Goal: Information Seeking & Learning: Learn about a topic

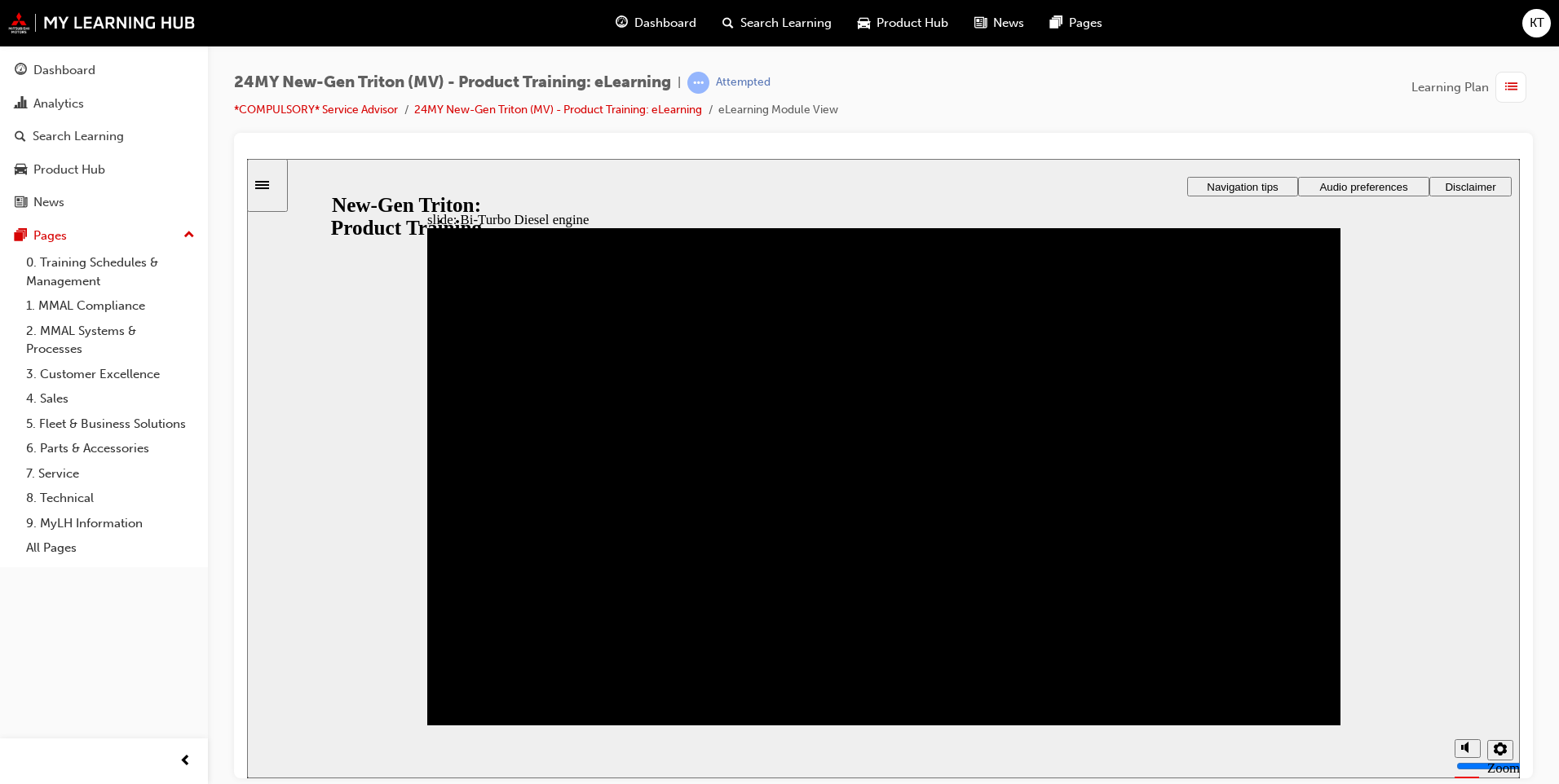
drag, startPoint x: 1277, startPoint y: 601, endPoint x: 1209, endPoint y: 452, distance: 163.8
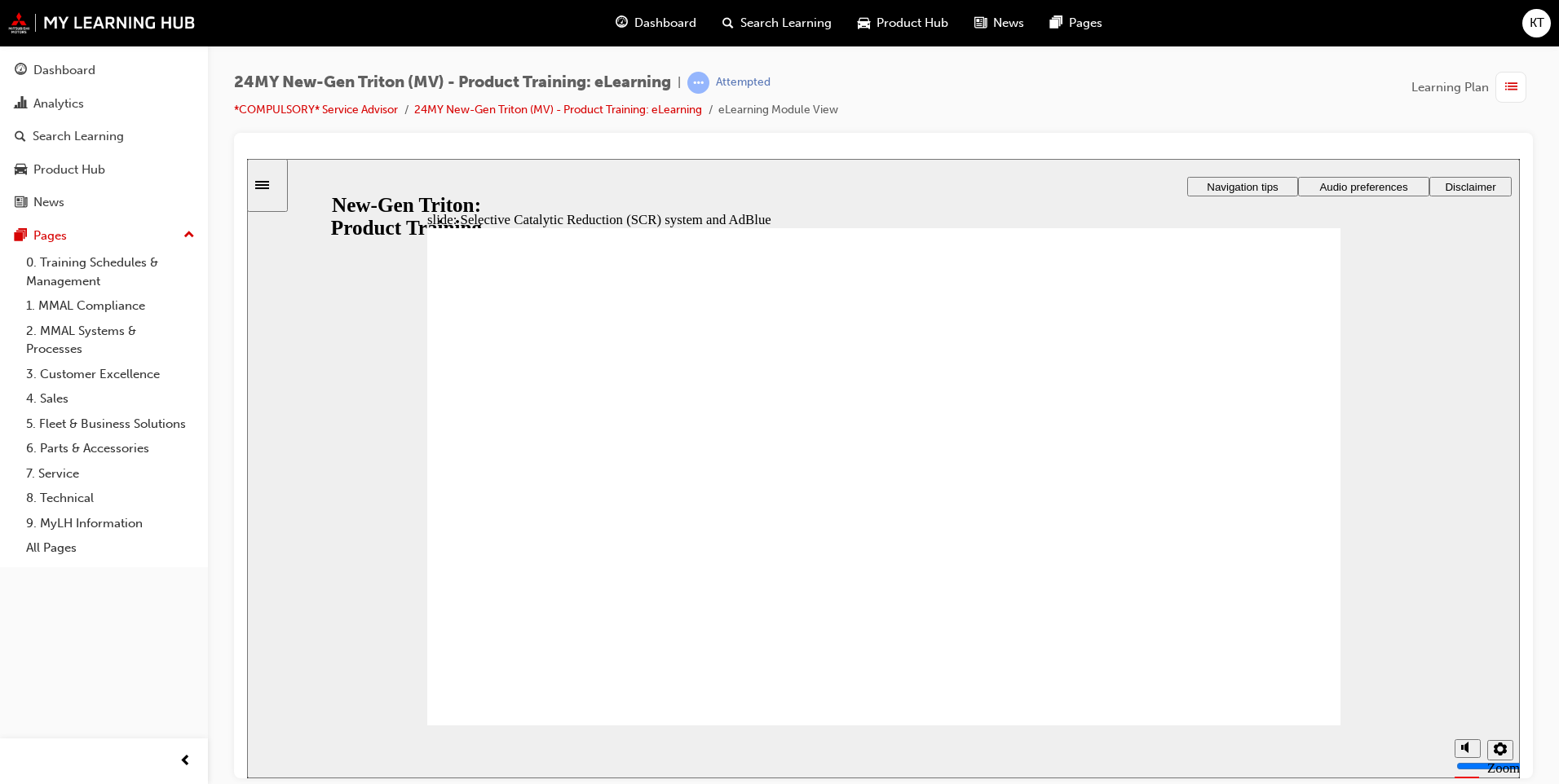
drag, startPoint x: 1290, startPoint y: 599, endPoint x: 1199, endPoint y: 731, distance: 160.3
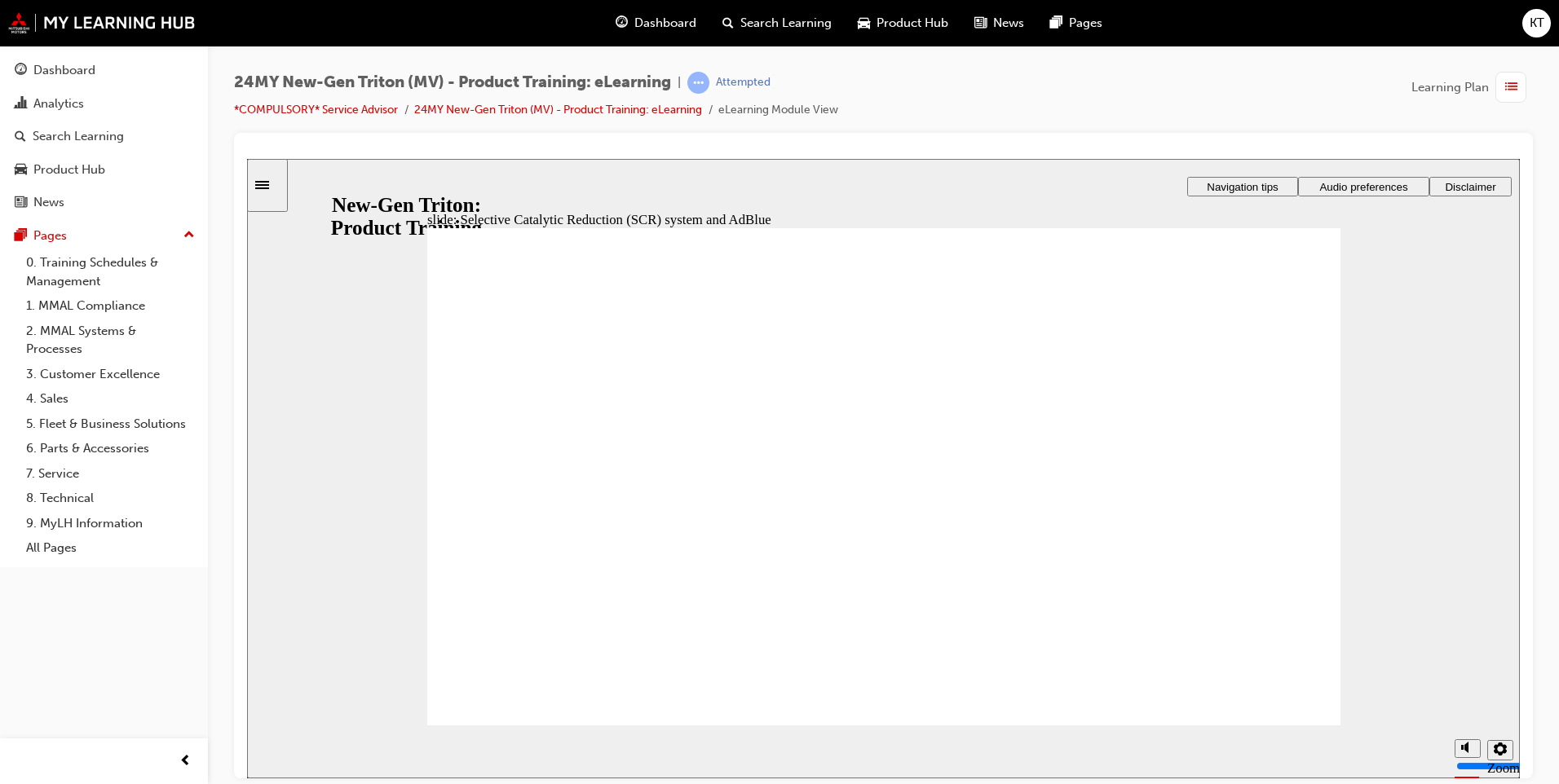
drag, startPoint x: 1214, startPoint y: 614, endPoint x: 1143, endPoint y: 614, distance: 71.0
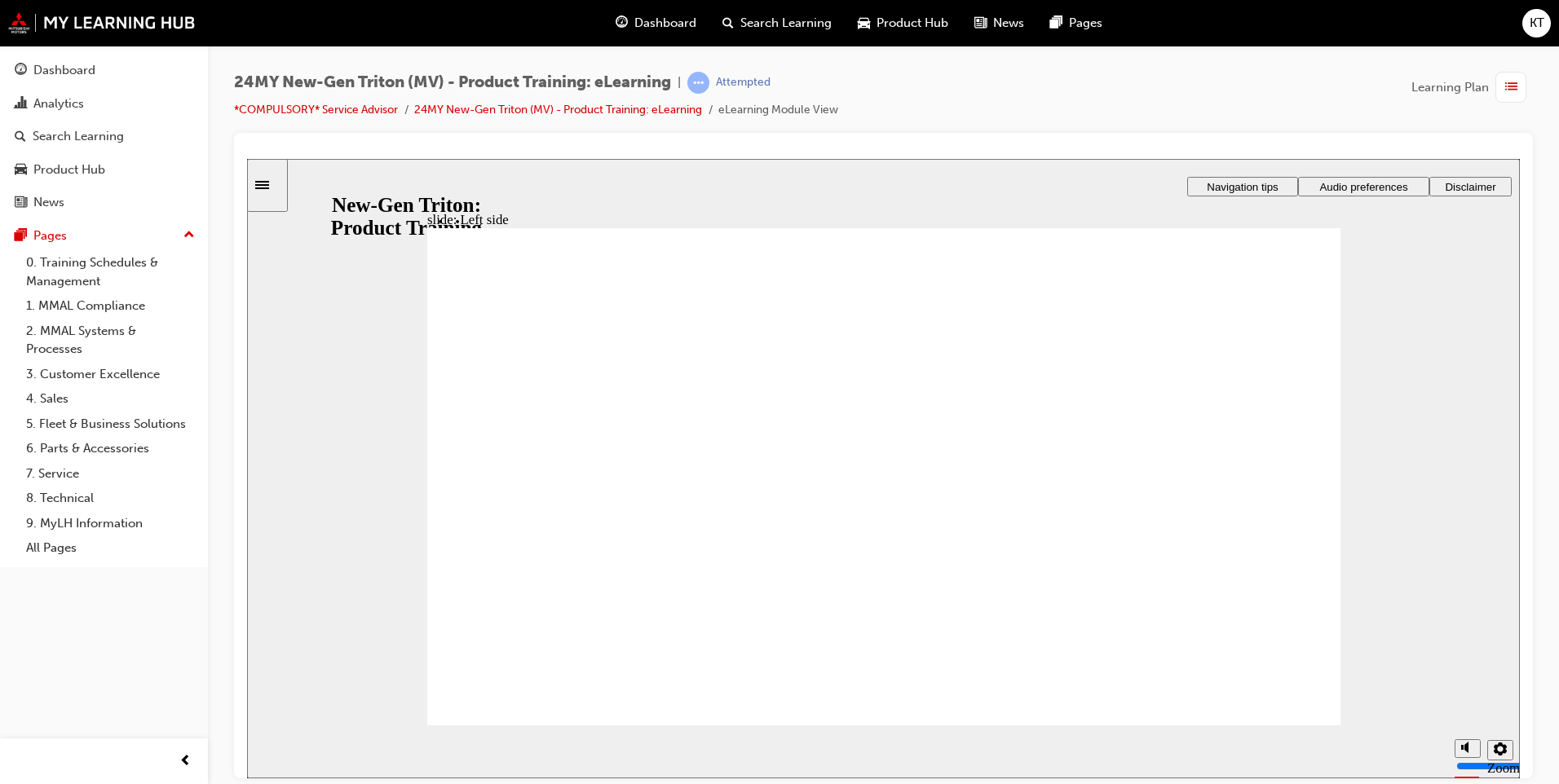
drag, startPoint x: 883, startPoint y: 618, endPoint x: 1462, endPoint y: 519, distance: 587.4
click at [1462, 519] on div "slide: Left side Rectangle 1 Rectangle 3 IMG_20231123_175059_00_043 LEFT.jpg : …" at bounding box center [883, 467] width 1273 height 619
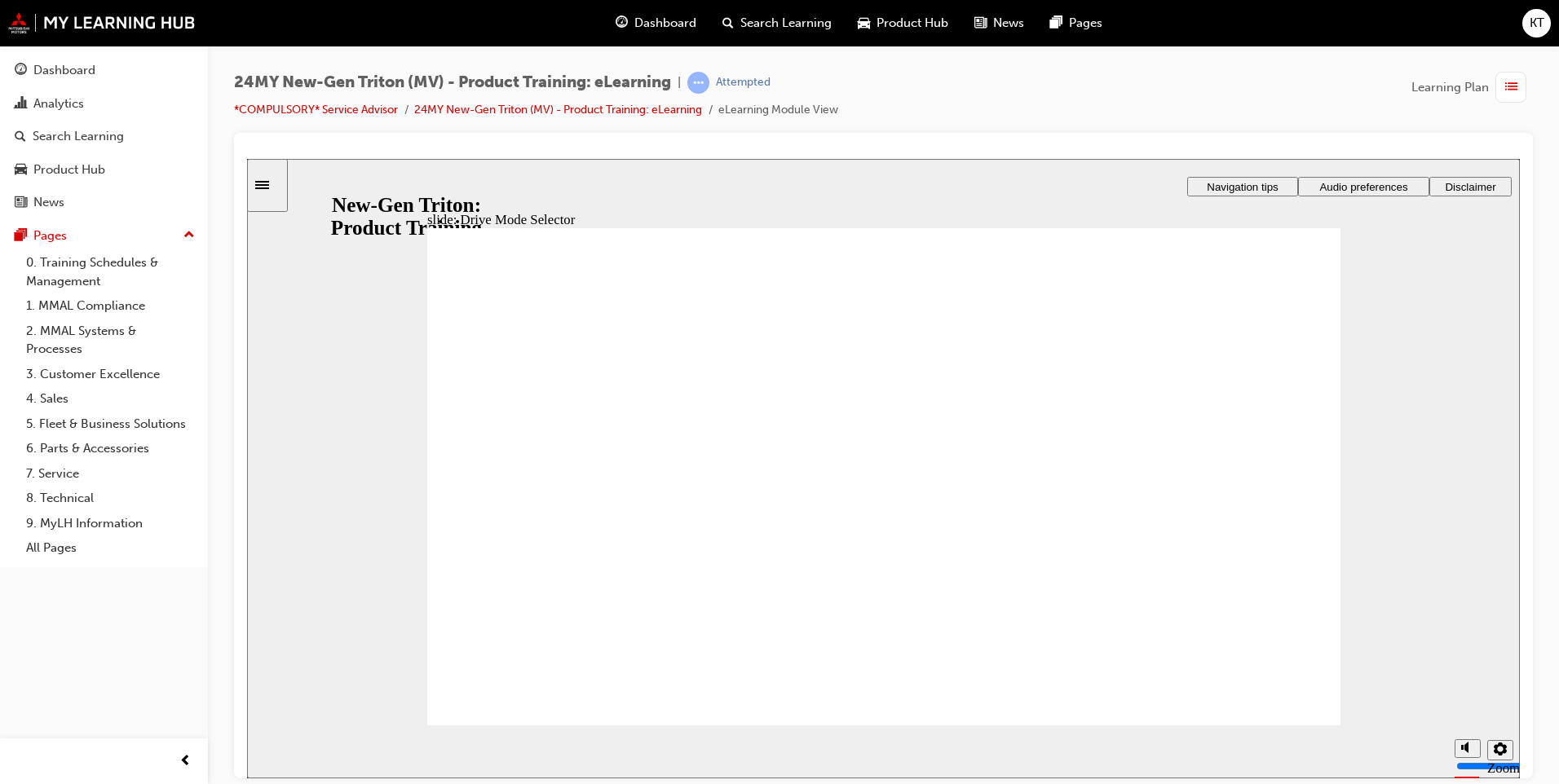
drag, startPoint x: 625, startPoint y: 489, endPoint x: 630, endPoint y: 503, distance: 14.9
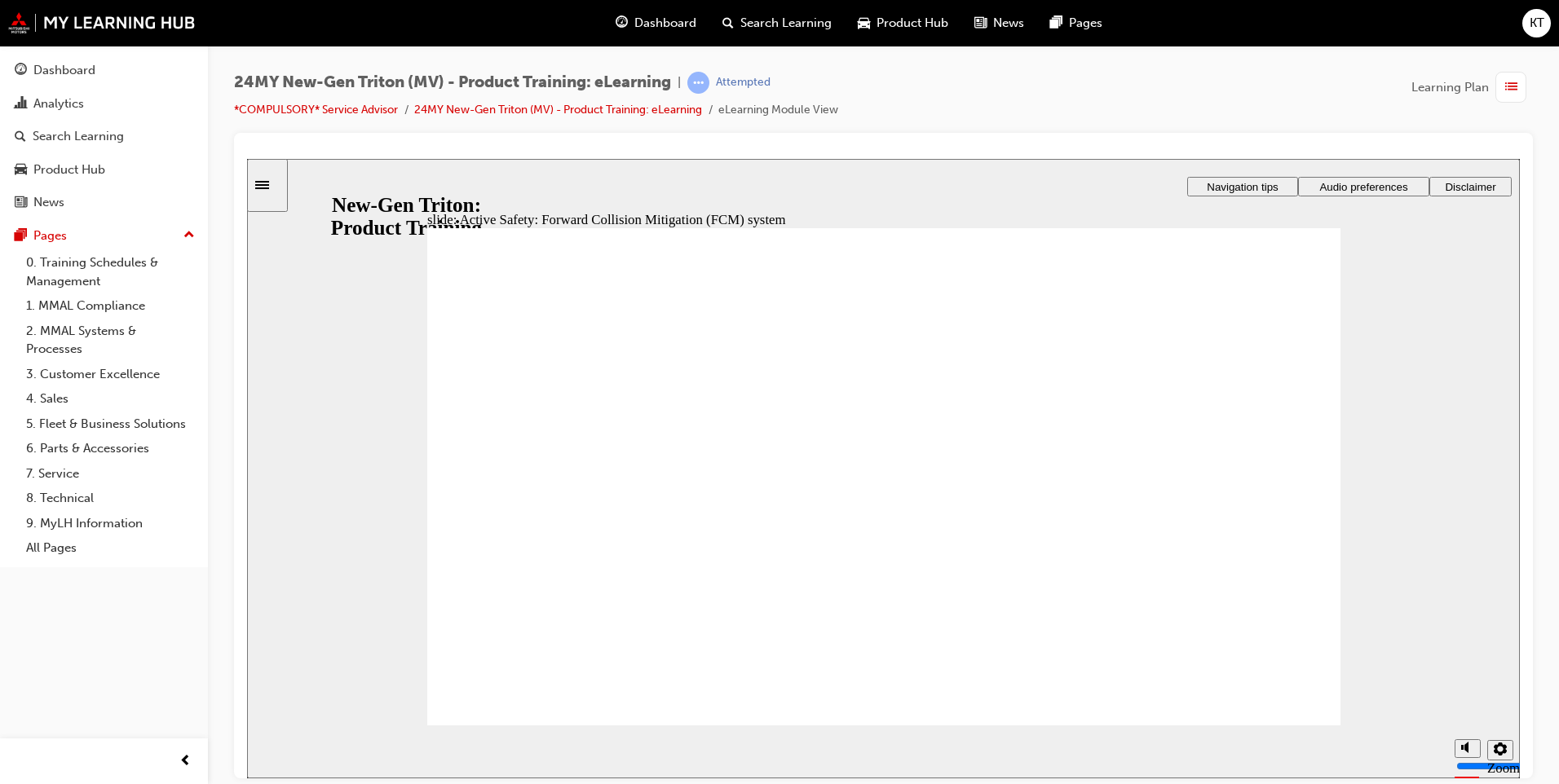
drag, startPoint x: 546, startPoint y: 562, endPoint x: 538, endPoint y: 576, distance: 16.1
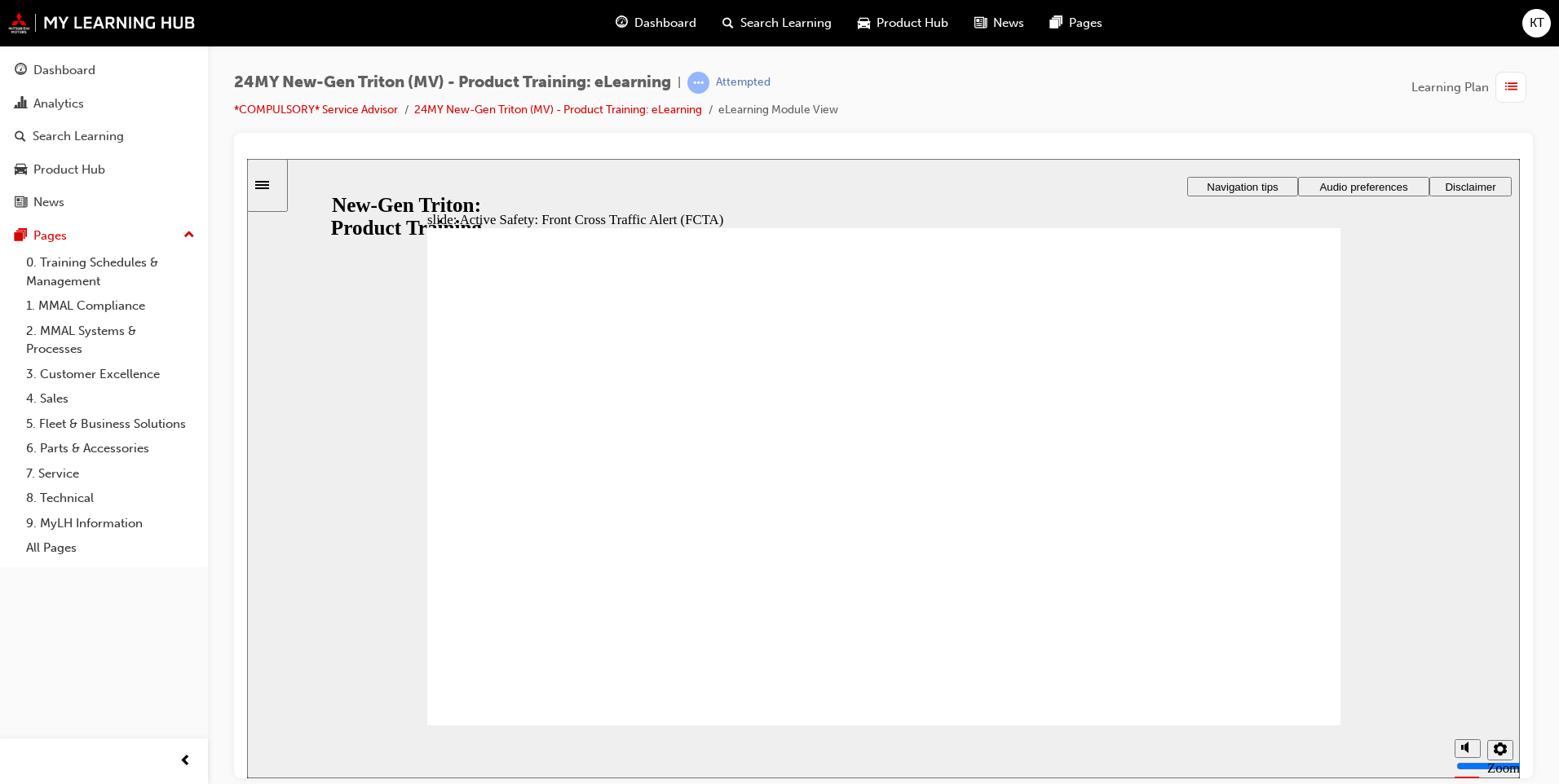
drag, startPoint x: 1057, startPoint y: 688, endPoint x: 1044, endPoint y: 688, distance: 13.0
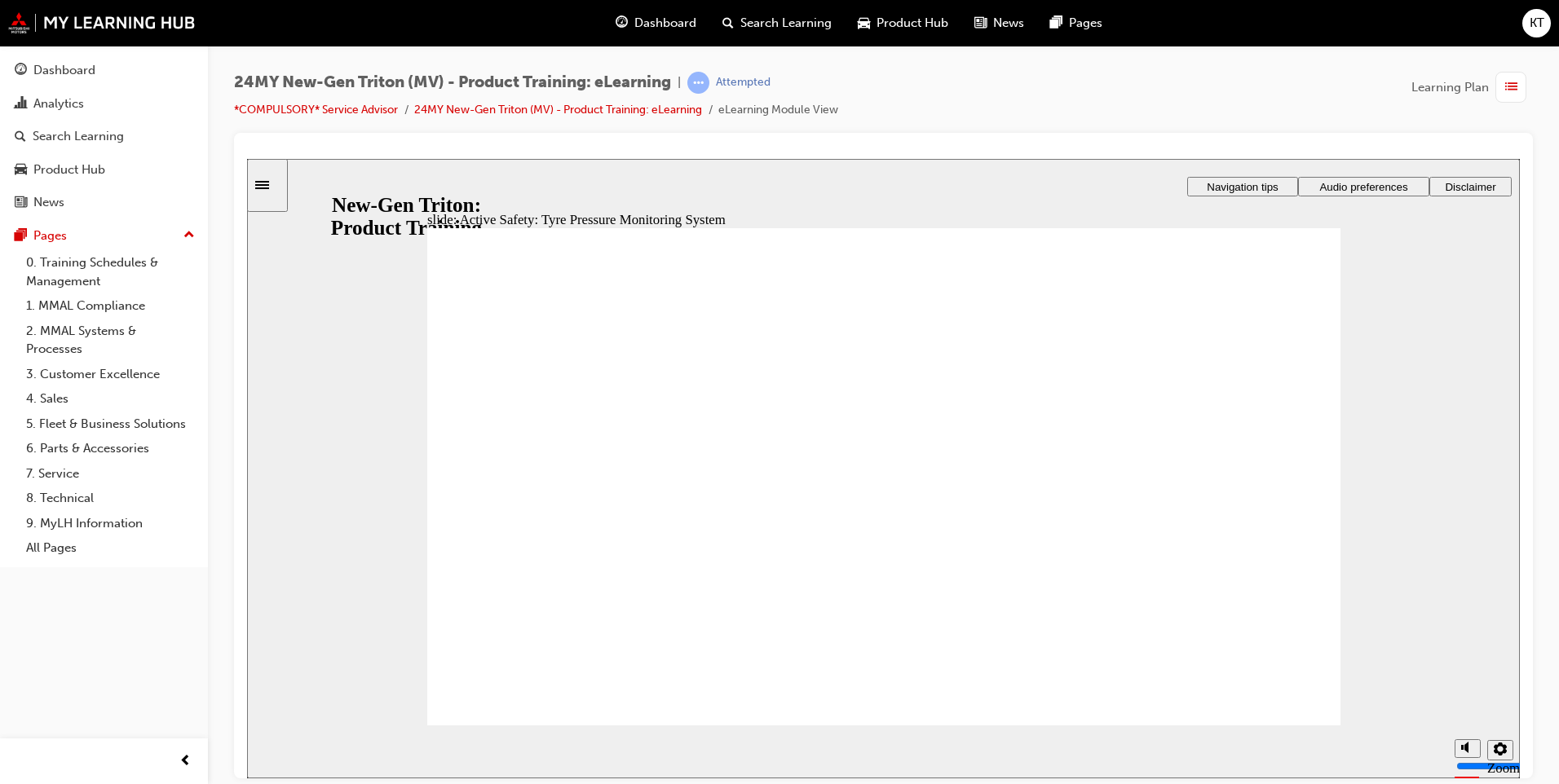
drag, startPoint x: 1266, startPoint y: 671, endPoint x: 1283, endPoint y: 675, distance: 17.5
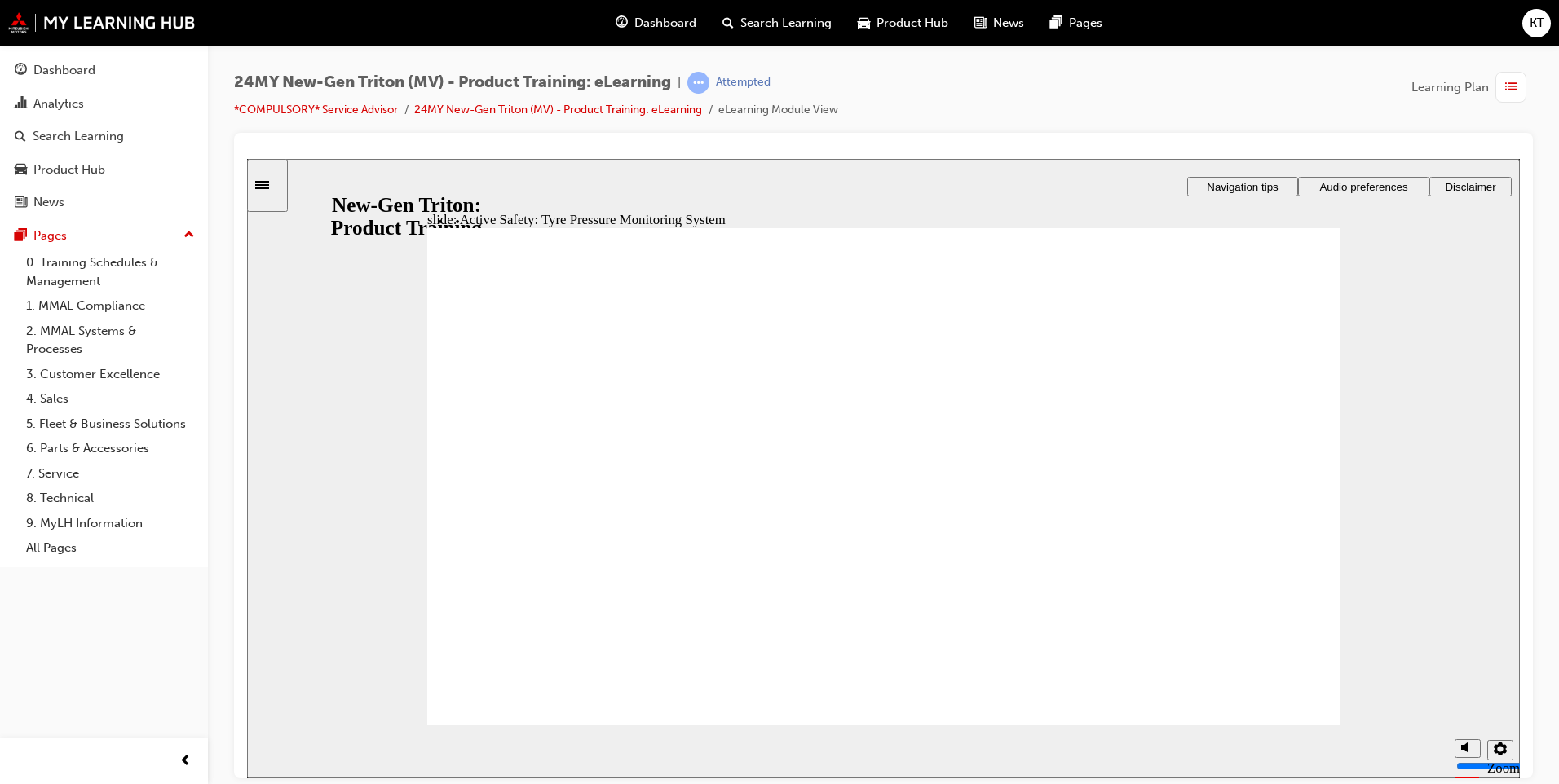
drag, startPoint x: 1268, startPoint y: 314, endPoint x: 1277, endPoint y: 293, distance: 22.8
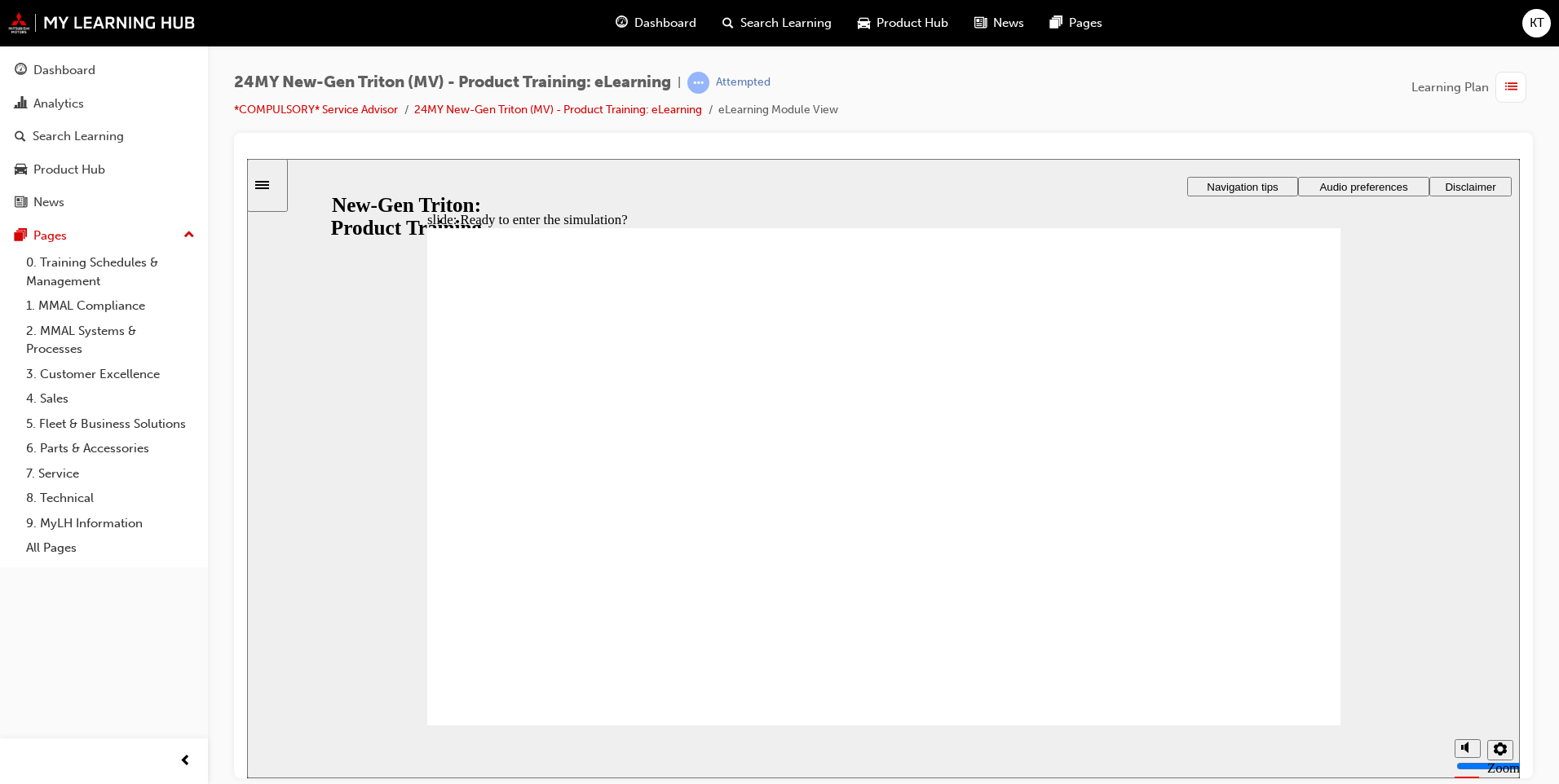
checkbox input "true"
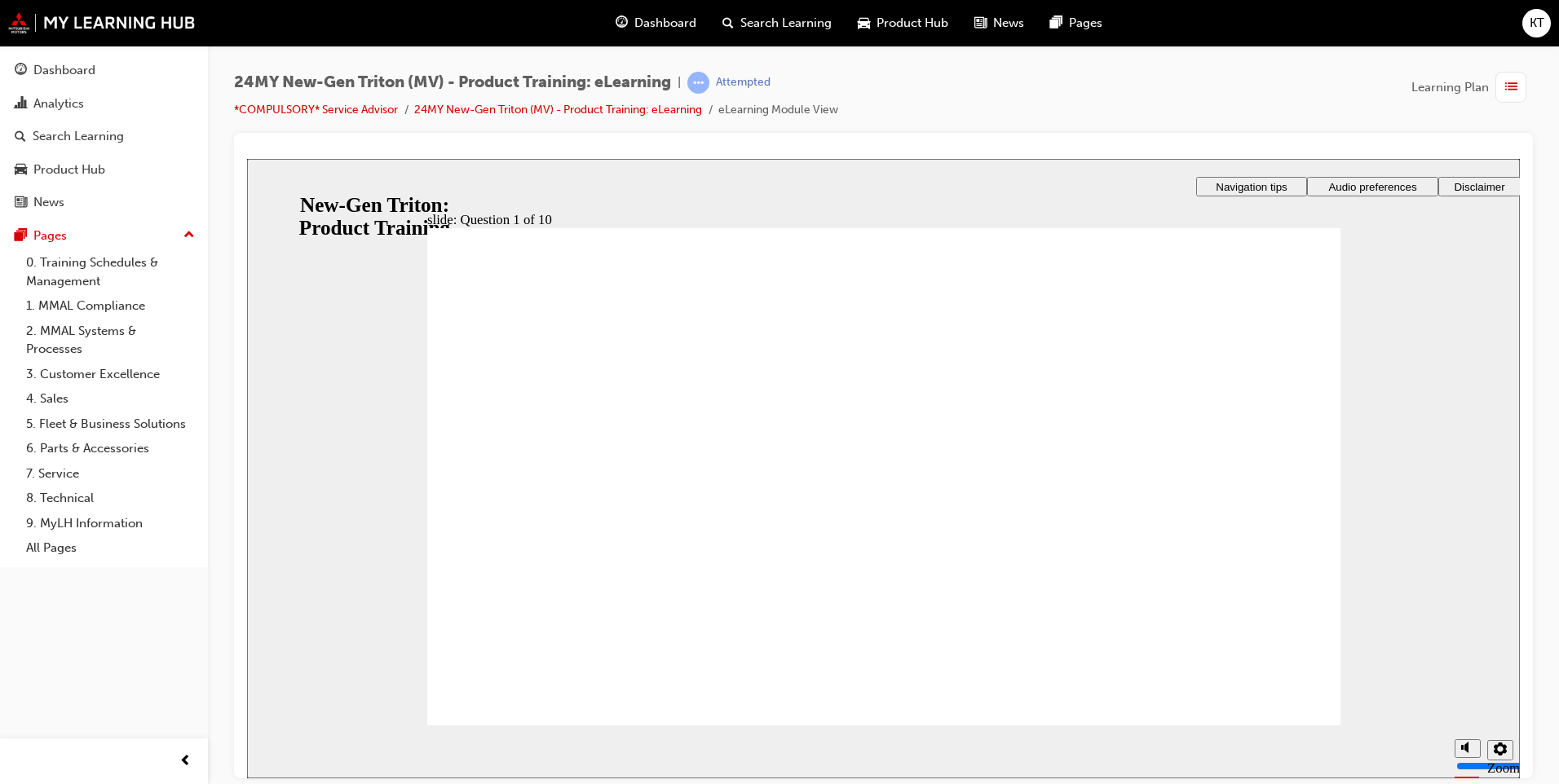
radio input "true"
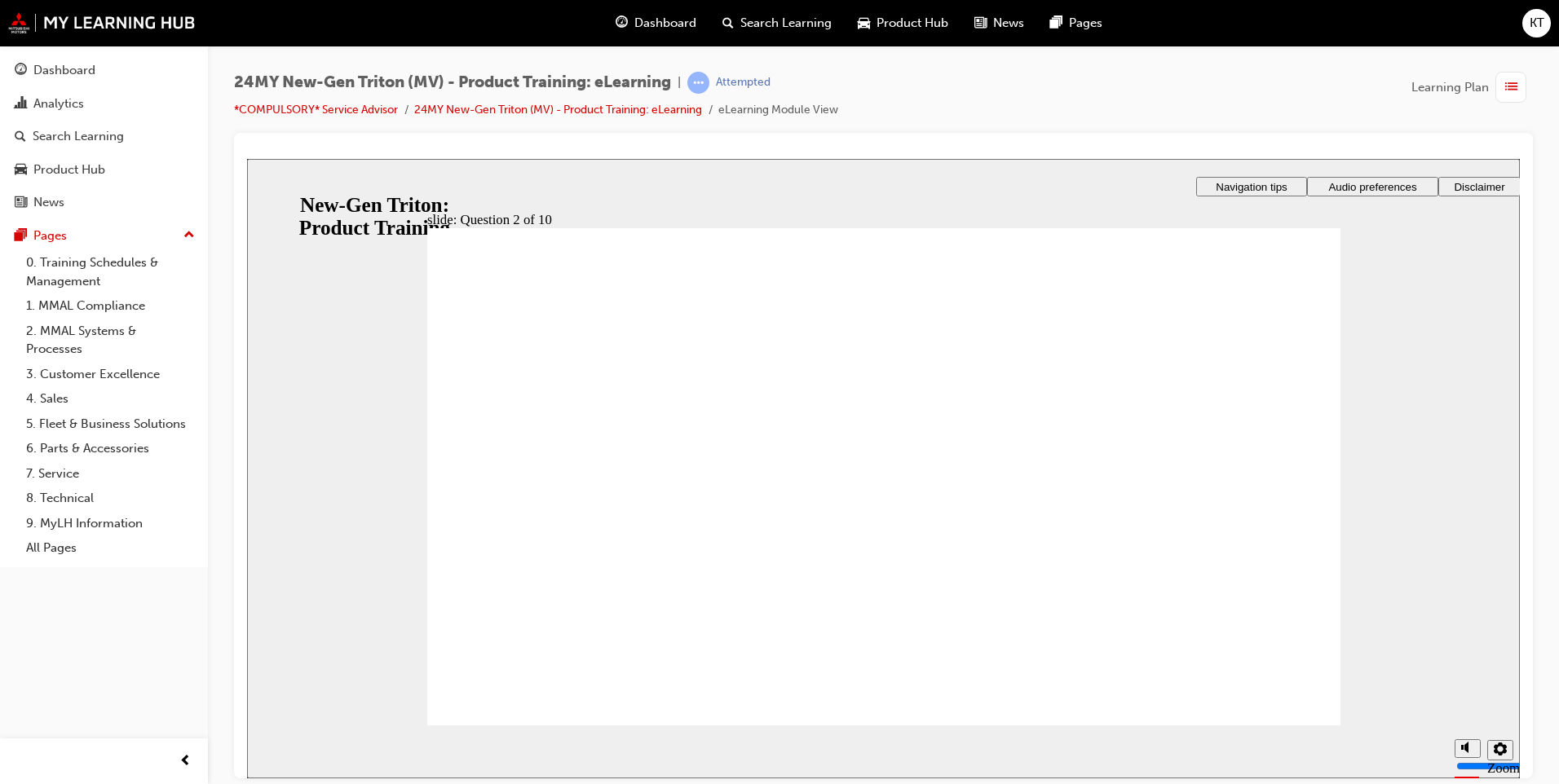
drag, startPoint x: 926, startPoint y: 613, endPoint x: 935, endPoint y: 603, distance: 13.5
checkbox input "true"
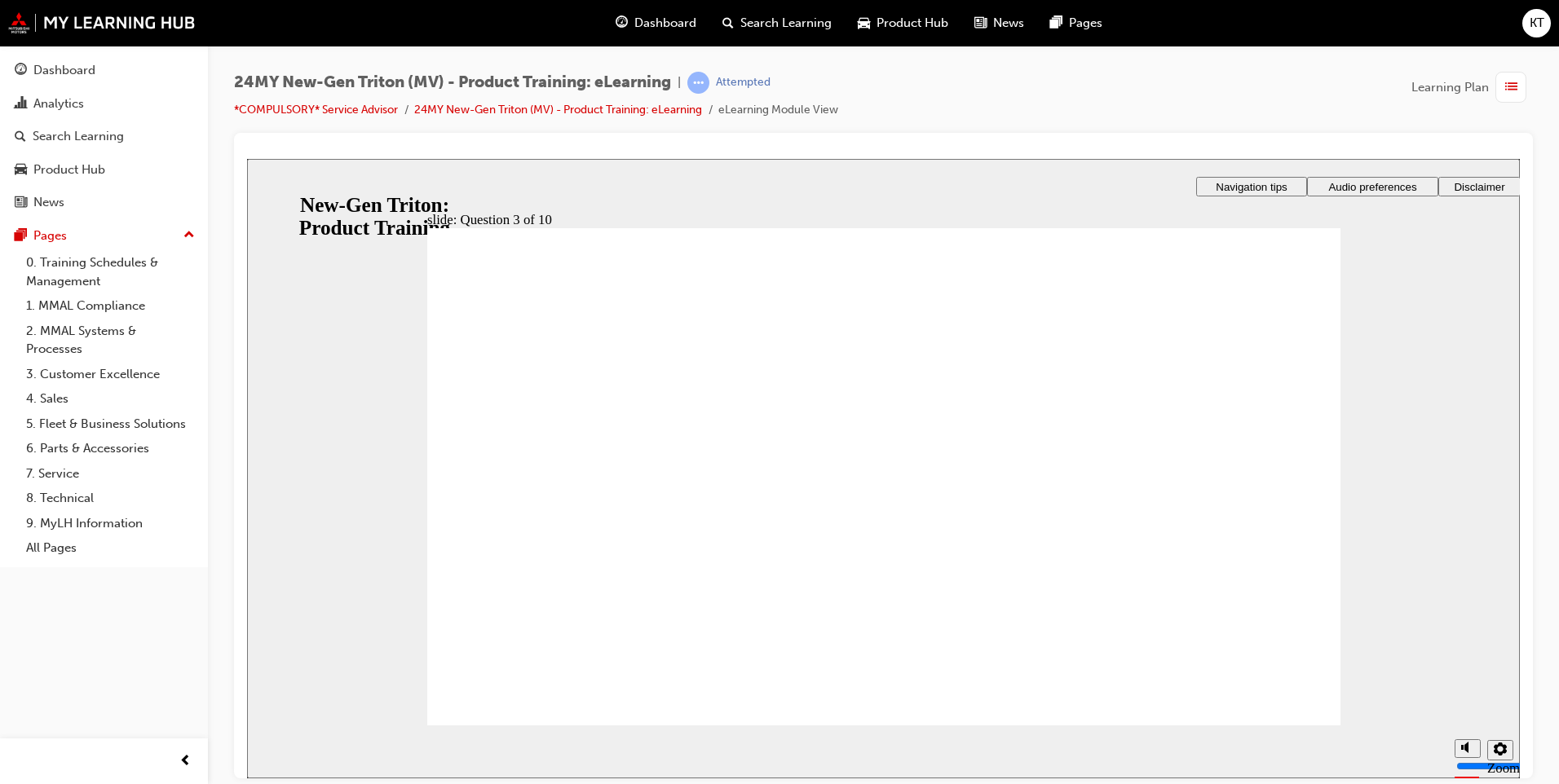
checkbox input "true"
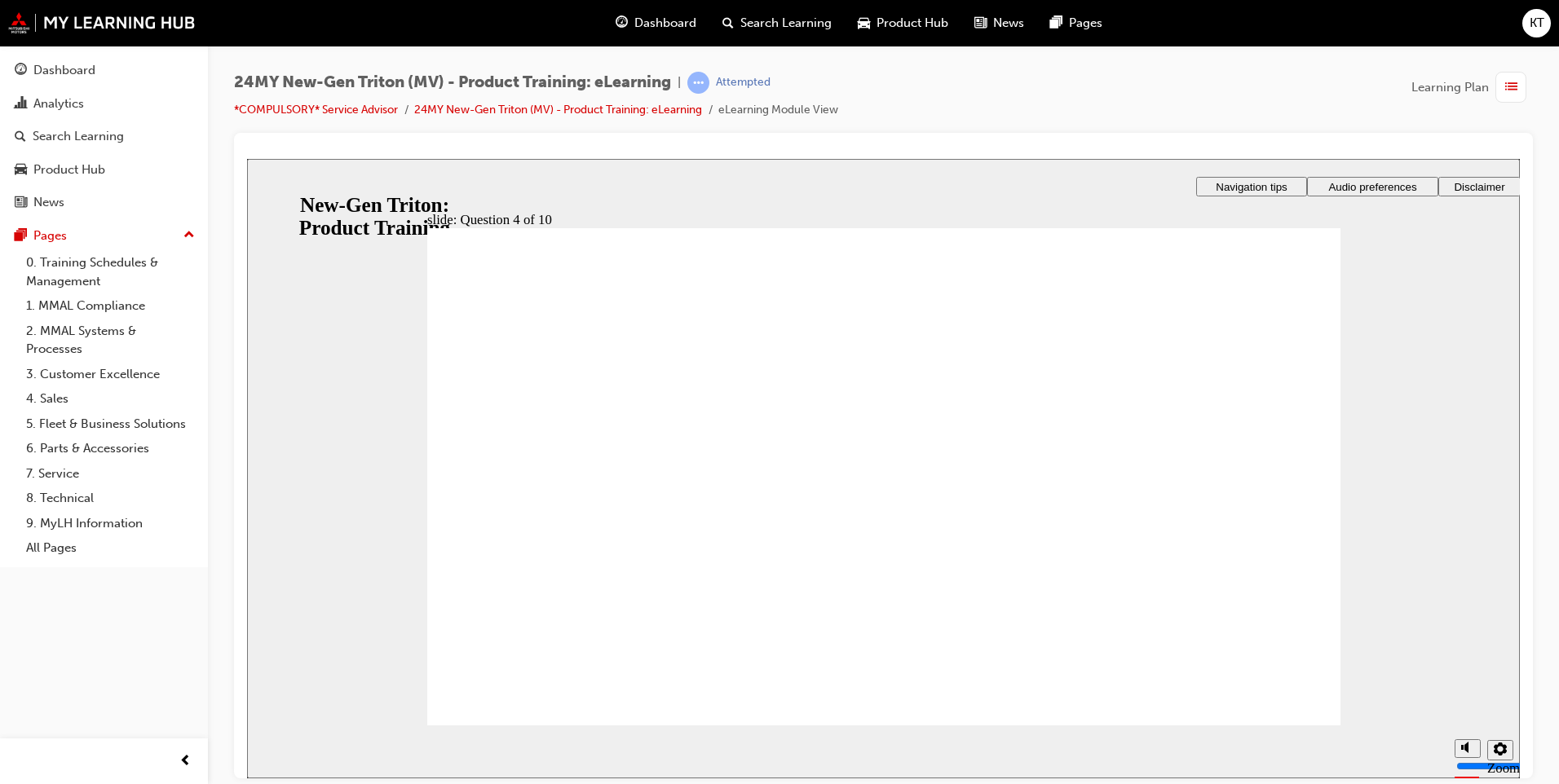
checkbox input "false"
checkbox input "true"
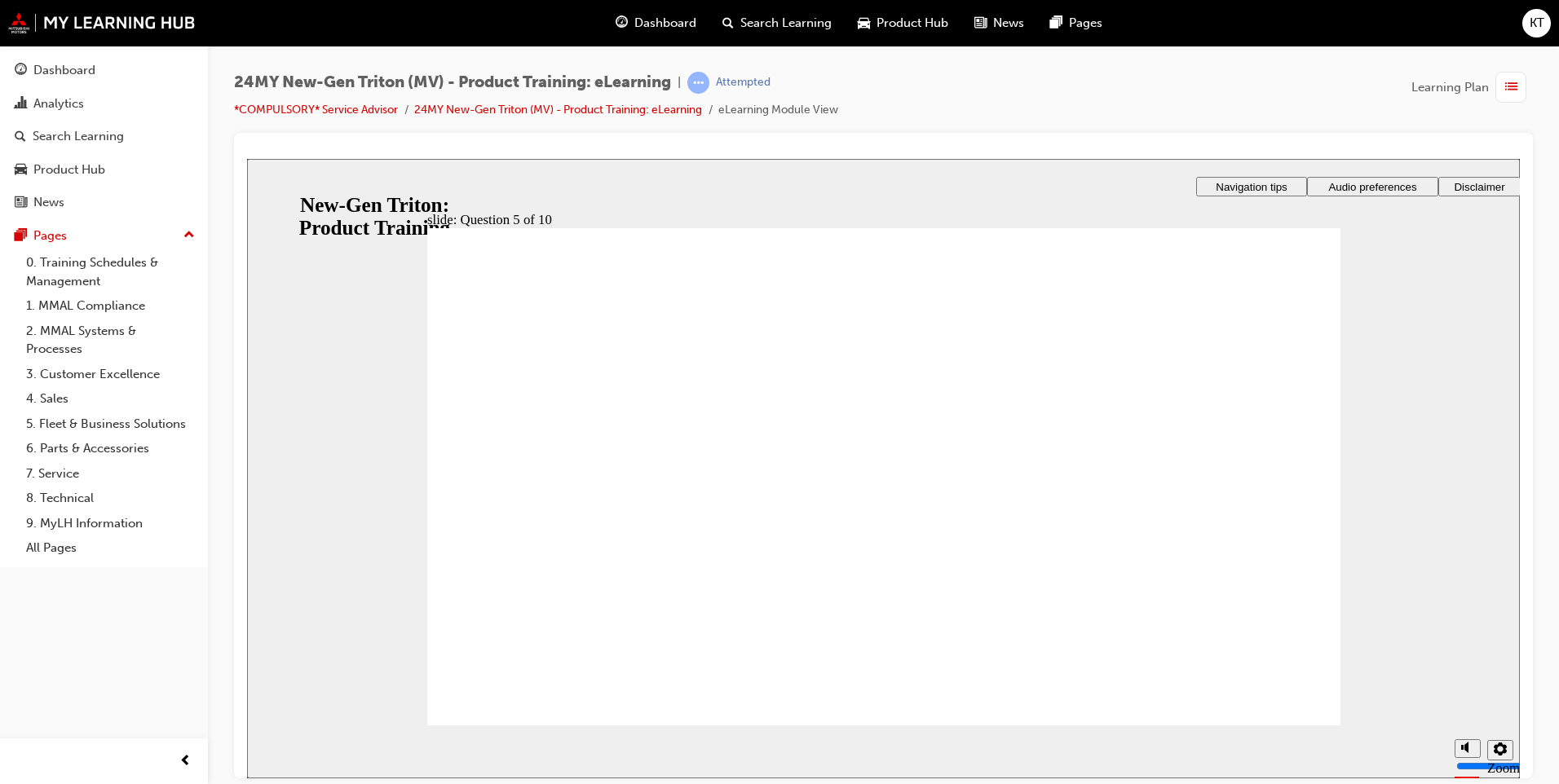
checkbox input "true"
drag, startPoint x: 534, startPoint y: 515, endPoint x: 542, endPoint y: 557, distance: 42.8
checkbox input "true"
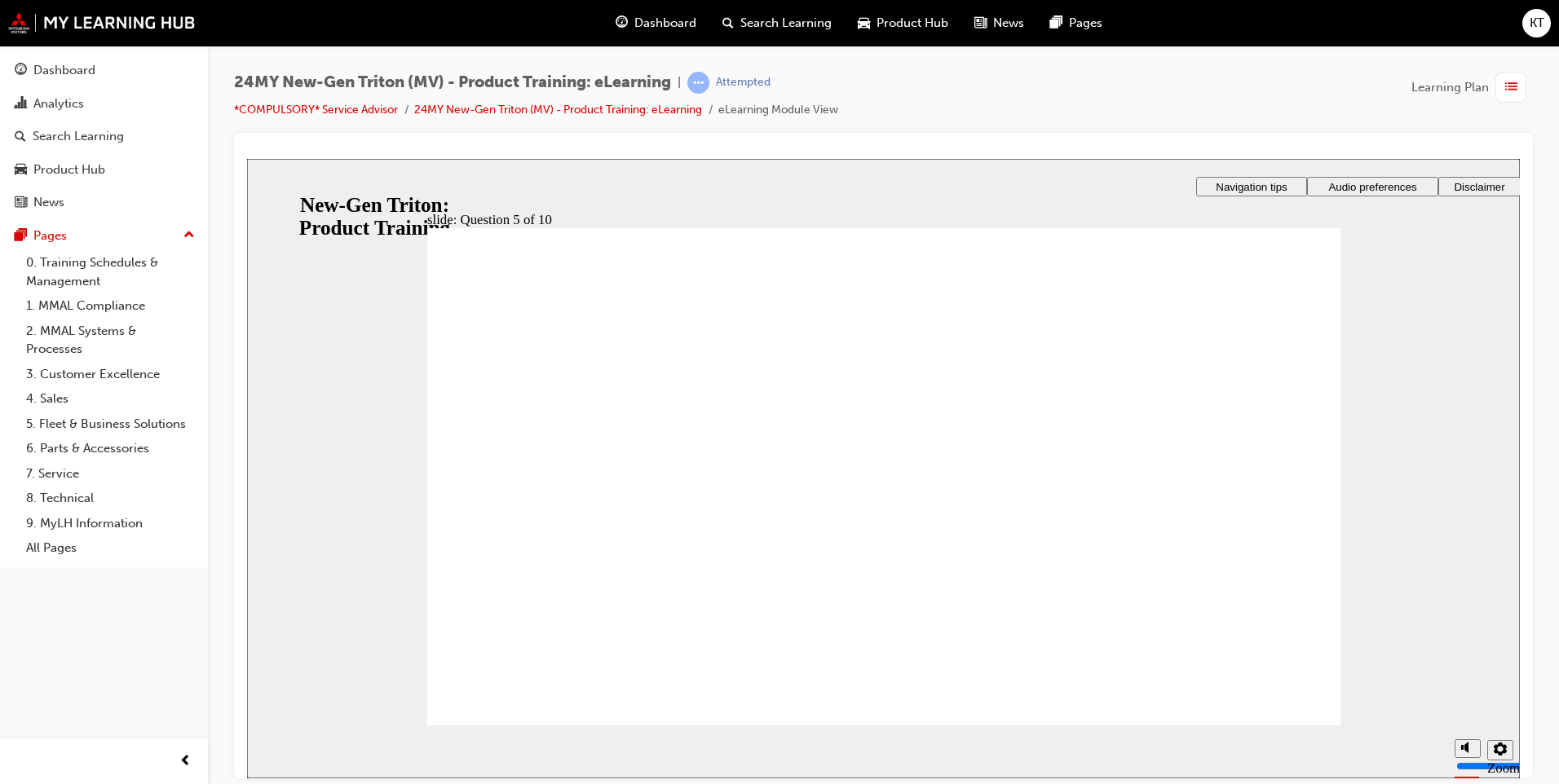
radio input "true"
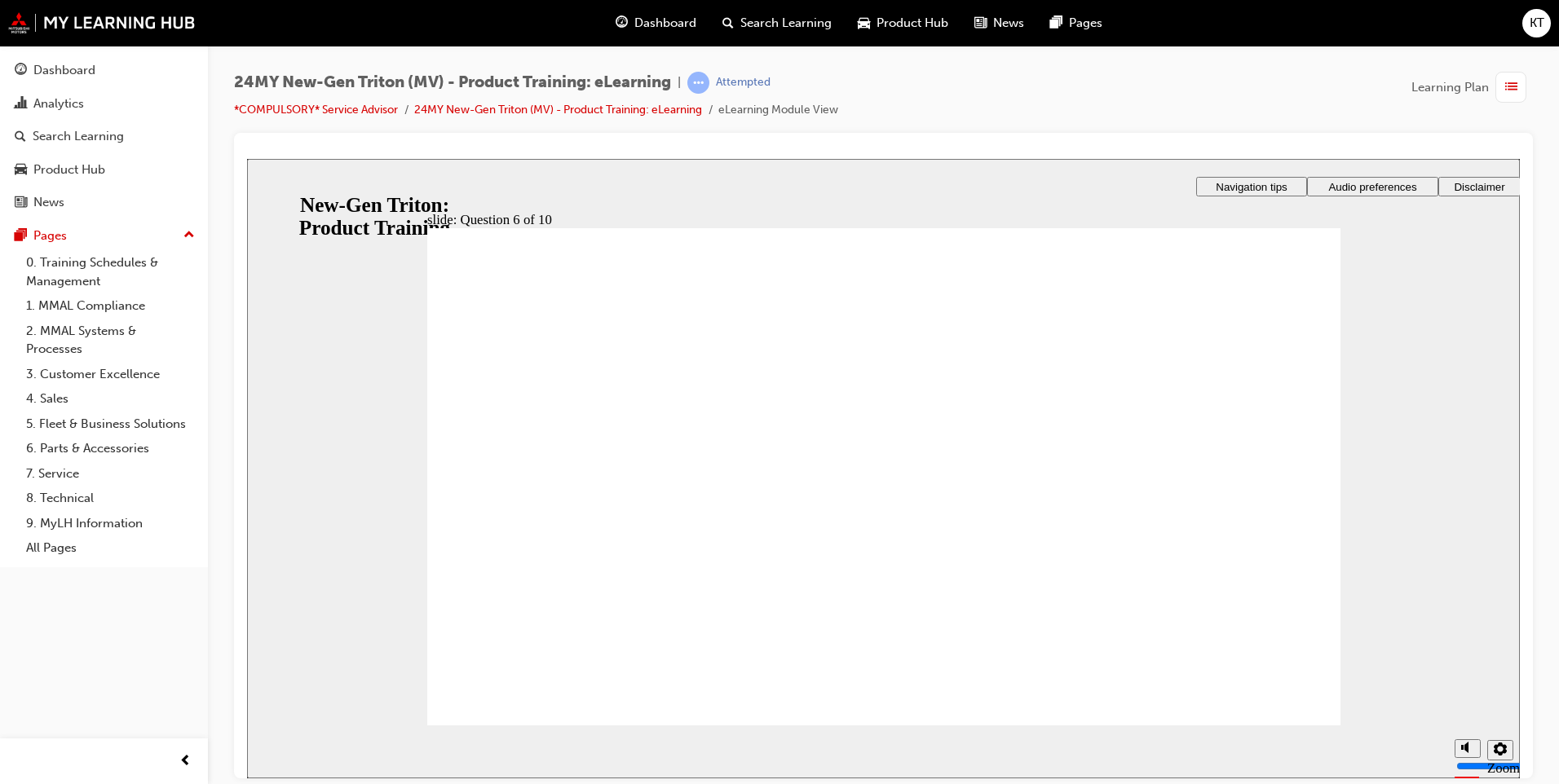
drag, startPoint x: 887, startPoint y: 607, endPoint x: 898, endPoint y: 600, distance: 13.0
checkbox input "true"
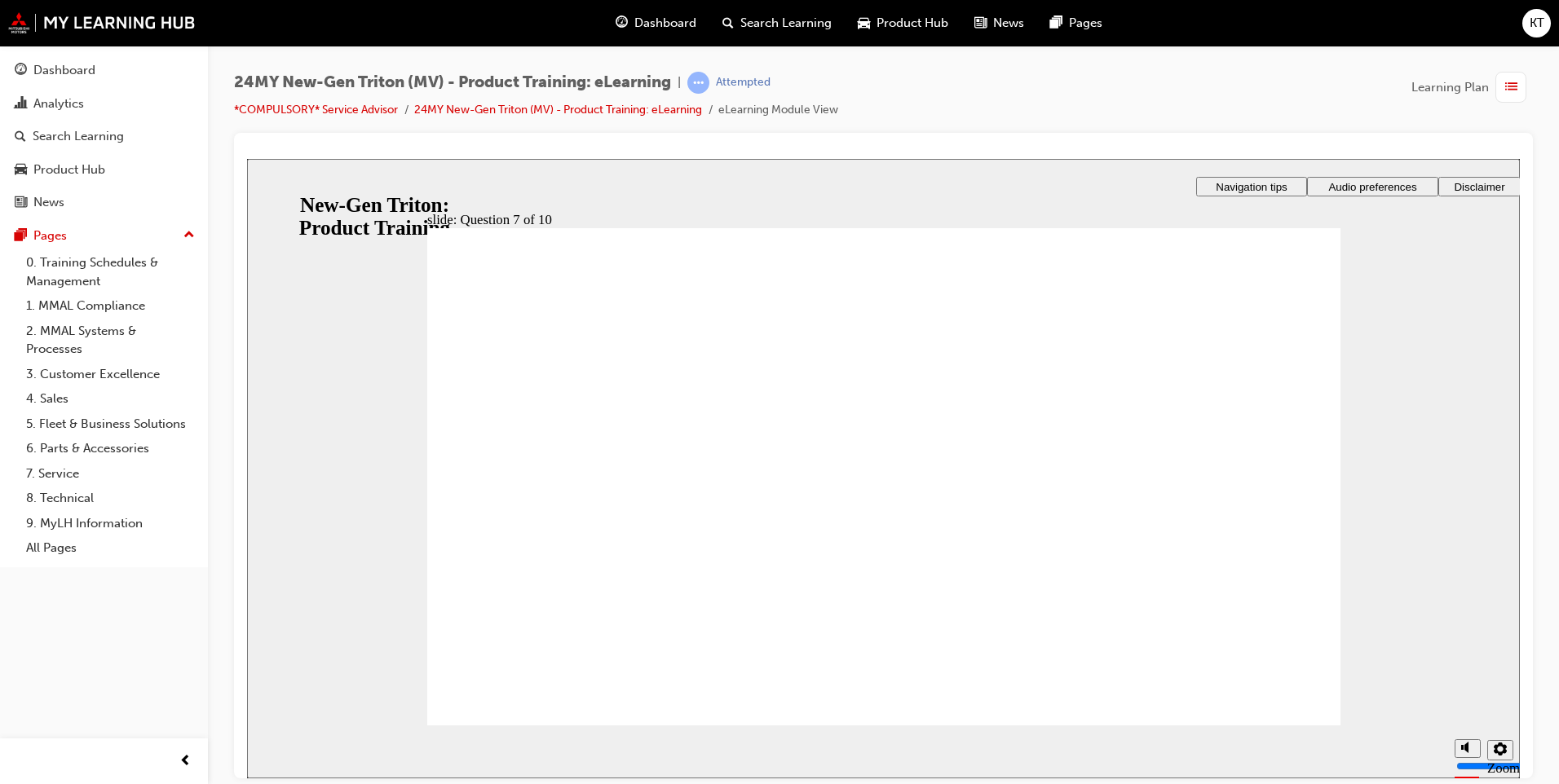
radio input "true"
drag, startPoint x: 574, startPoint y: 406, endPoint x: 565, endPoint y: 645, distance: 239.2
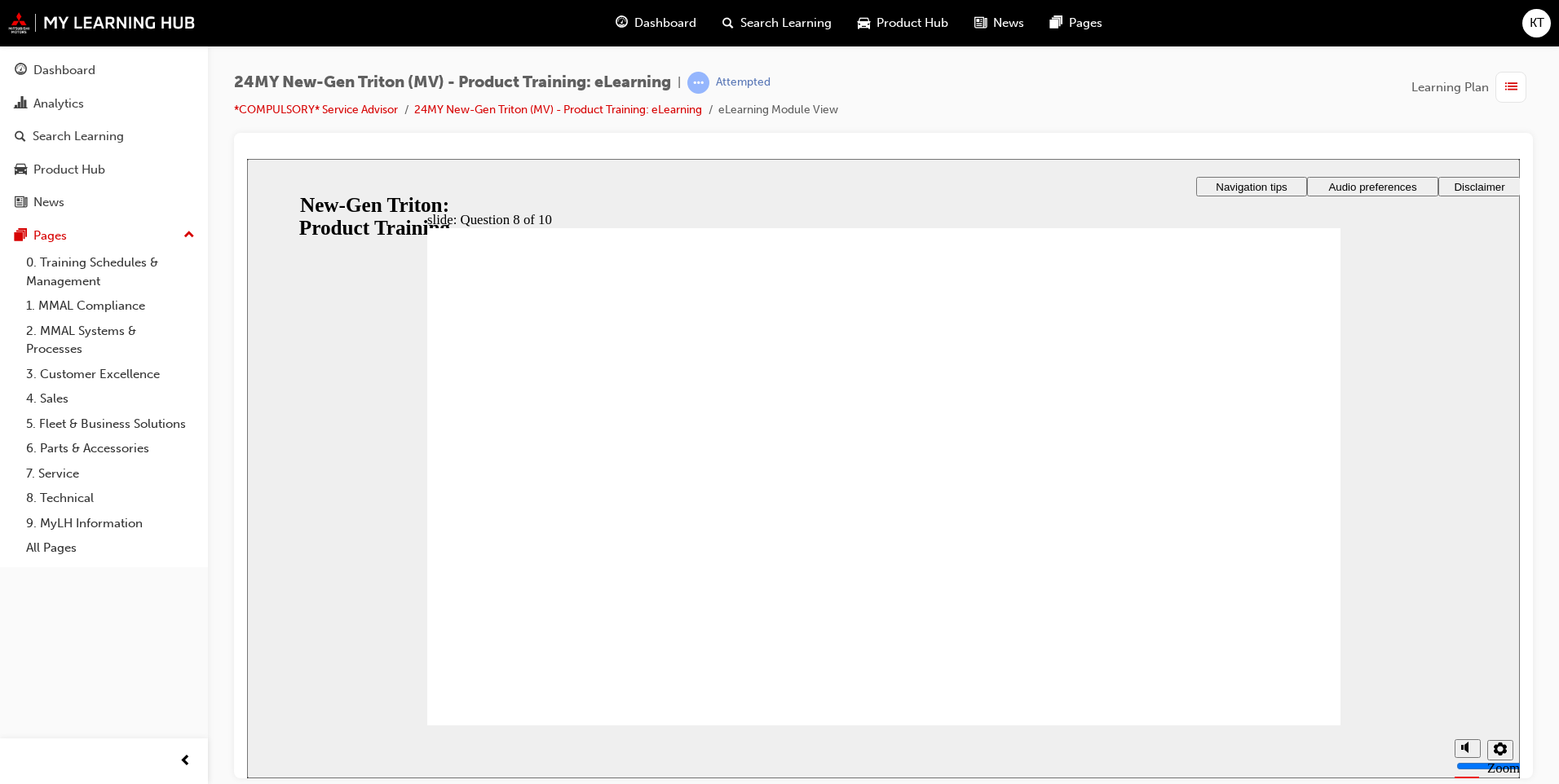
radio input "true"
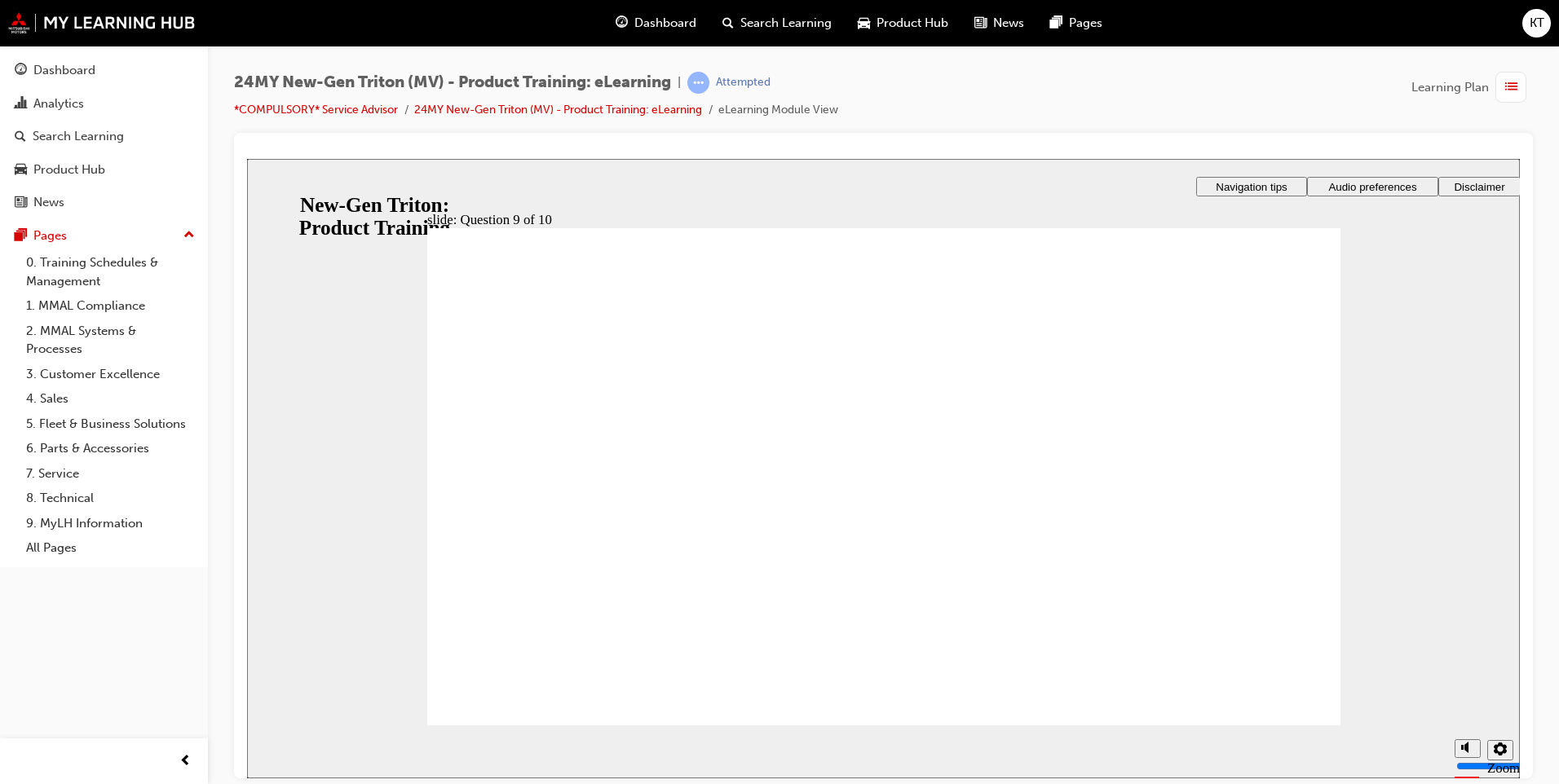
radio input "true"
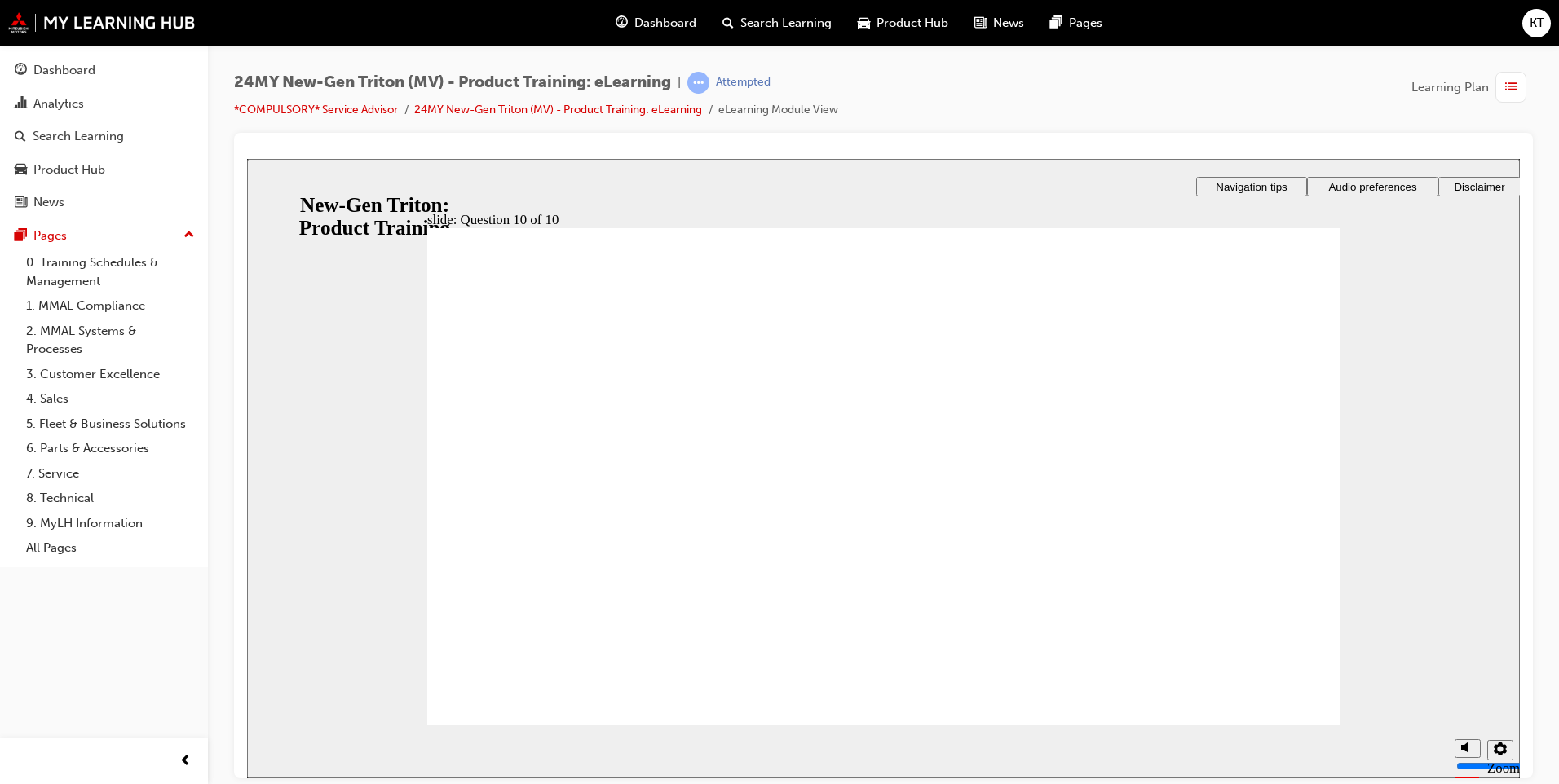
checkbox input "true"
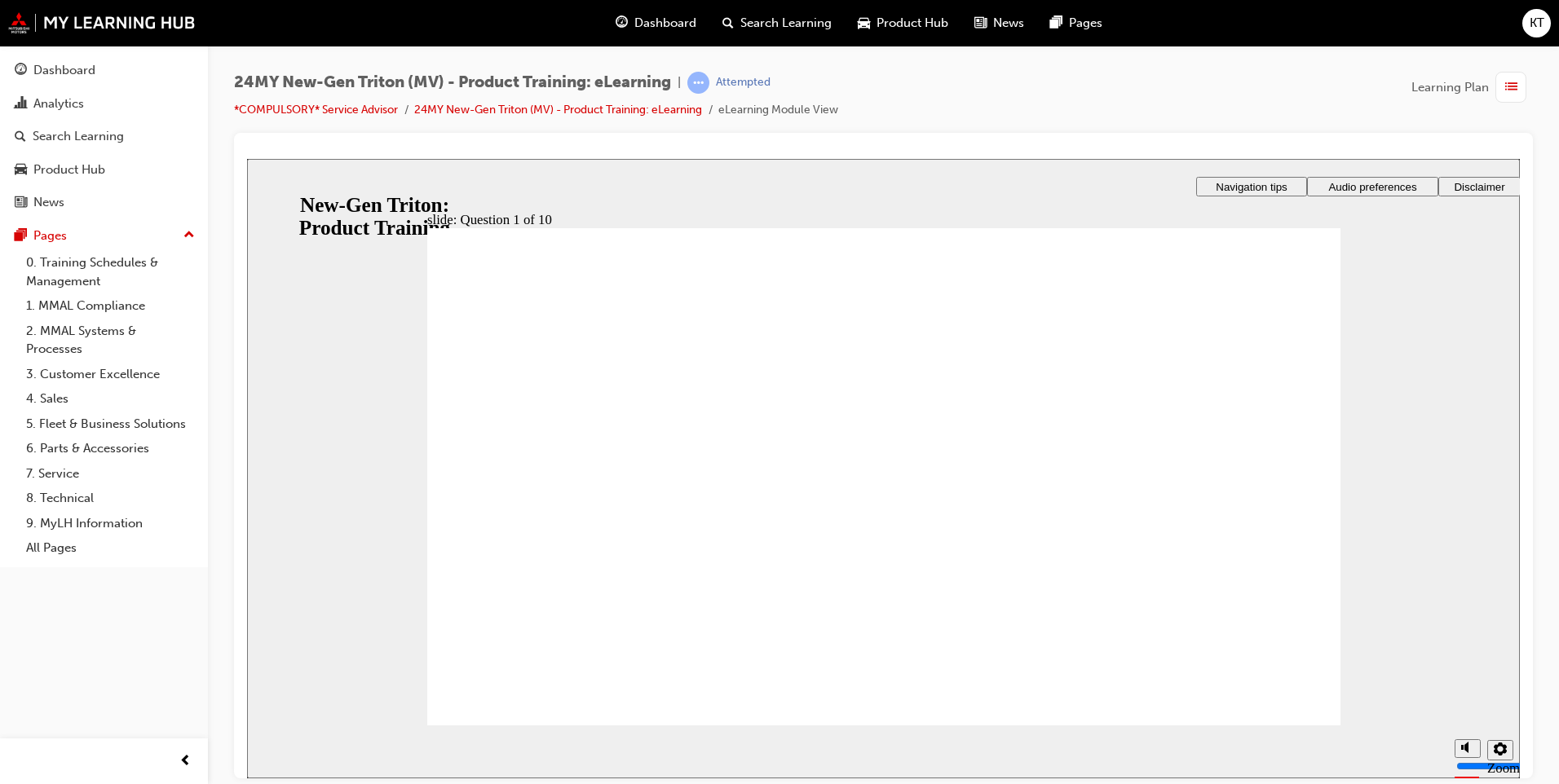
drag, startPoint x: 596, startPoint y: 633, endPoint x: 585, endPoint y: 664, distance: 32.9
checkbox input "true"
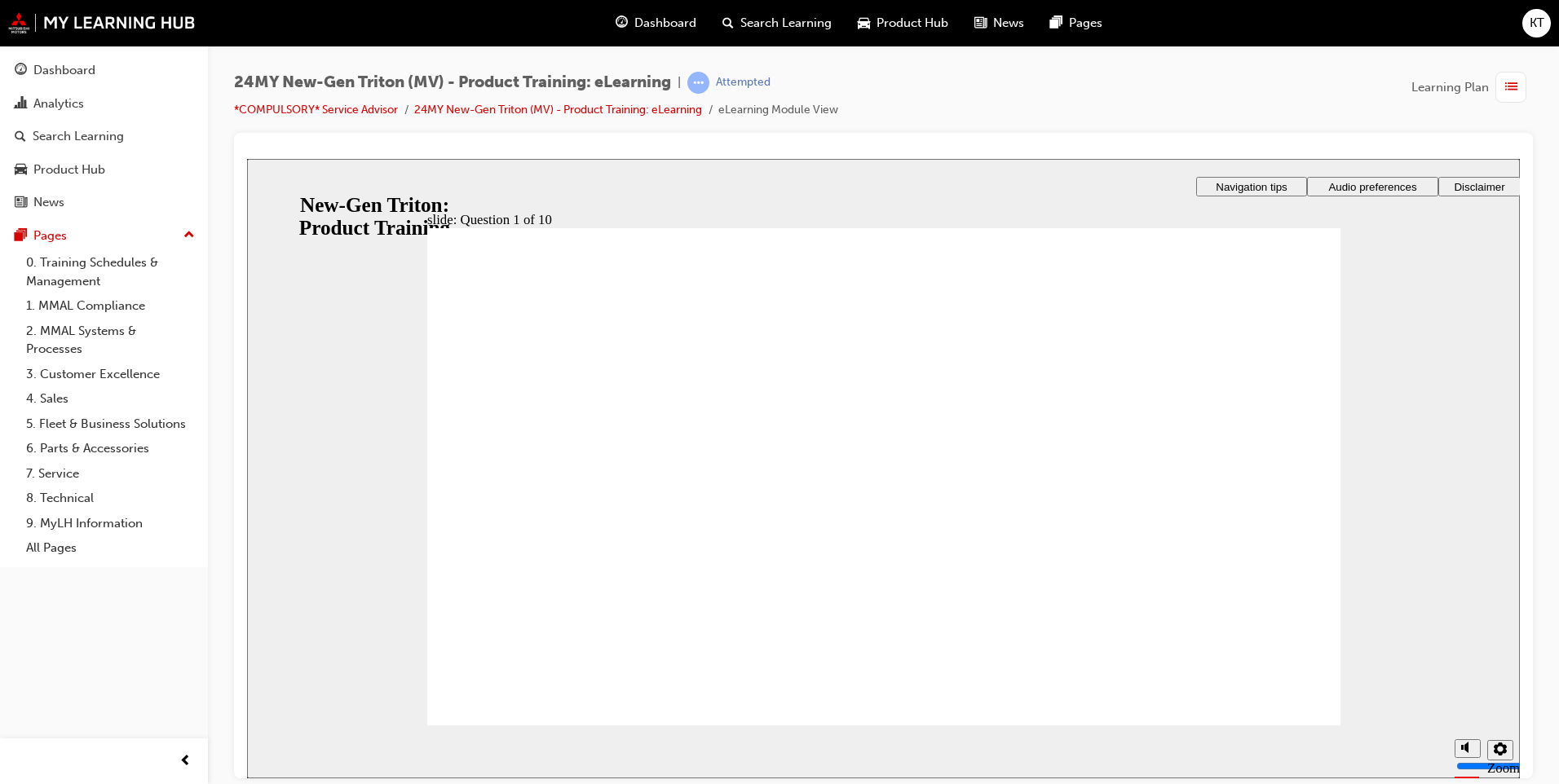
radio input "true"
drag, startPoint x: 614, startPoint y: 472, endPoint x: 509, endPoint y: 639, distance: 197.3
drag, startPoint x: 868, startPoint y: 578, endPoint x: 855, endPoint y: 604, distance: 29.1
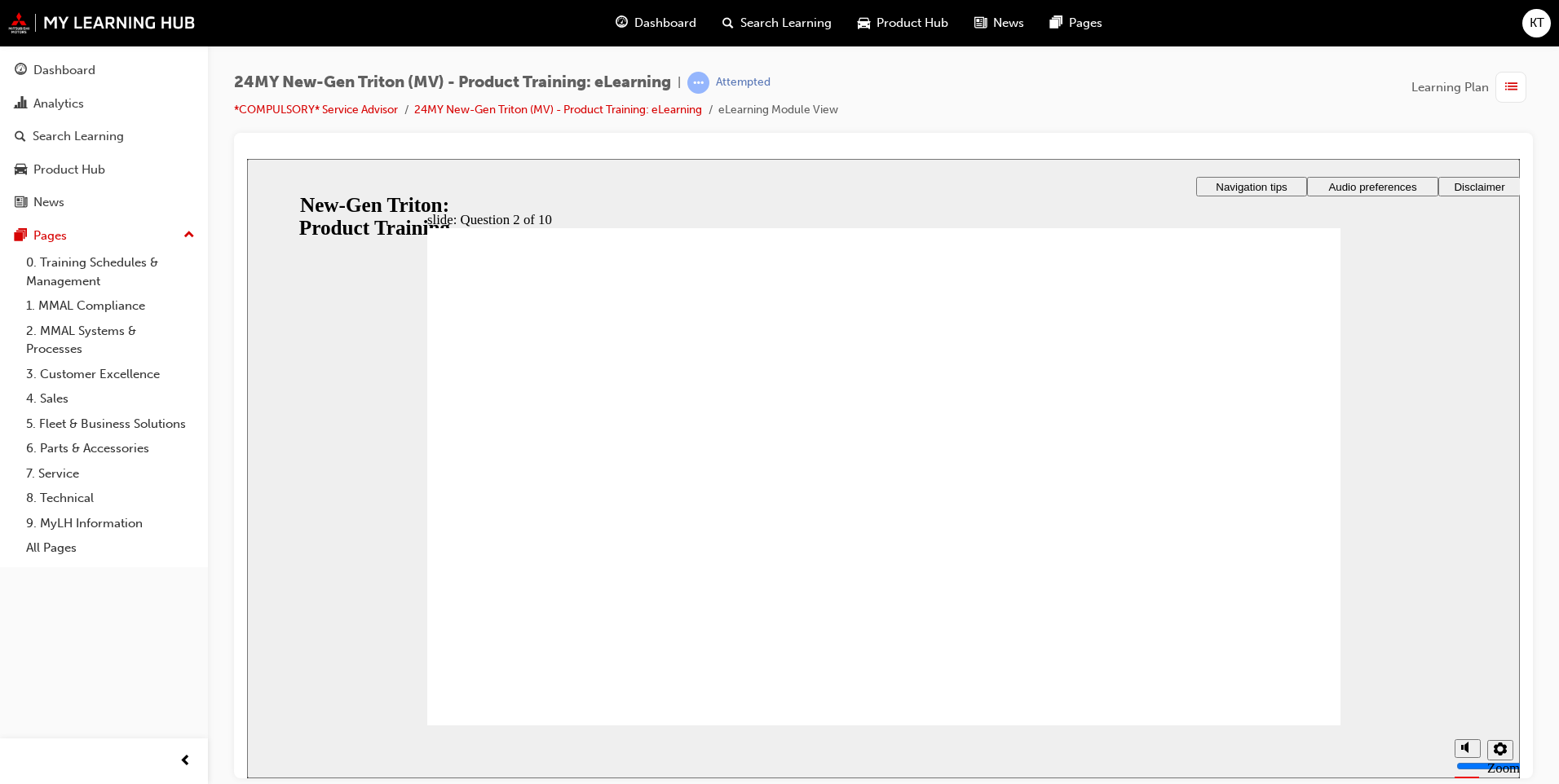
drag, startPoint x: 522, startPoint y: 340, endPoint x: 687, endPoint y: 355, distance: 165.7
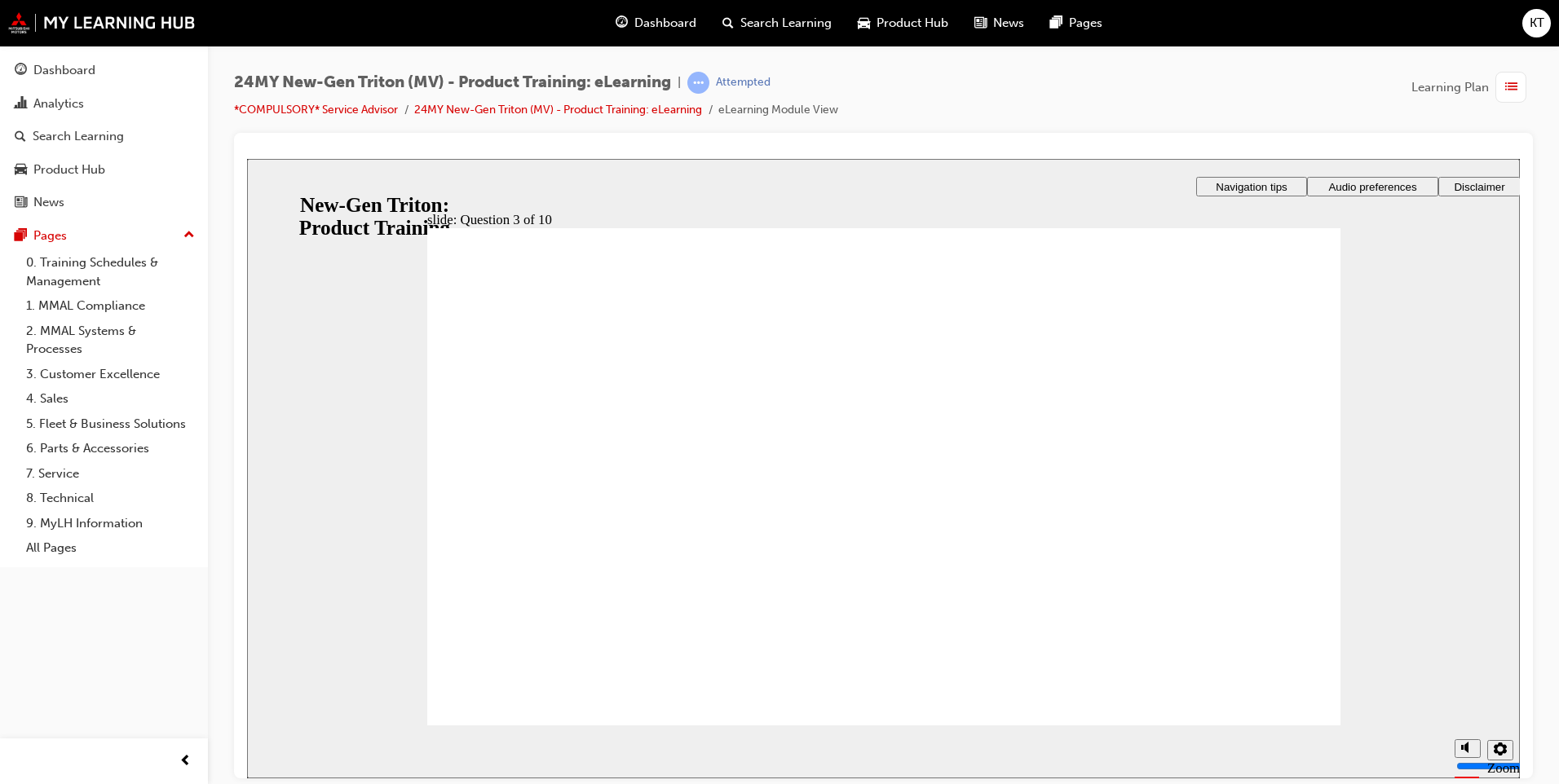
drag, startPoint x: 725, startPoint y: 343, endPoint x: 583, endPoint y: 307, distance: 146.5
checkbox input "true"
drag, startPoint x: 564, startPoint y: 491, endPoint x: 491, endPoint y: 664, distance: 187.8
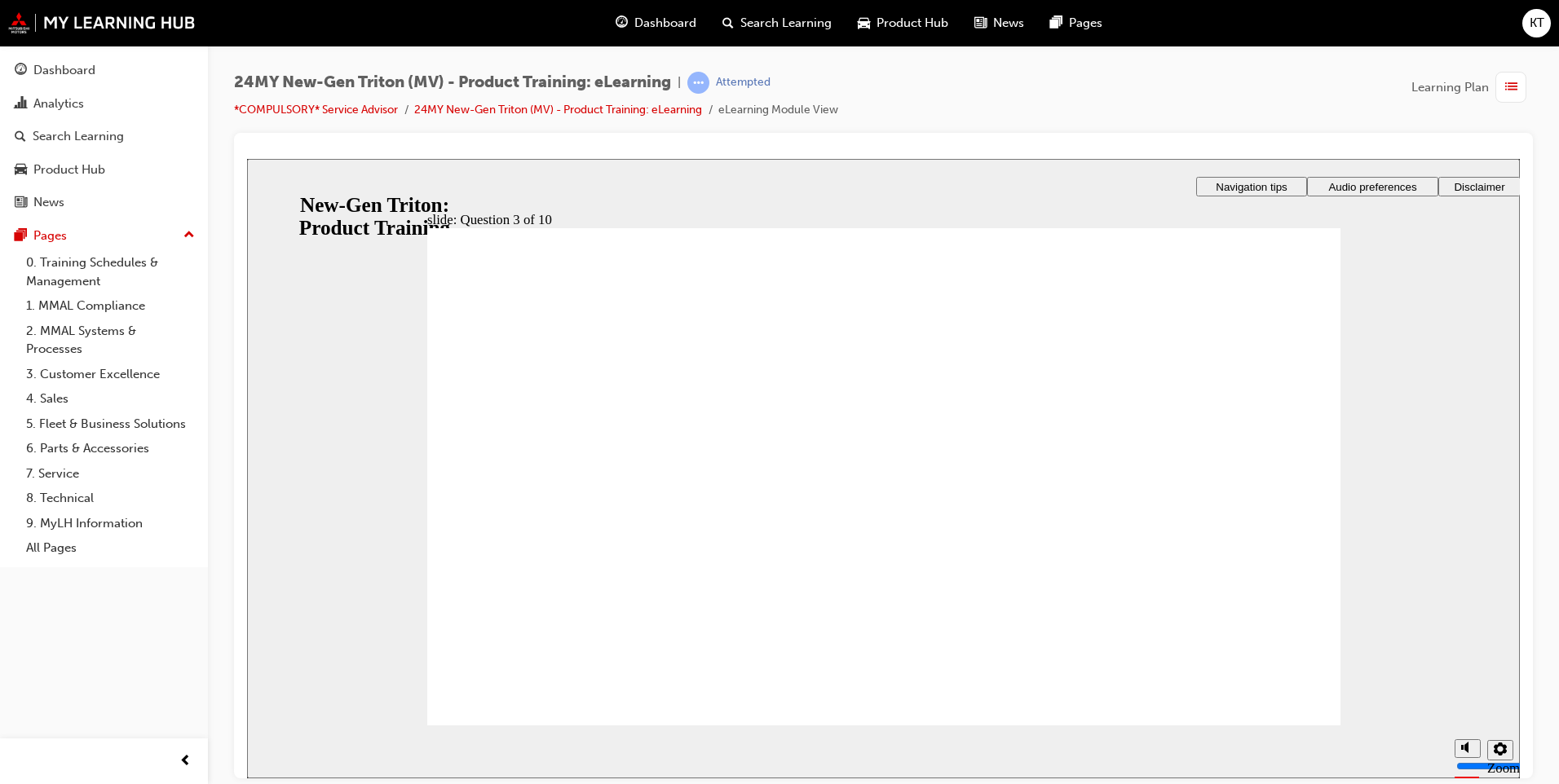
checkbox input "true"
drag, startPoint x: 958, startPoint y: 452, endPoint x: 556, endPoint y: 667, distance: 455.9
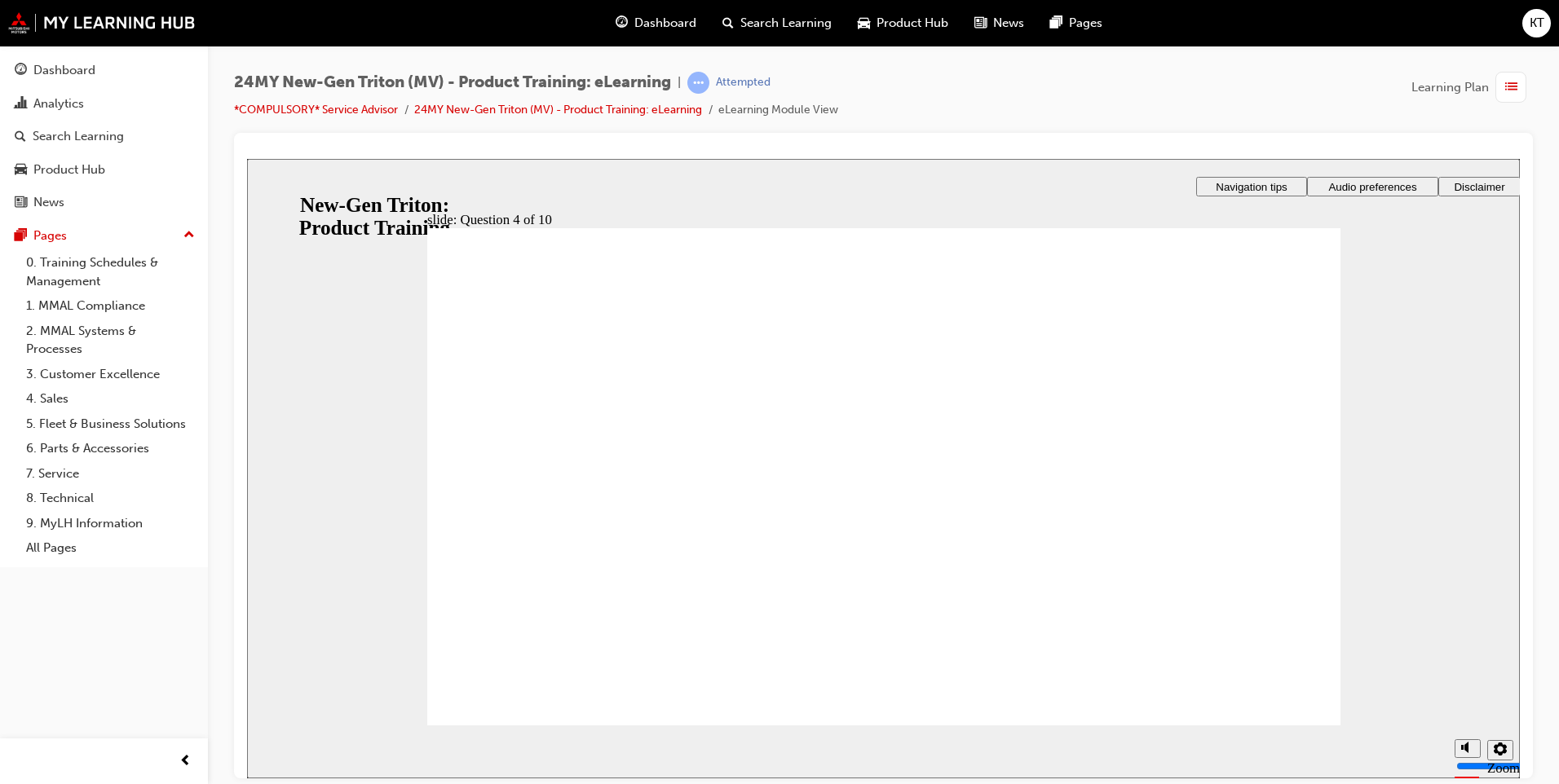
checkbox input "true"
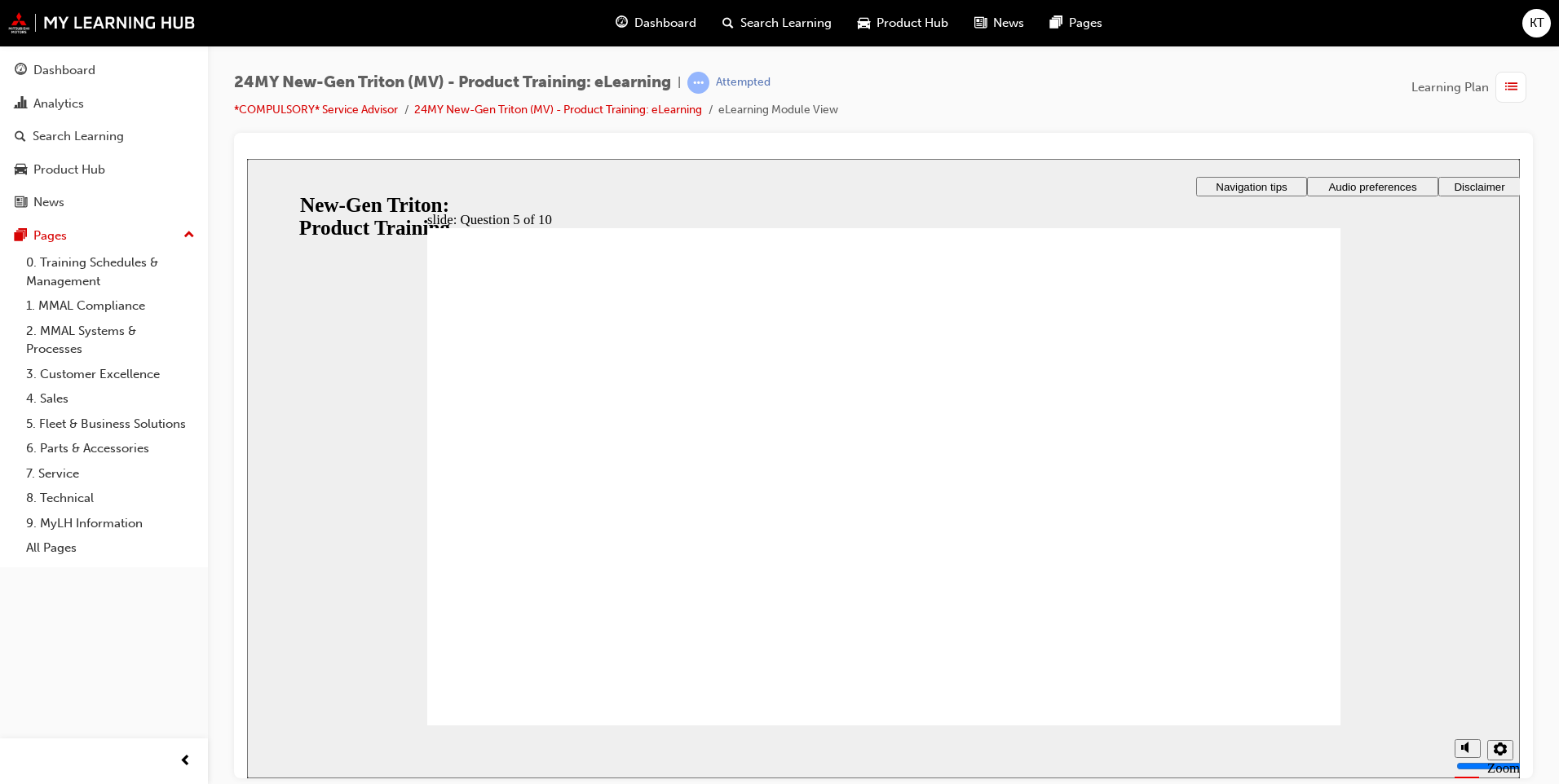
radio input "true"
drag, startPoint x: 789, startPoint y: 618, endPoint x: 590, endPoint y: 652, distance: 201.9
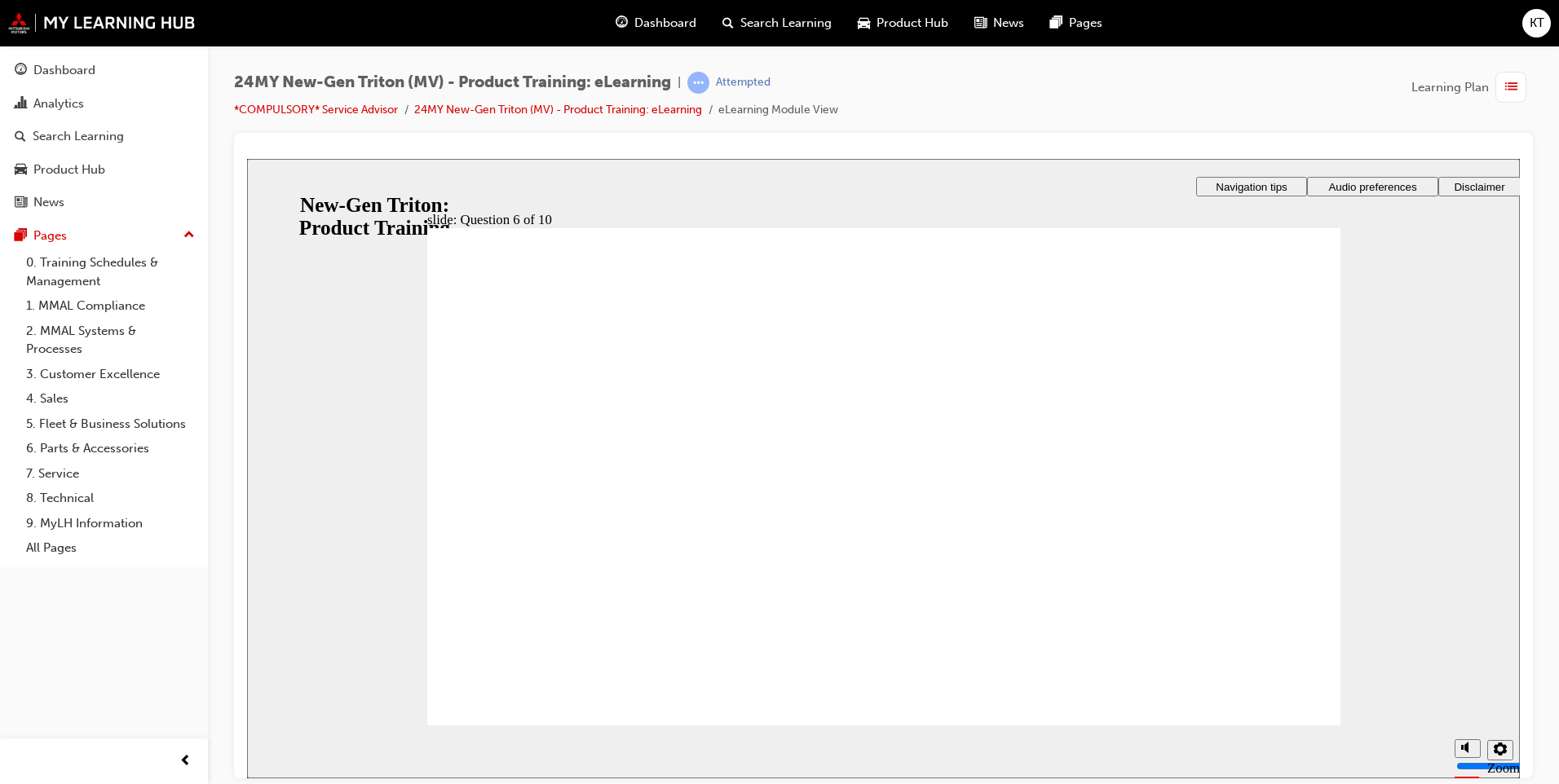
checkbox input "true"
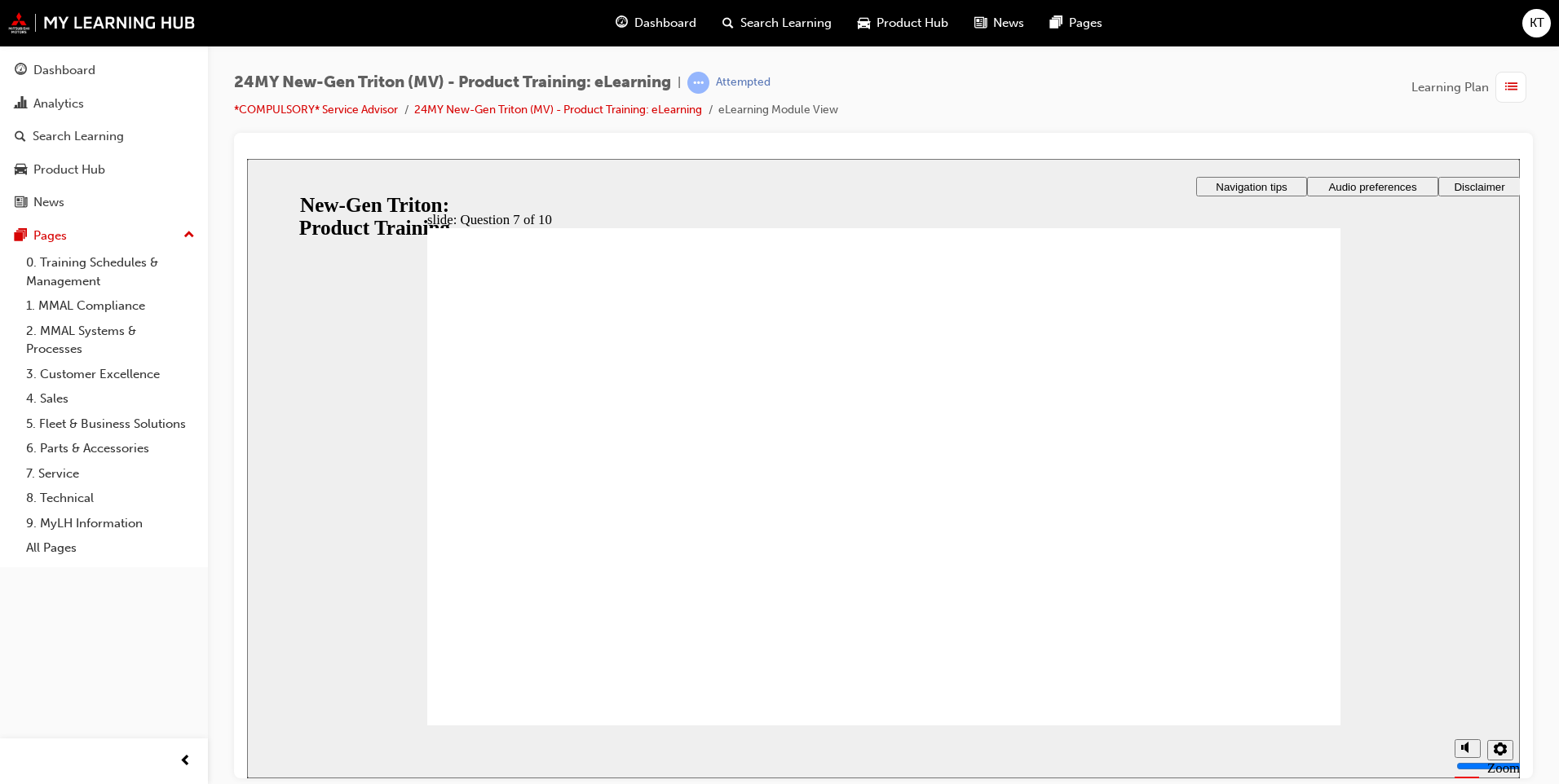
drag, startPoint x: 1281, startPoint y: 707, endPoint x: 1245, endPoint y: 691, distance: 39.4
radio input "true"
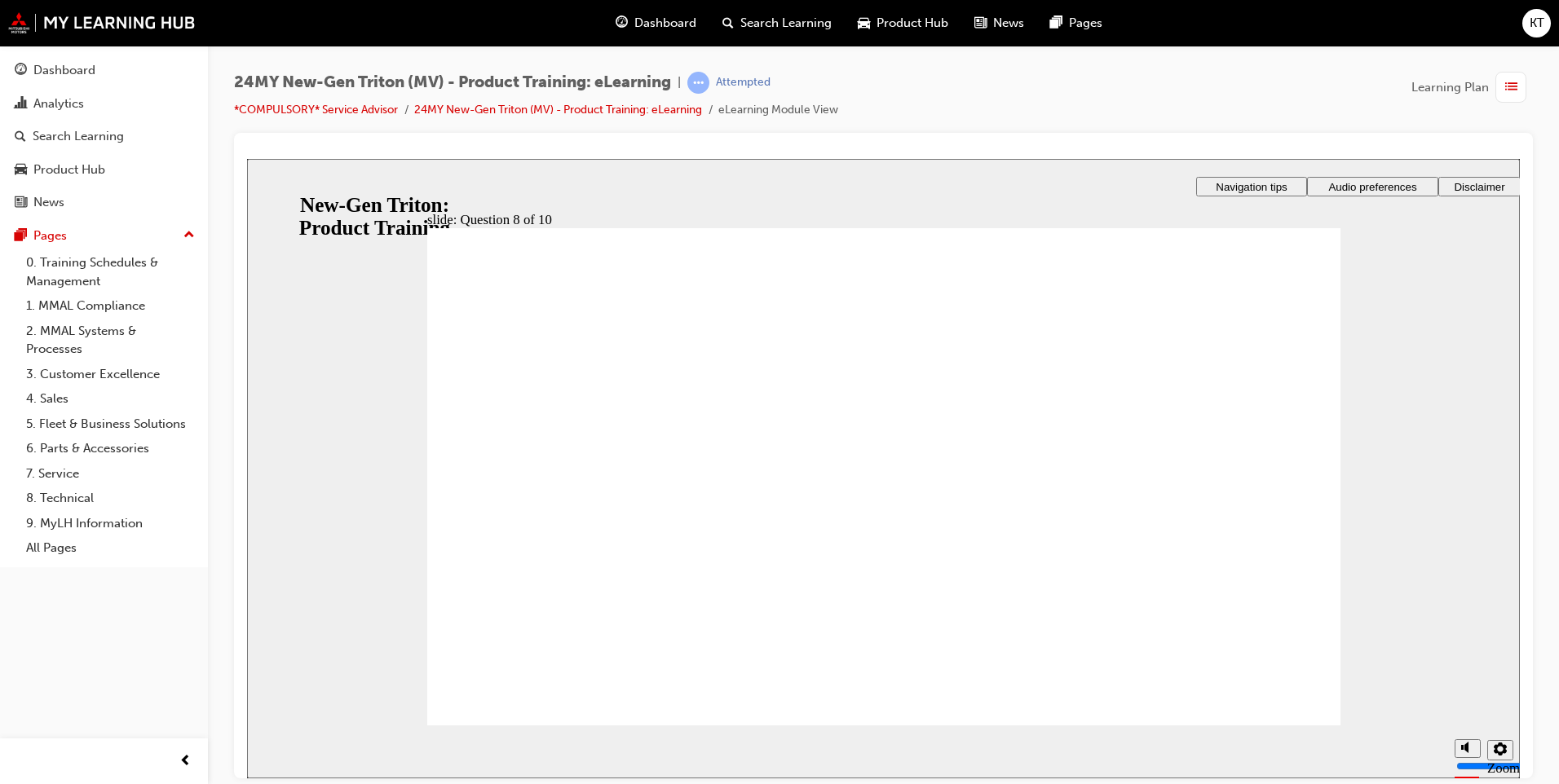
radio input "true"
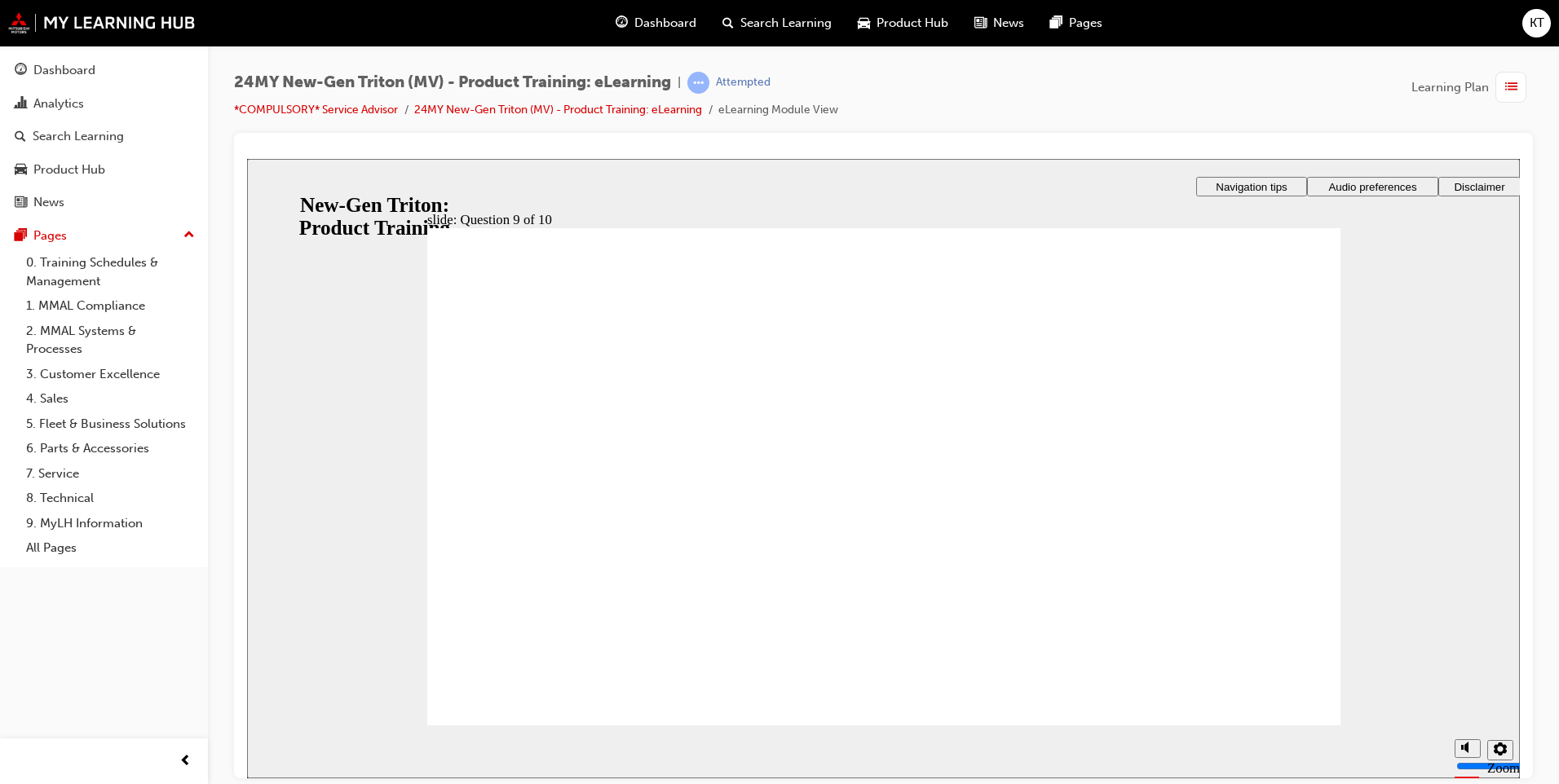
radio input "true"
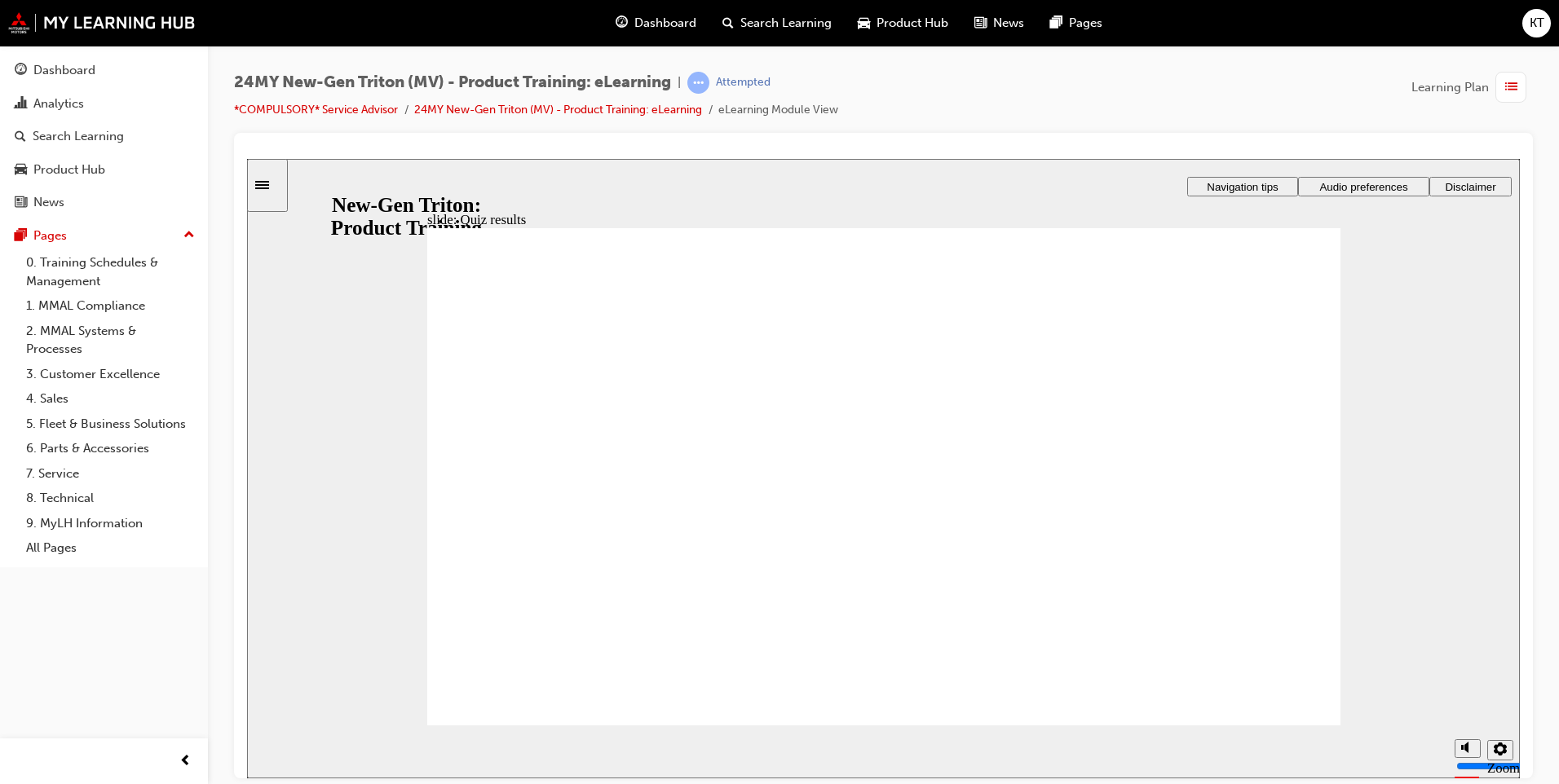
checkbox input "true"
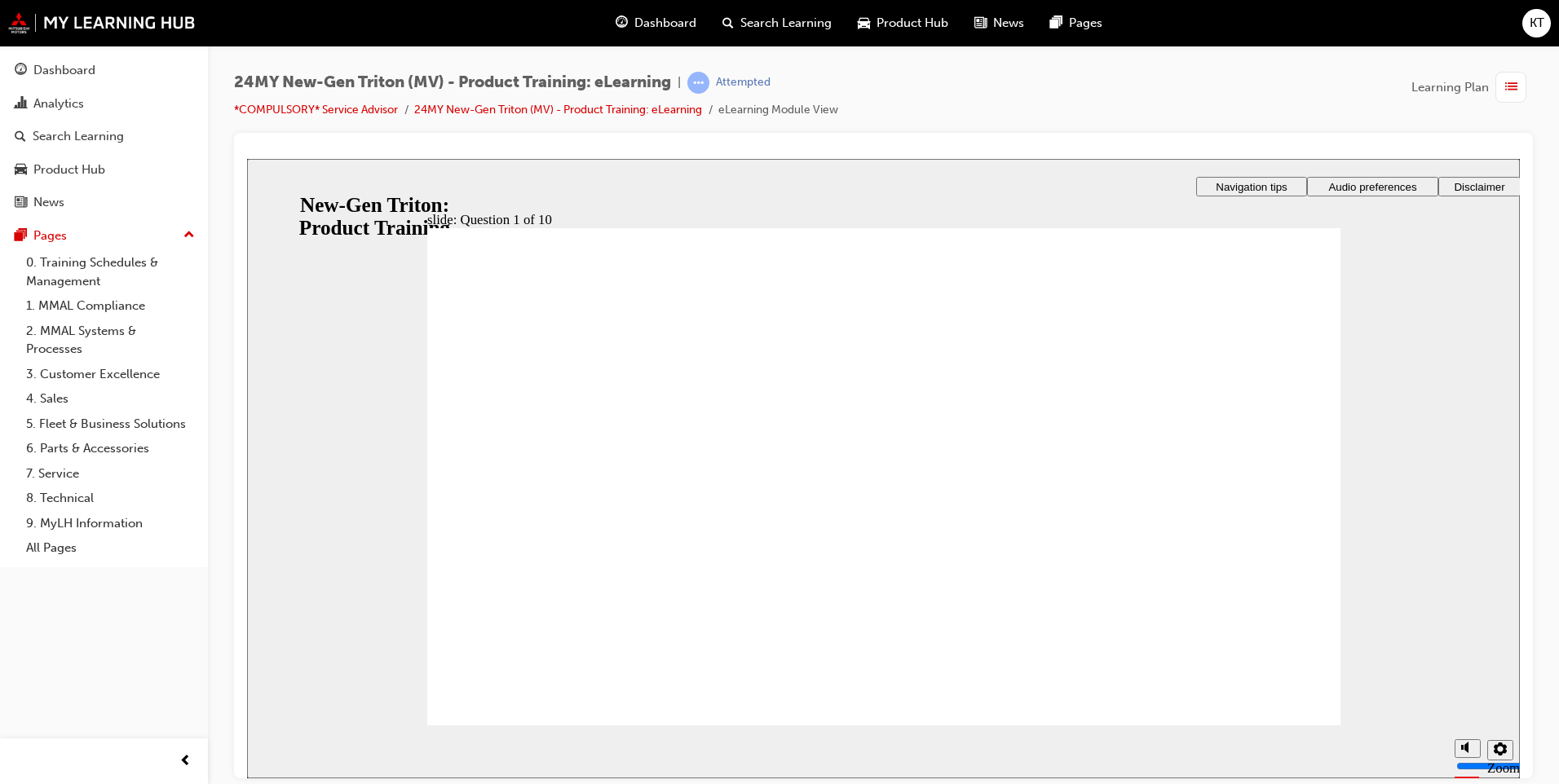
checkbox input "true"
radio input "true"
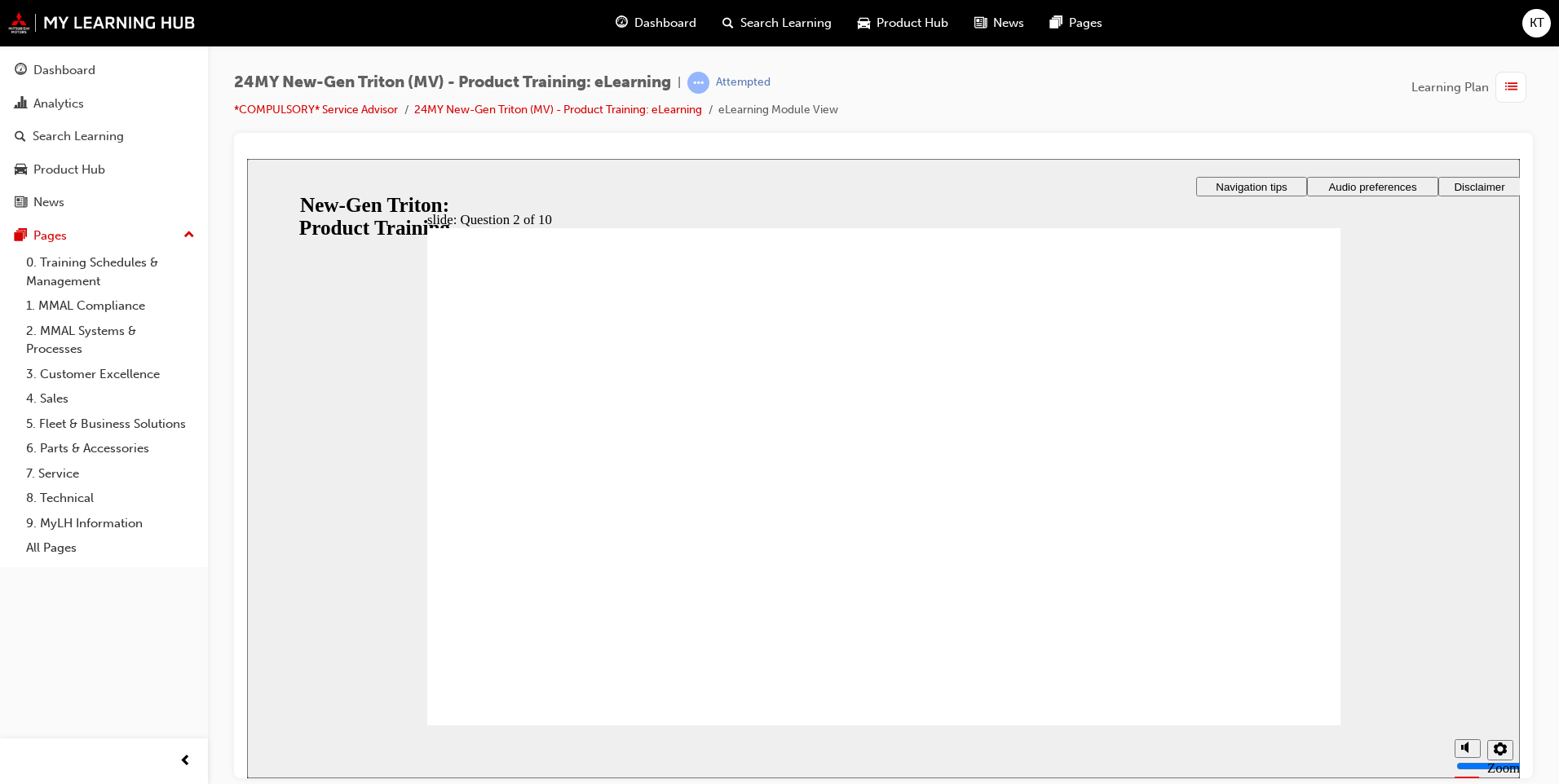
checkbox input "true"
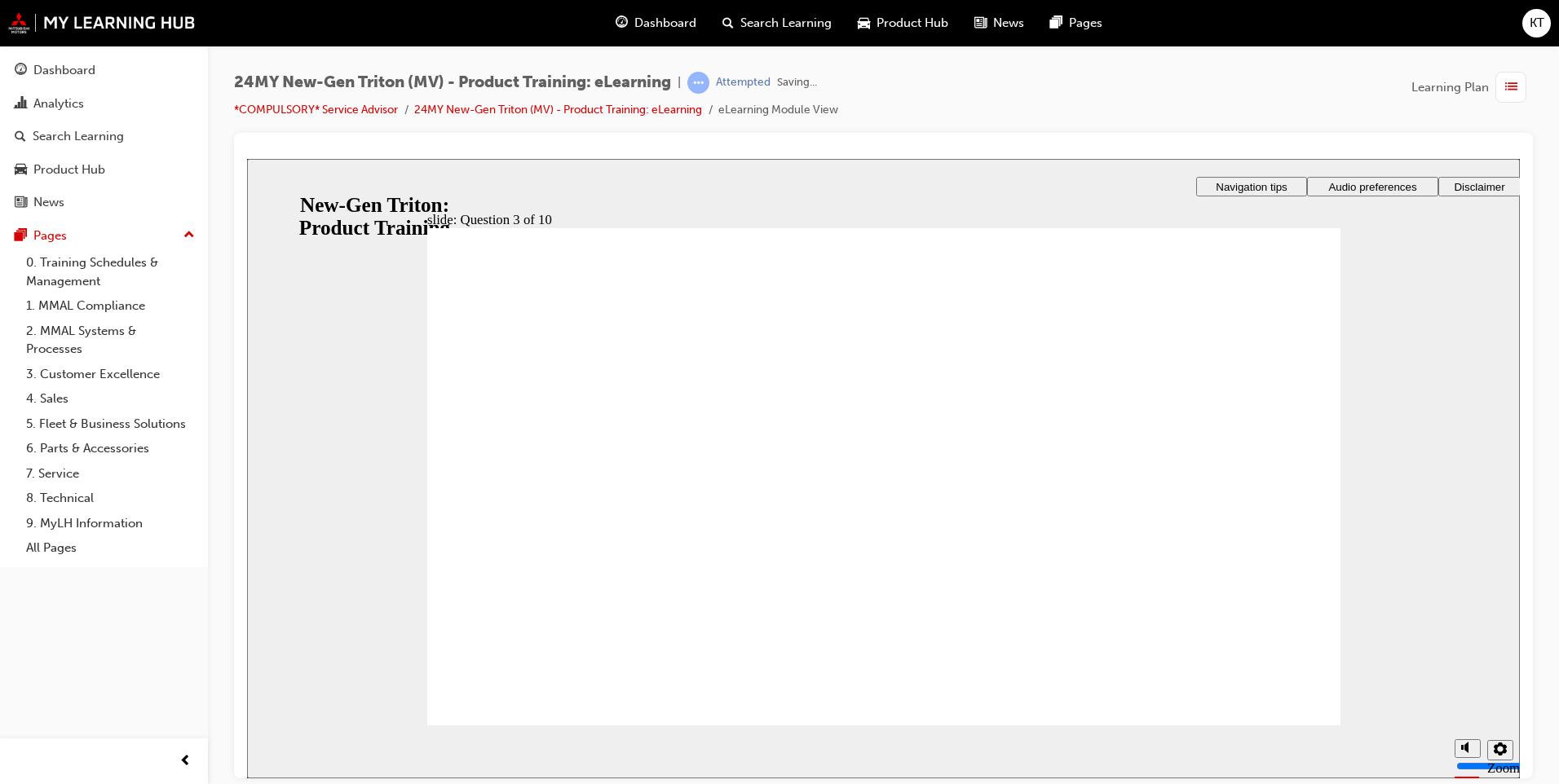
drag, startPoint x: 1298, startPoint y: 710, endPoint x: 437, endPoint y: 549, distance: 875.9
checkbox input "true"
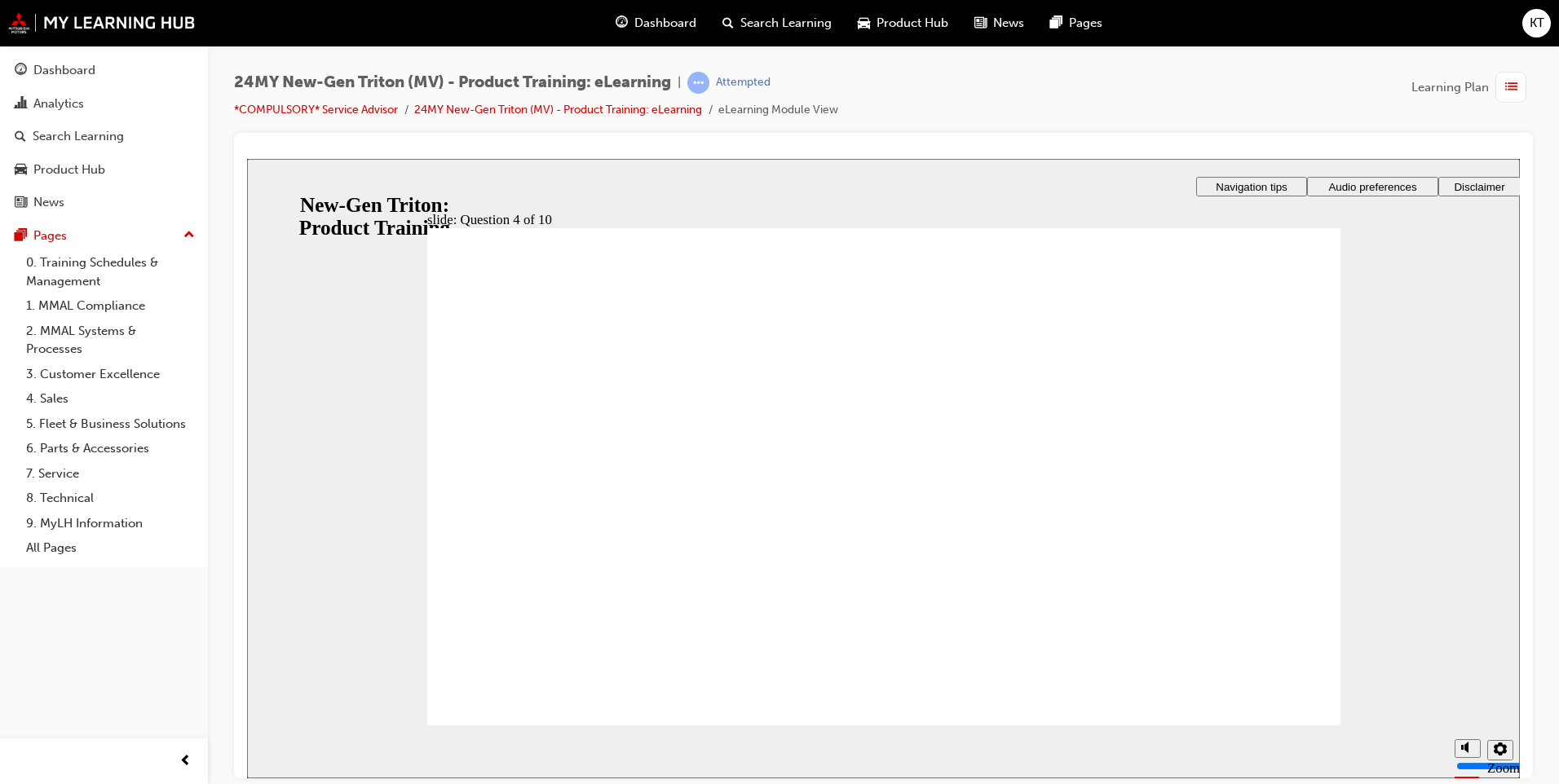
drag, startPoint x: 511, startPoint y: 665, endPoint x: 507, endPoint y: 687, distance: 22.4
checkbox input "true"
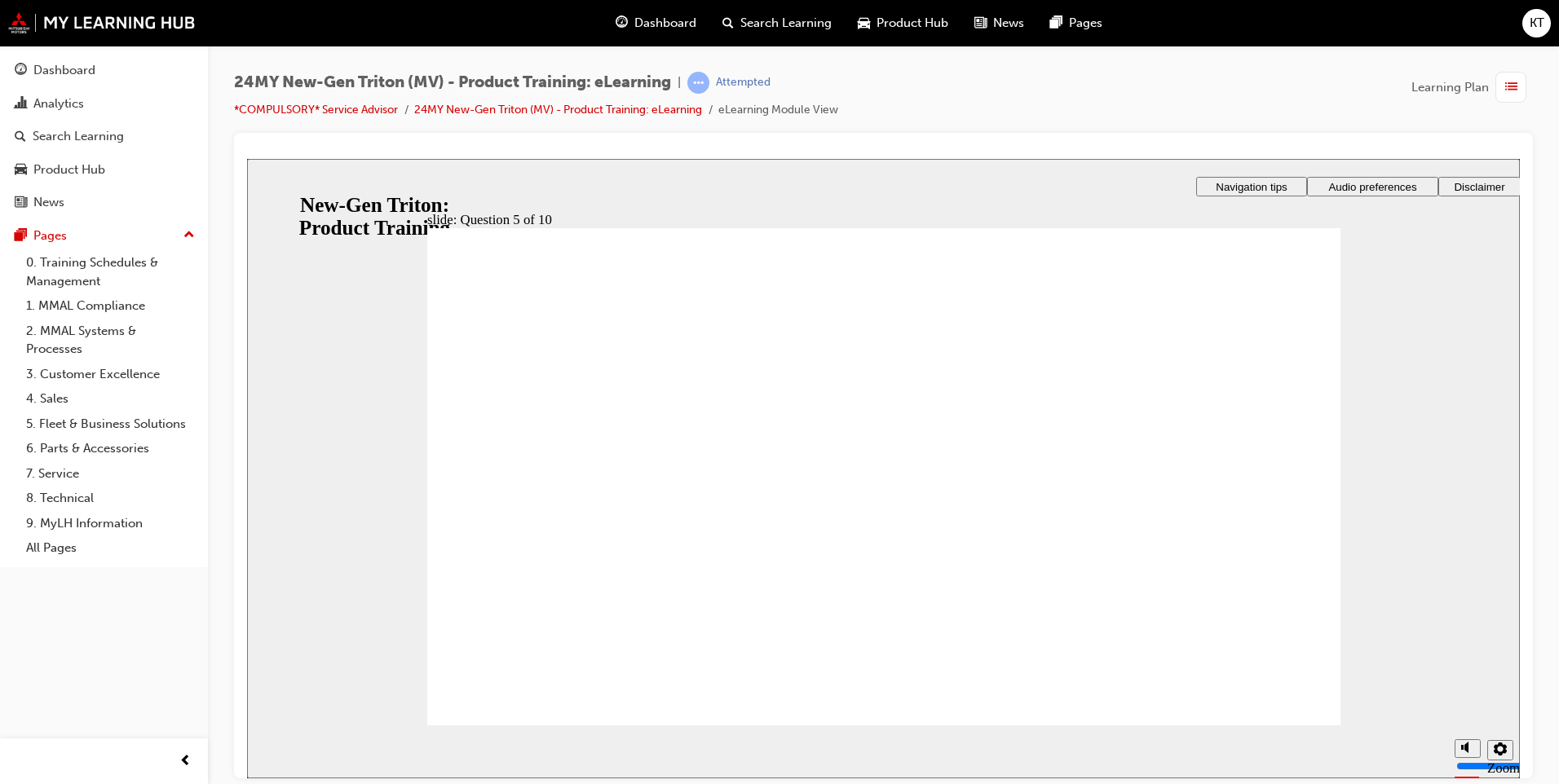
drag, startPoint x: 525, startPoint y: 402, endPoint x: 528, endPoint y: 473, distance: 71.1
checkbox input "true"
drag, startPoint x: 535, startPoint y: 533, endPoint x: 566, endPoint y: 596, distance: 70.2
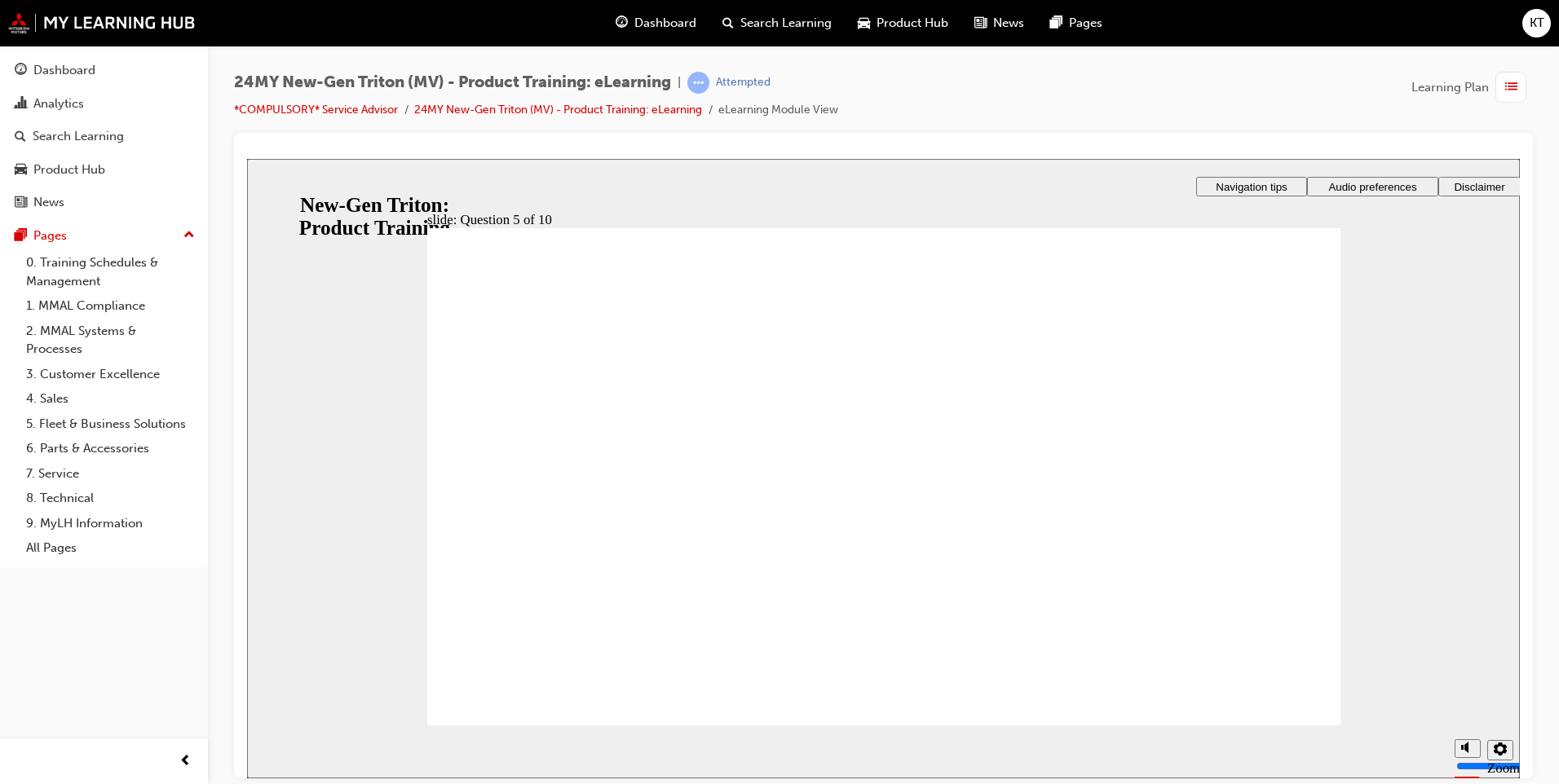
checkbox input "true"
radio input "true"
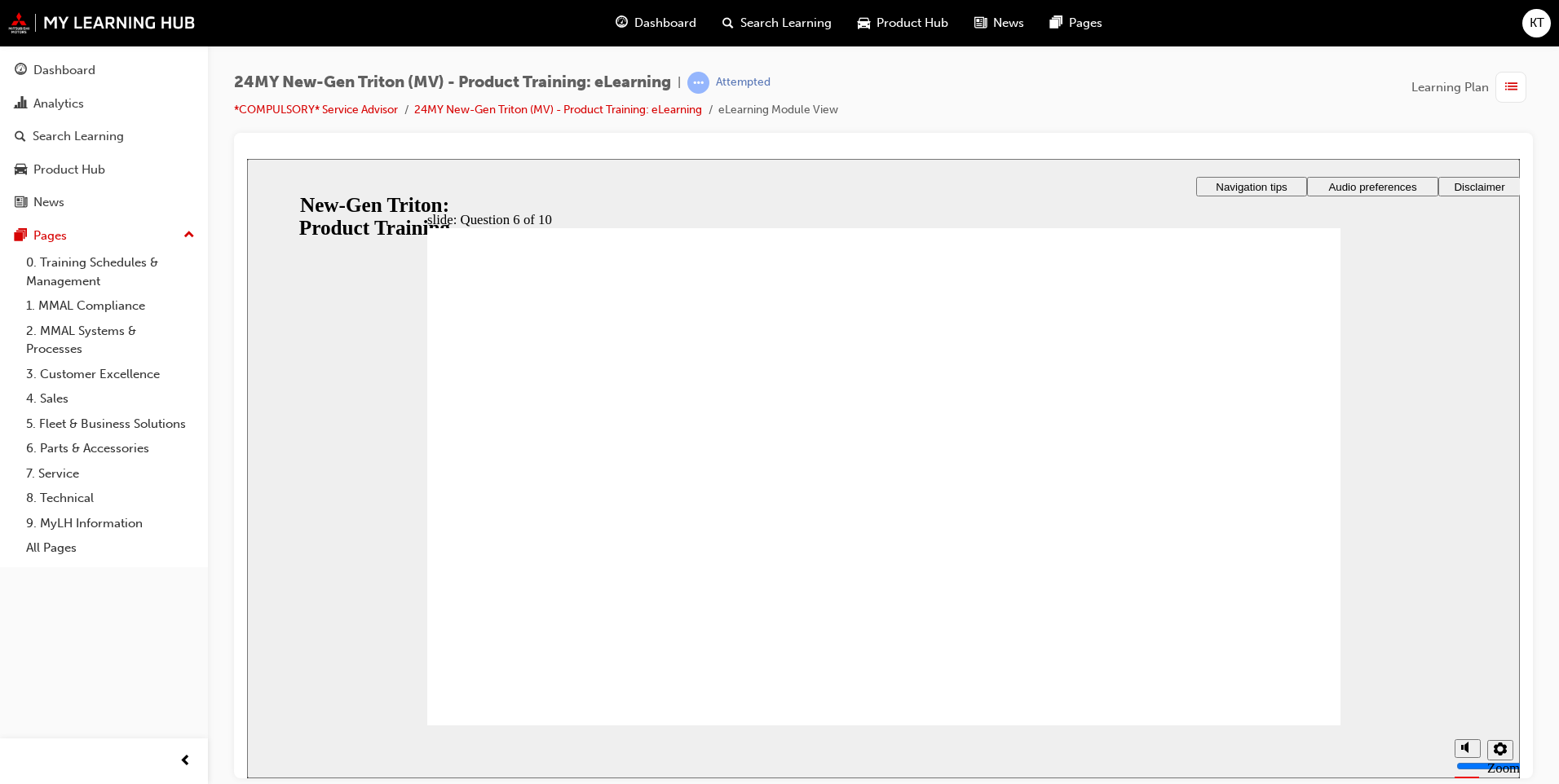
drag, startPoint x: 437, startPoint y: 324, endPoint x: 889, endPoint y: 324, distance: 452.0
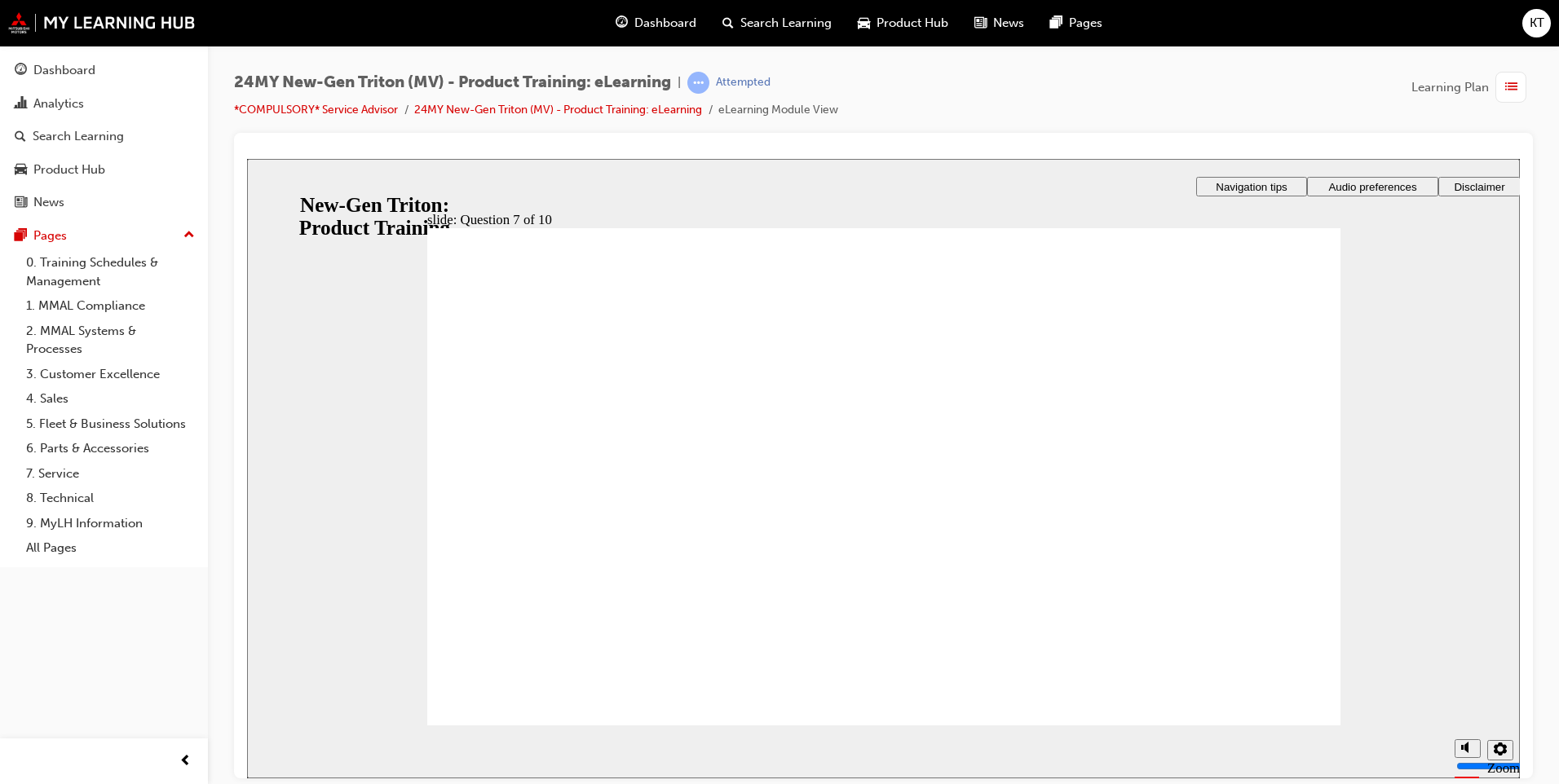
checkbox input "false"
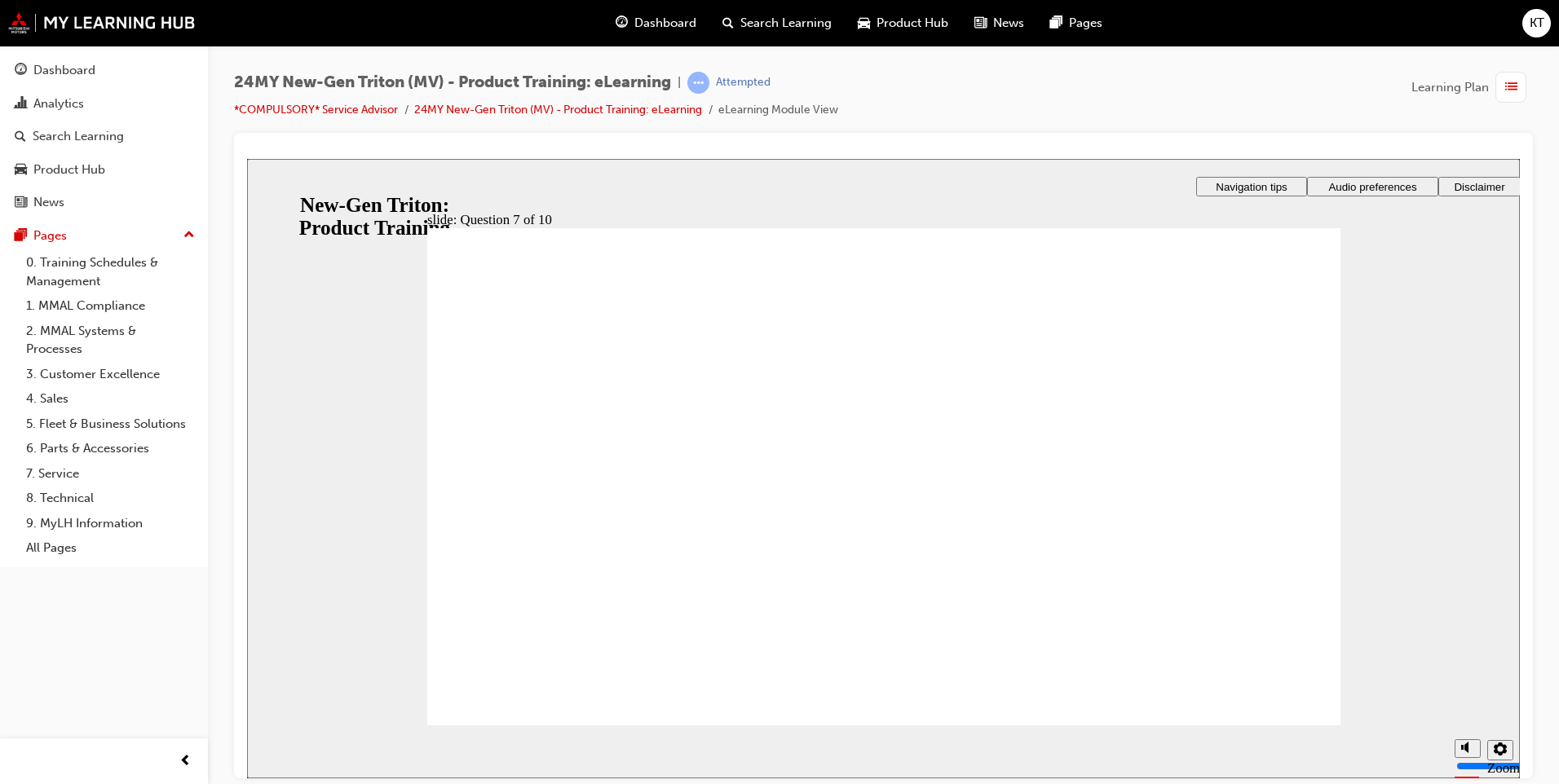
checkbox input "true"
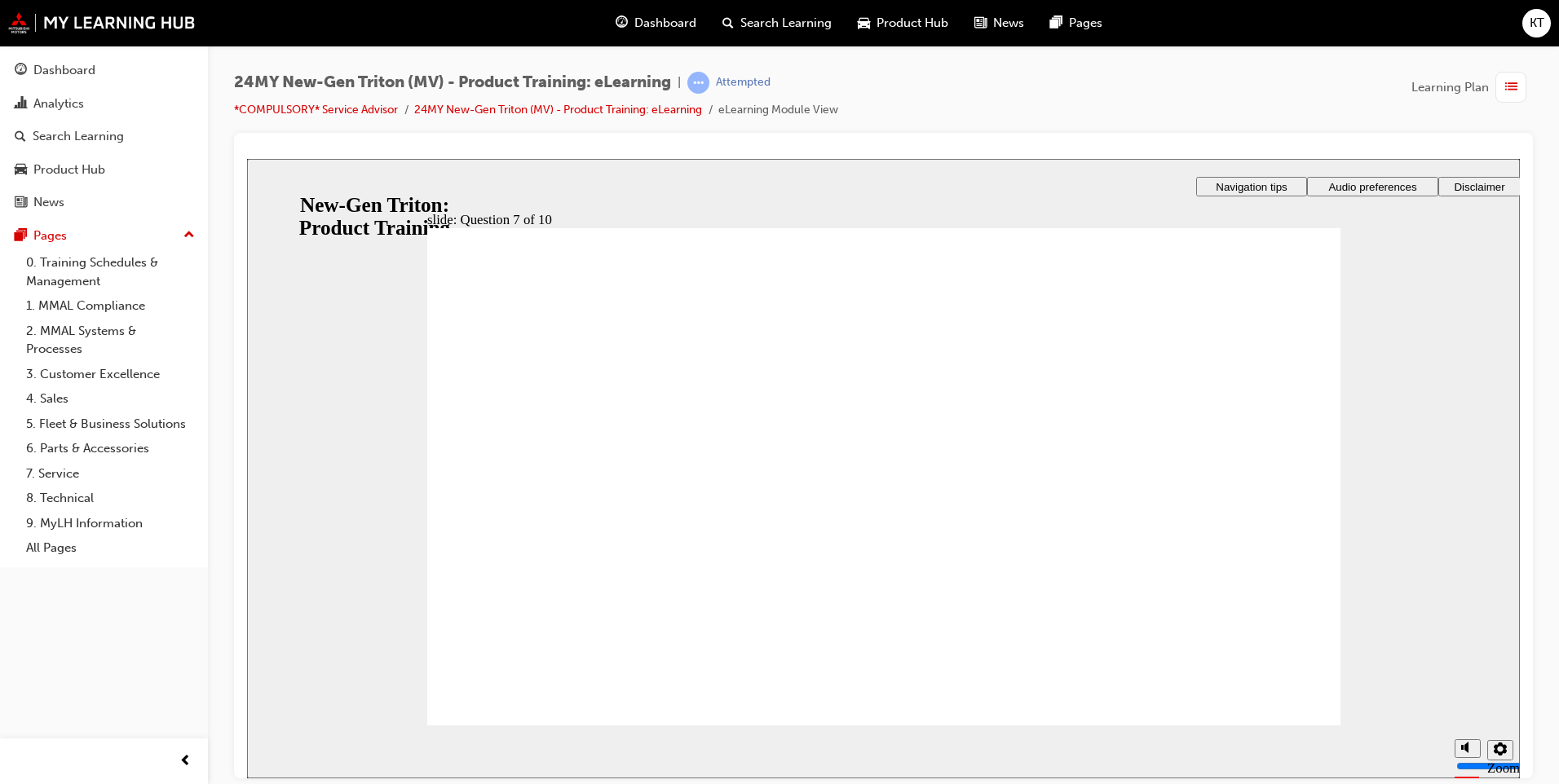
radio input "true"
drag, startPoint x: 820, startPoint y: 624, endPoint x: 841, endPoint y: 616, distance: 22.5
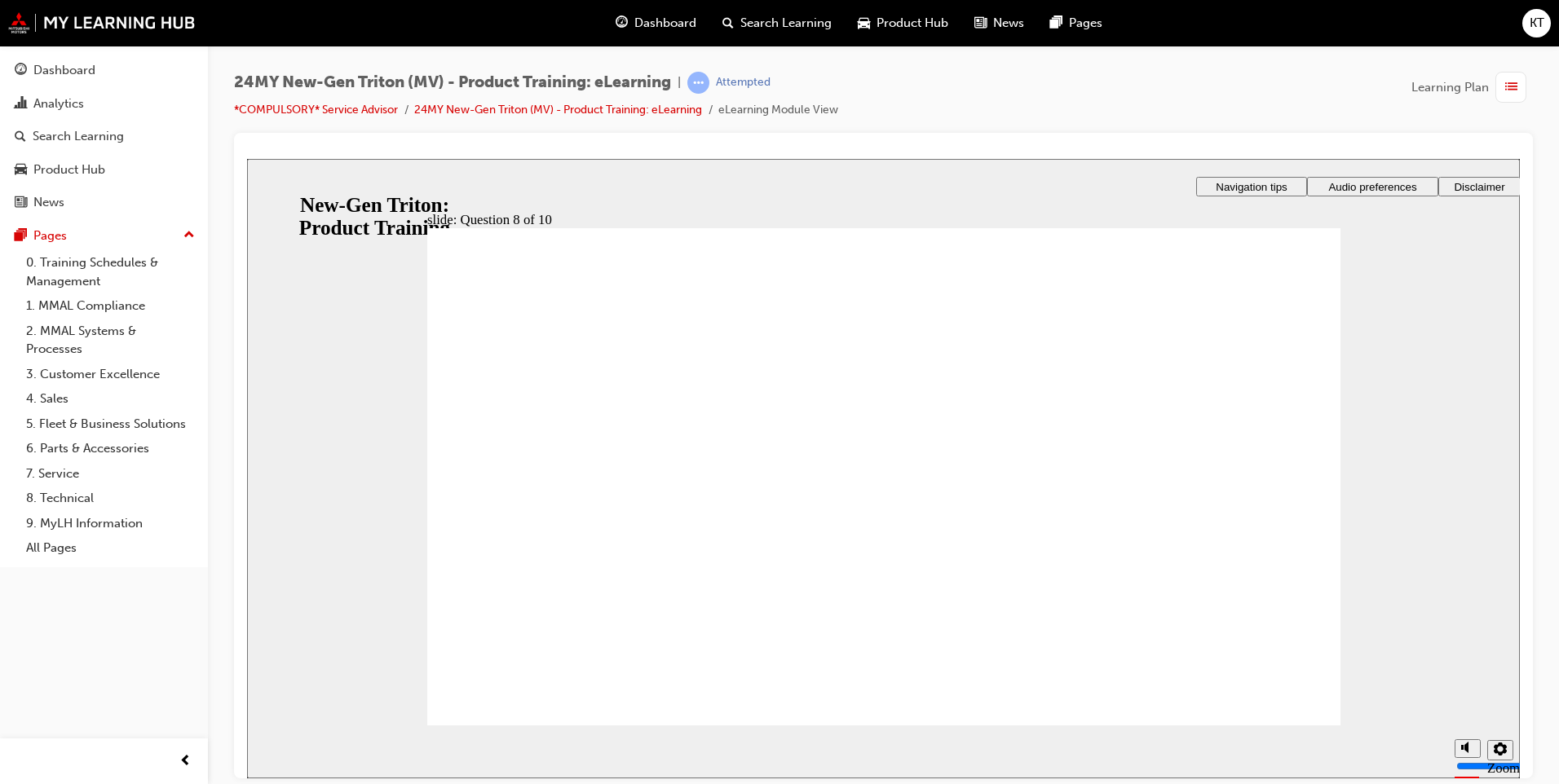
radio input "true"
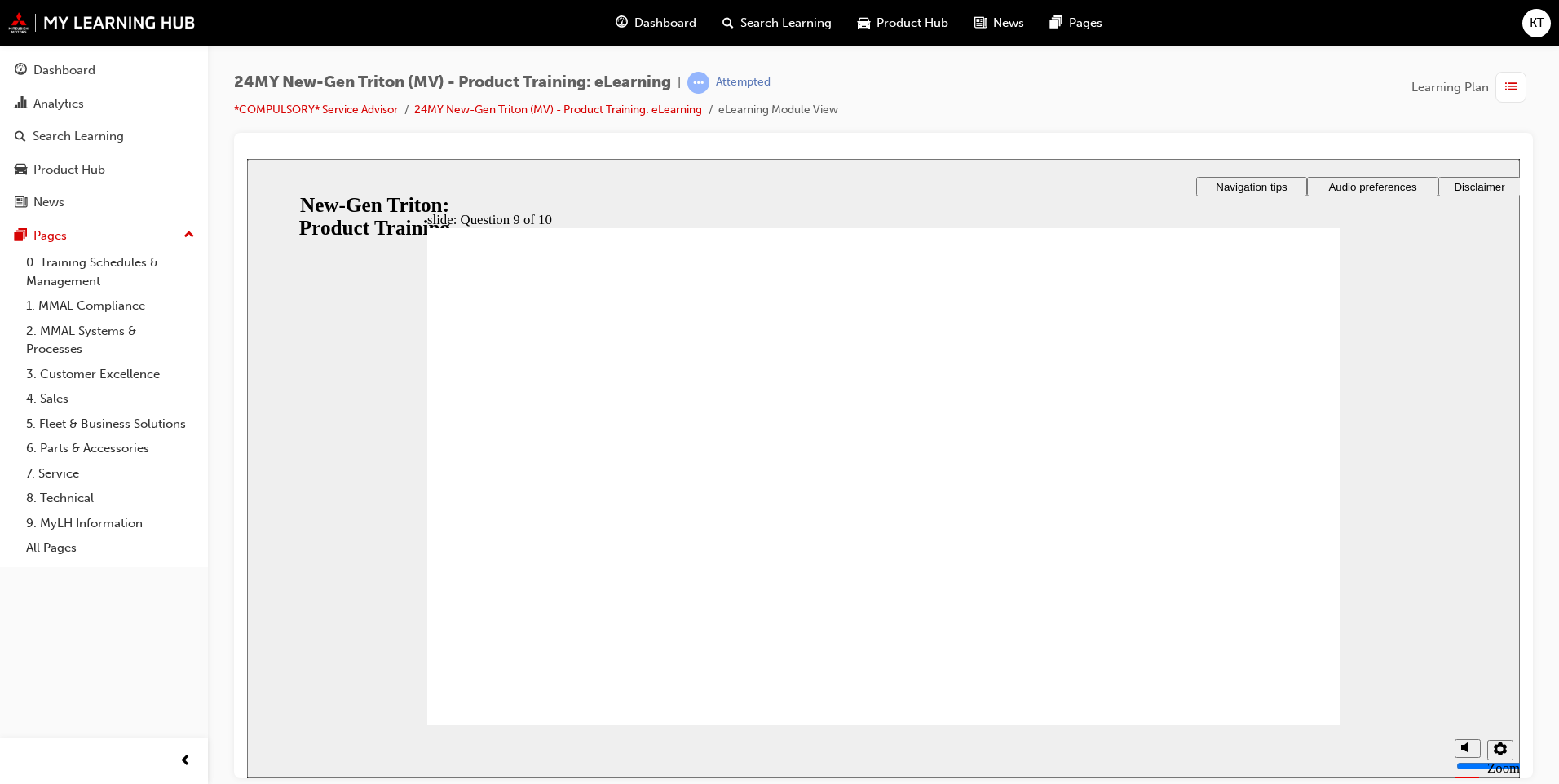
radio input "false"
radio input "true"
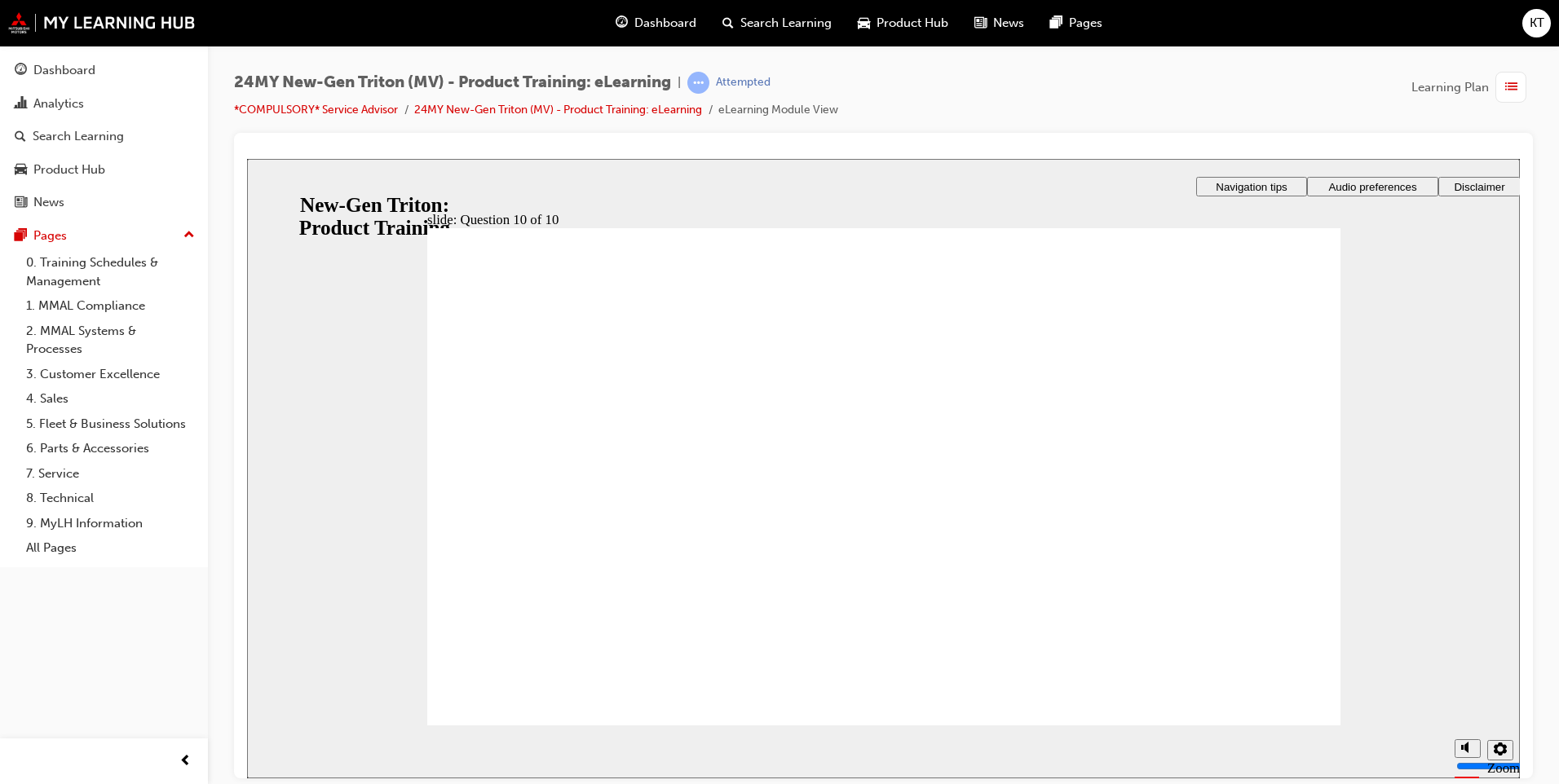
drag, startPoint x: 896, startPoint y: 669, endPoint x: 858, endPoint y: 660, distance: 39.1
checkbox input "true"
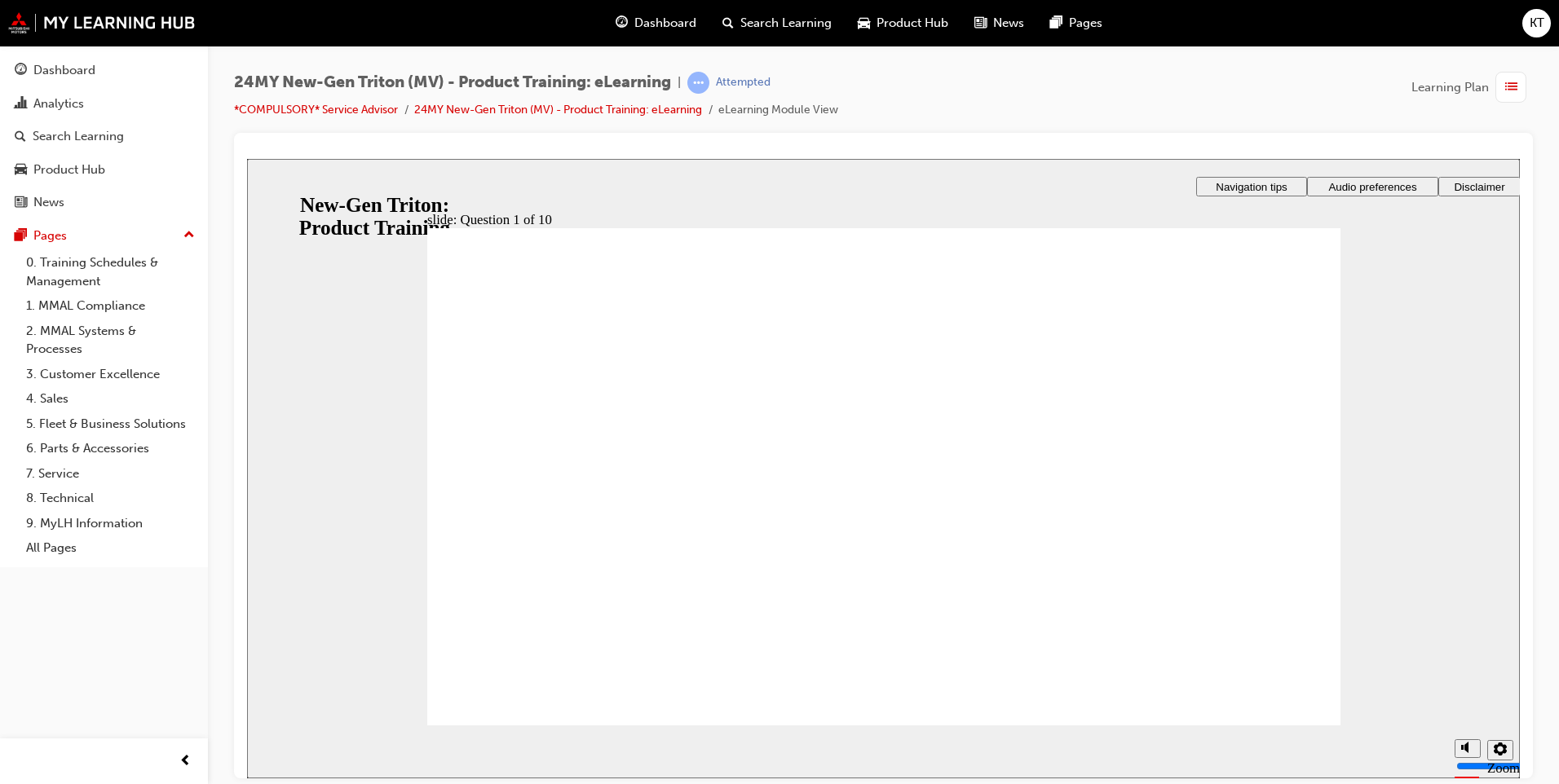
checkbox input "true"
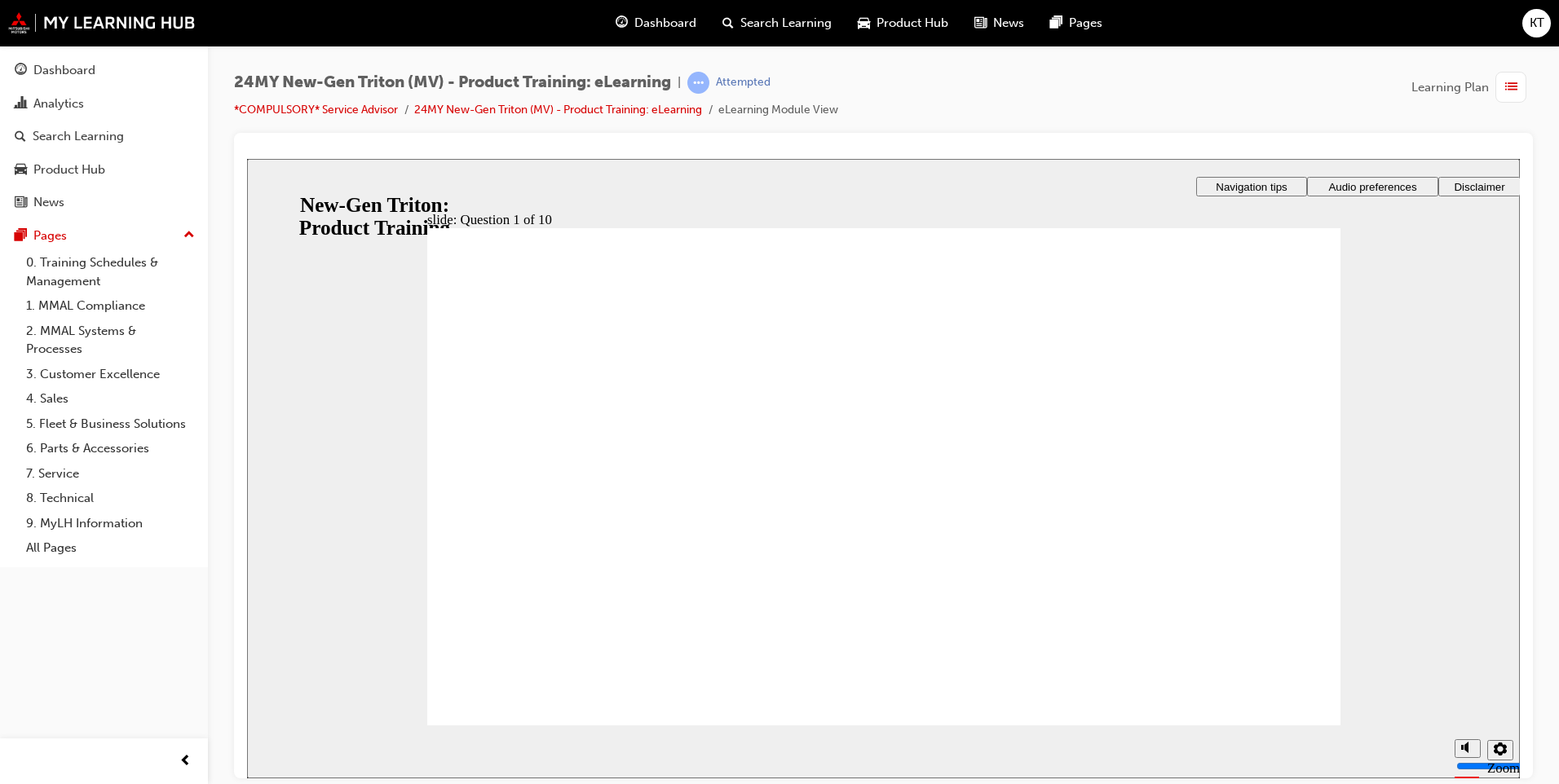
radio input "true"
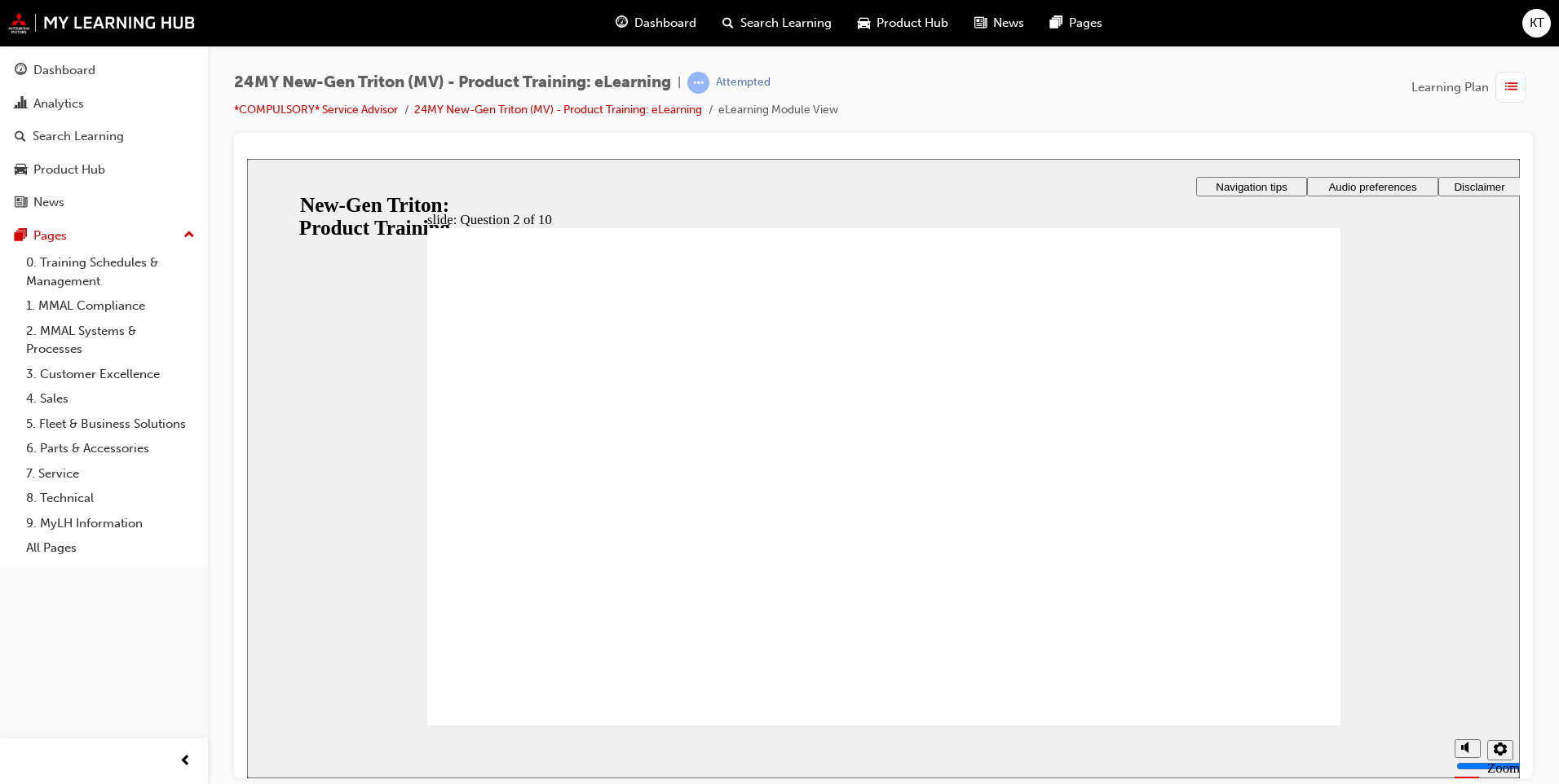
click at [1282, 725] on section "Playback Speed 2 1.75 1.5 1.25 0.75" at bounding box center [883, 750] width 1273 height 53
drag, startPoint x: 587, startPoint y: 505, endPoint x: 592, endPoint y: 488, distance: 17.7
checkbox input "true"
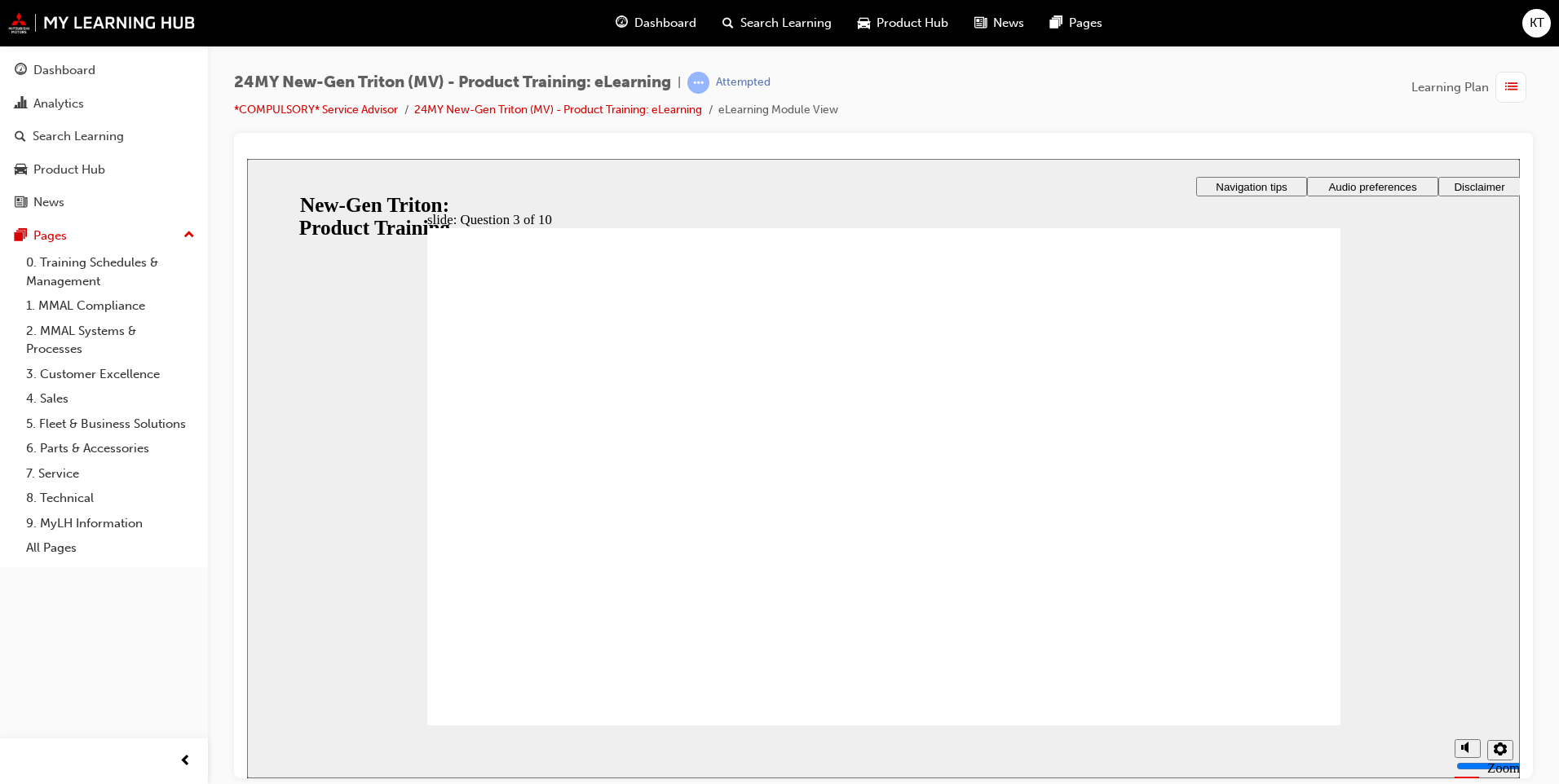
checkbox input "false"
checkbox input "true"
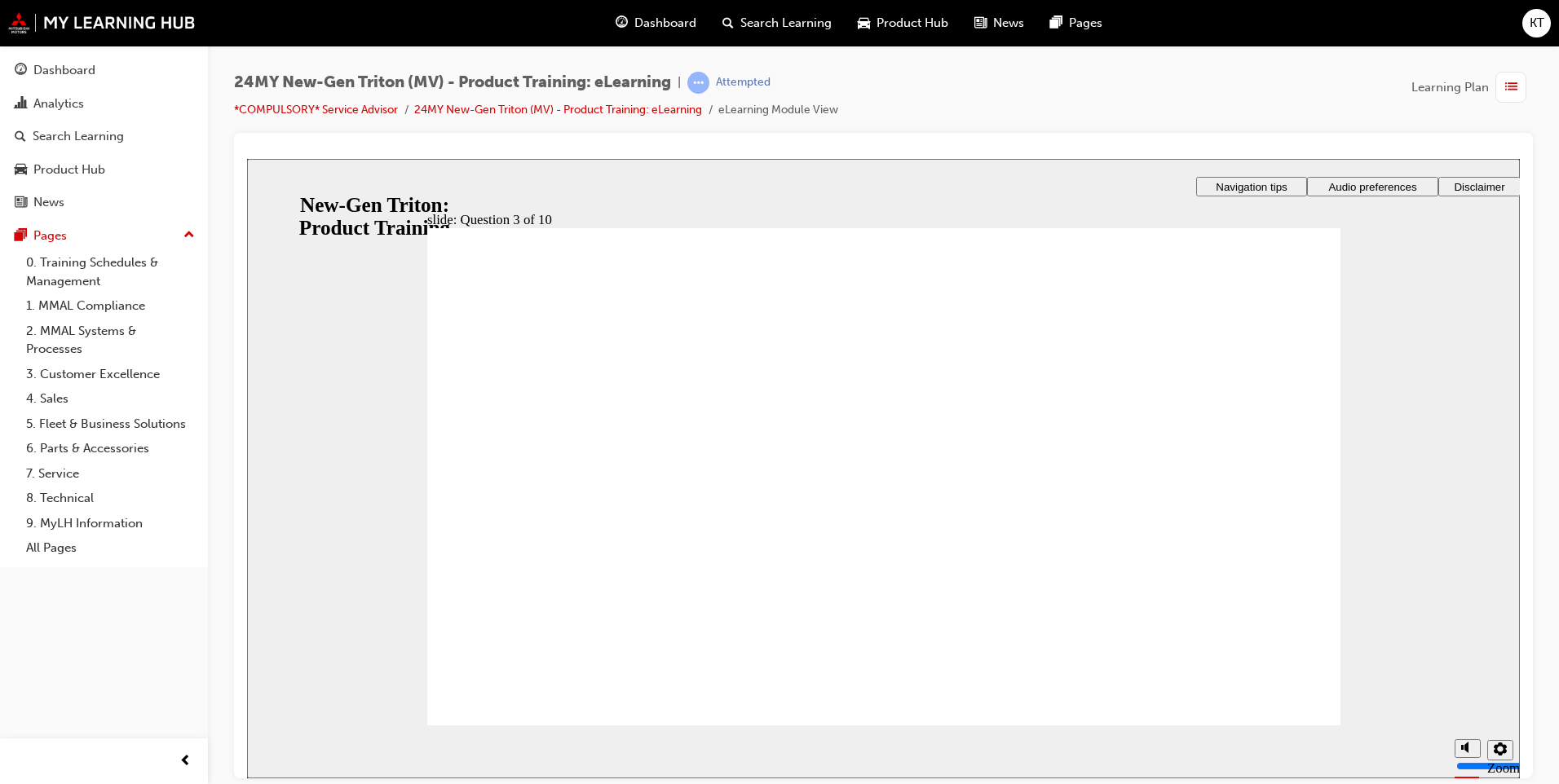
checkbox input "true"
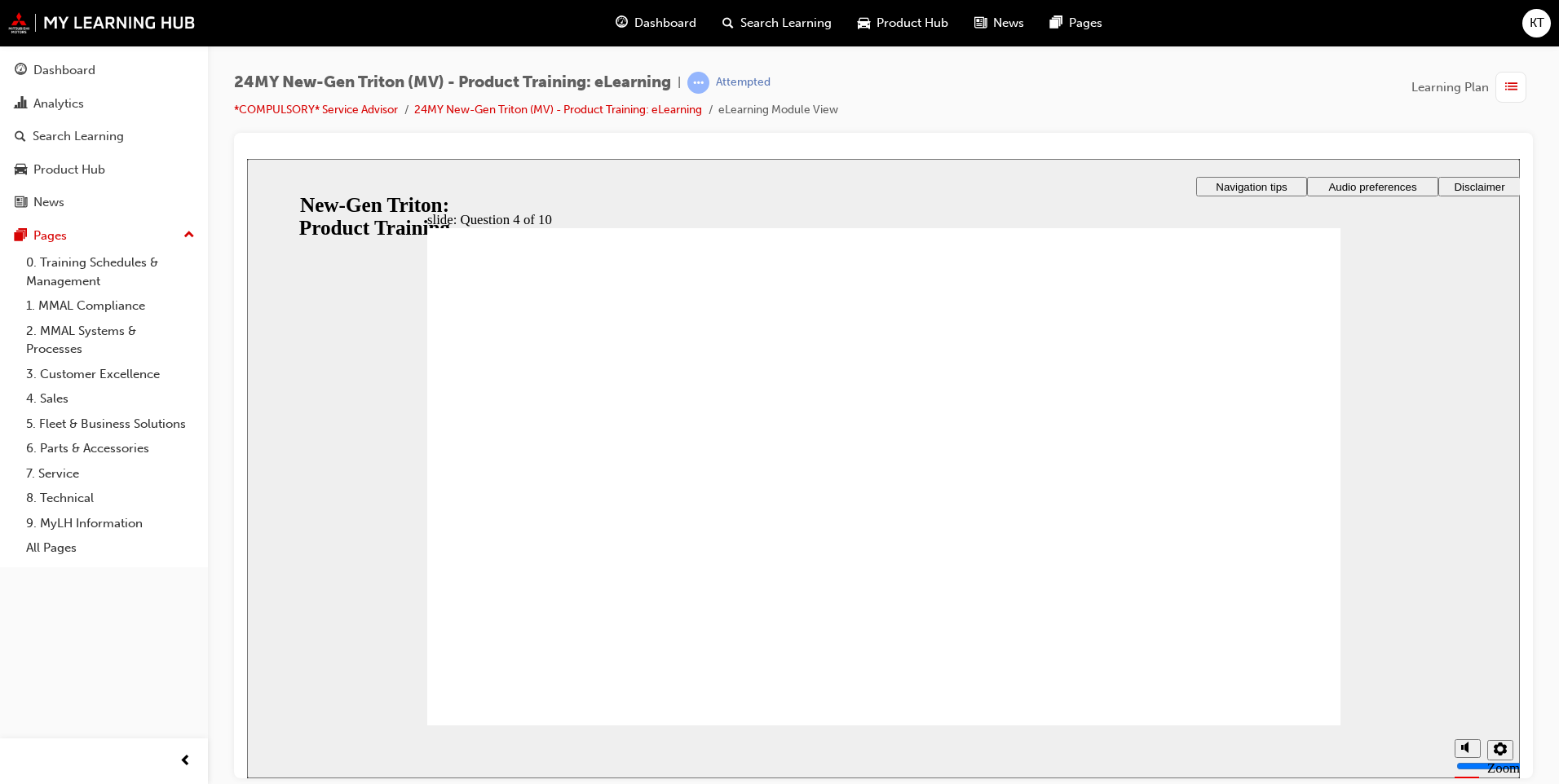
checkbox input "true"
drag, startPoint x: 619, startPoint y: 557, endPoint x: 923, endPoint y: 442, distance: 325.0
checkbox input "true"
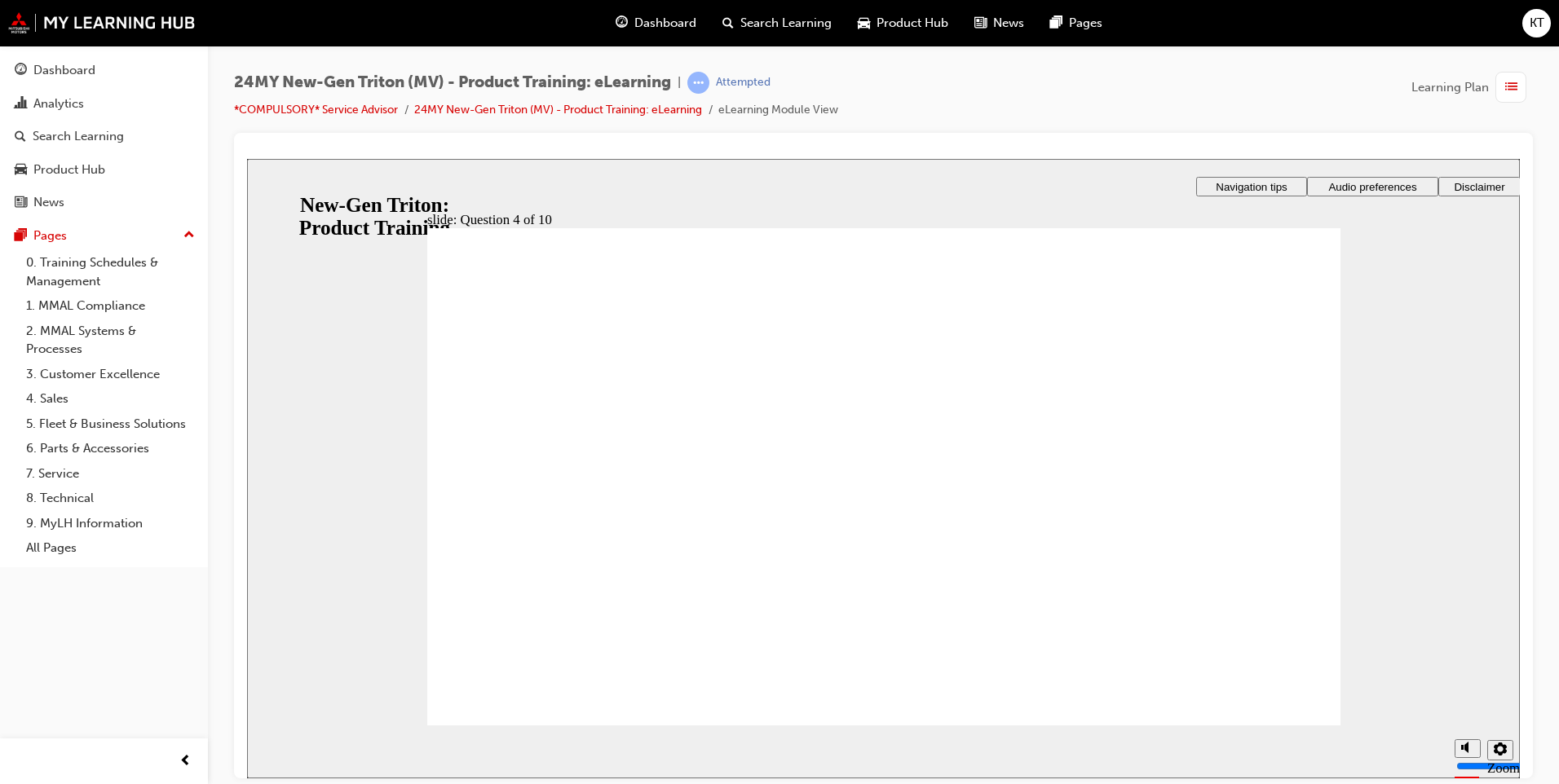
checkbox input "true"
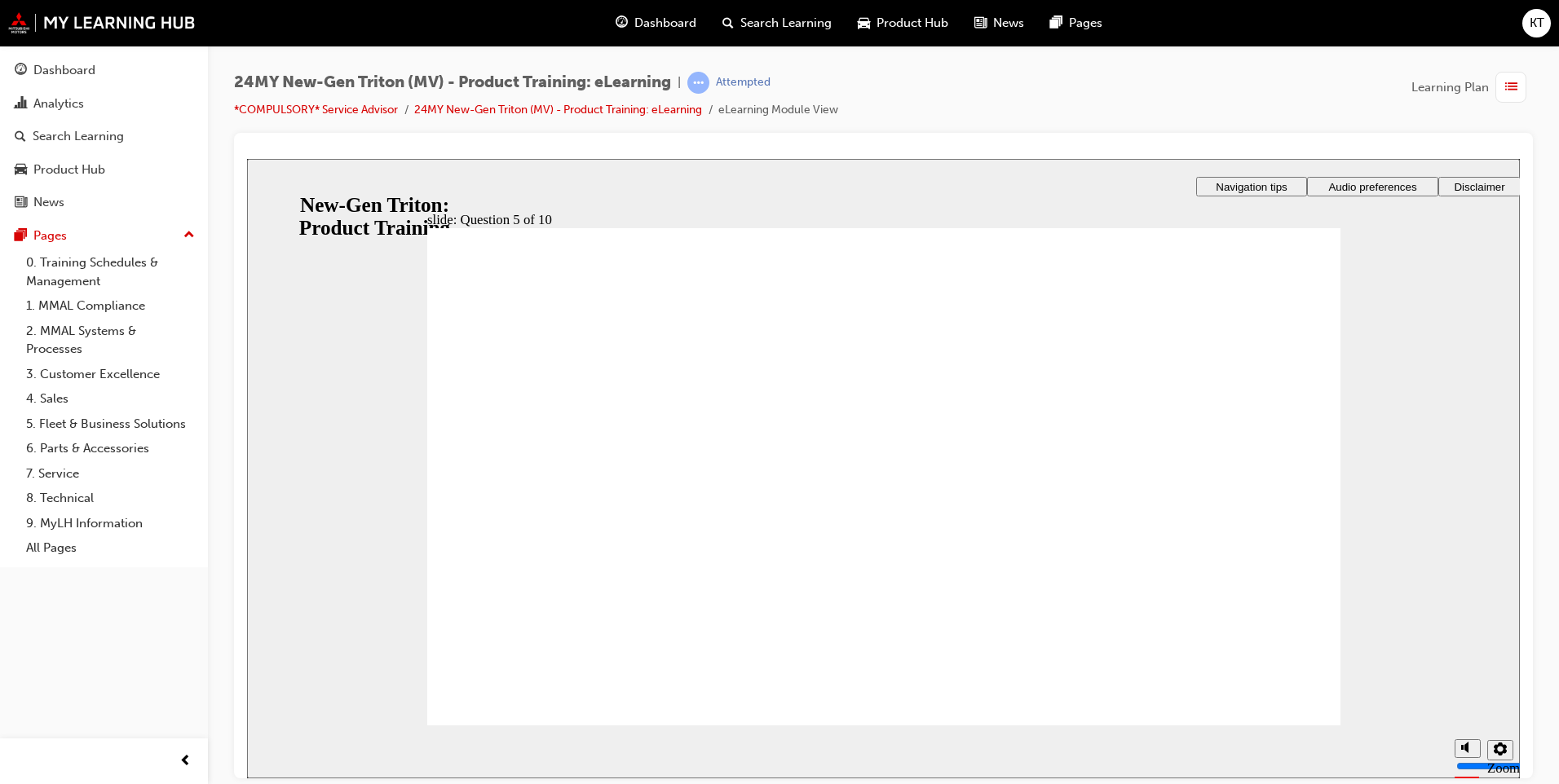
checkbox input "true"
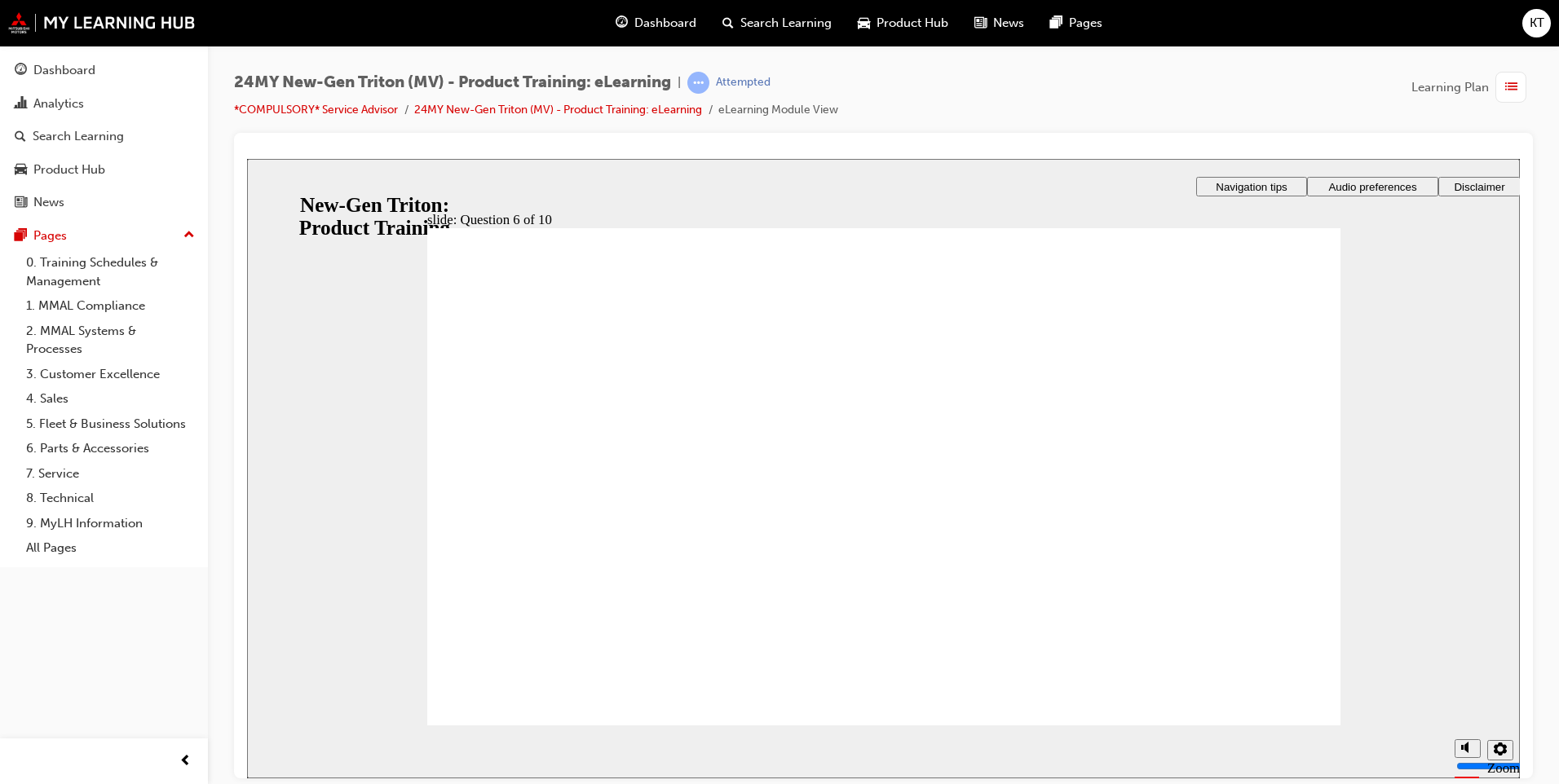
radio input "false"
radio input "true"
checkbox input "true"
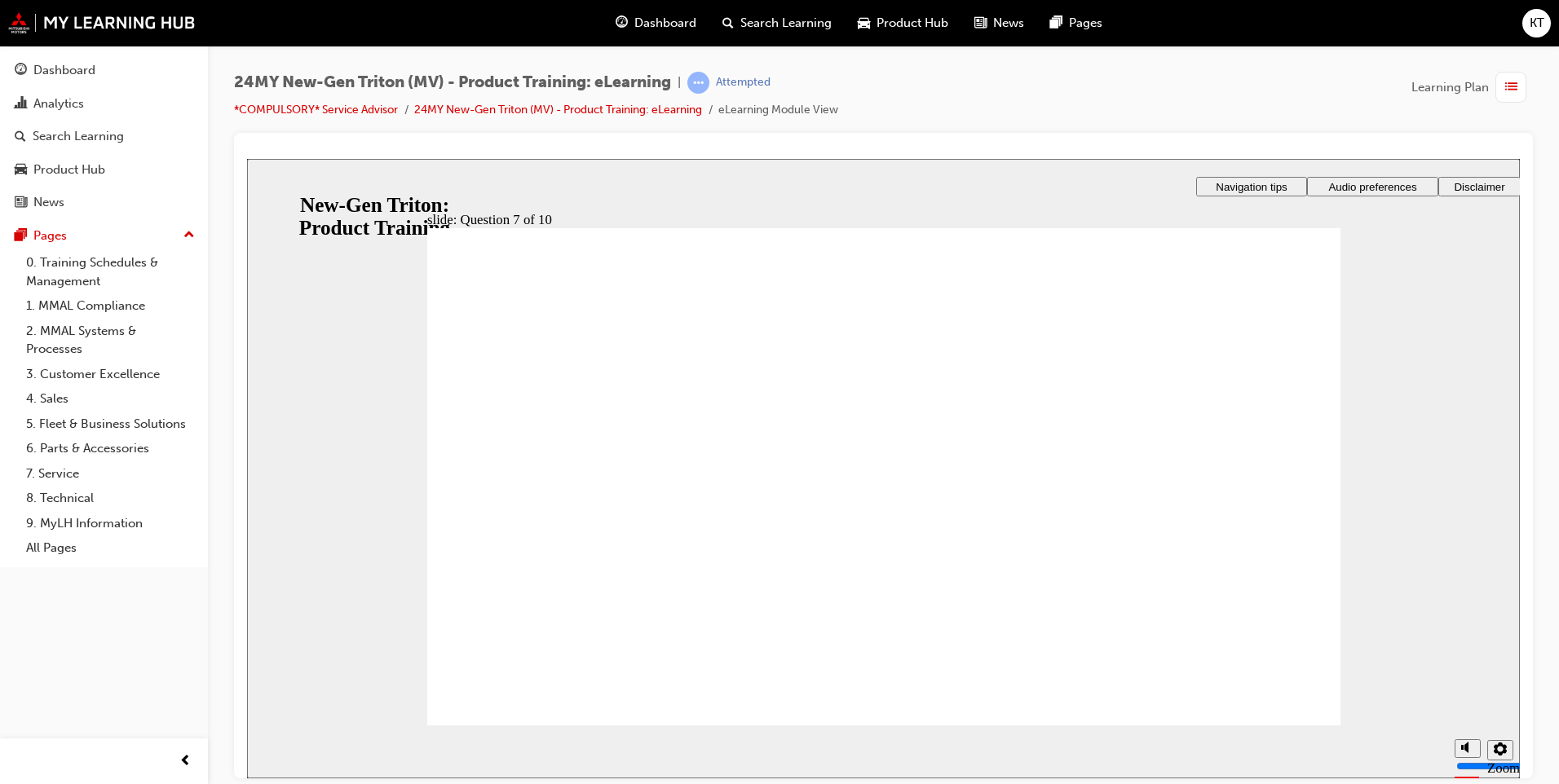
checkbox input "true"
drag, startPoint x: 612, startPoint y: 524, endPoint x: 583, endPoint y: 665, distance: 144.0
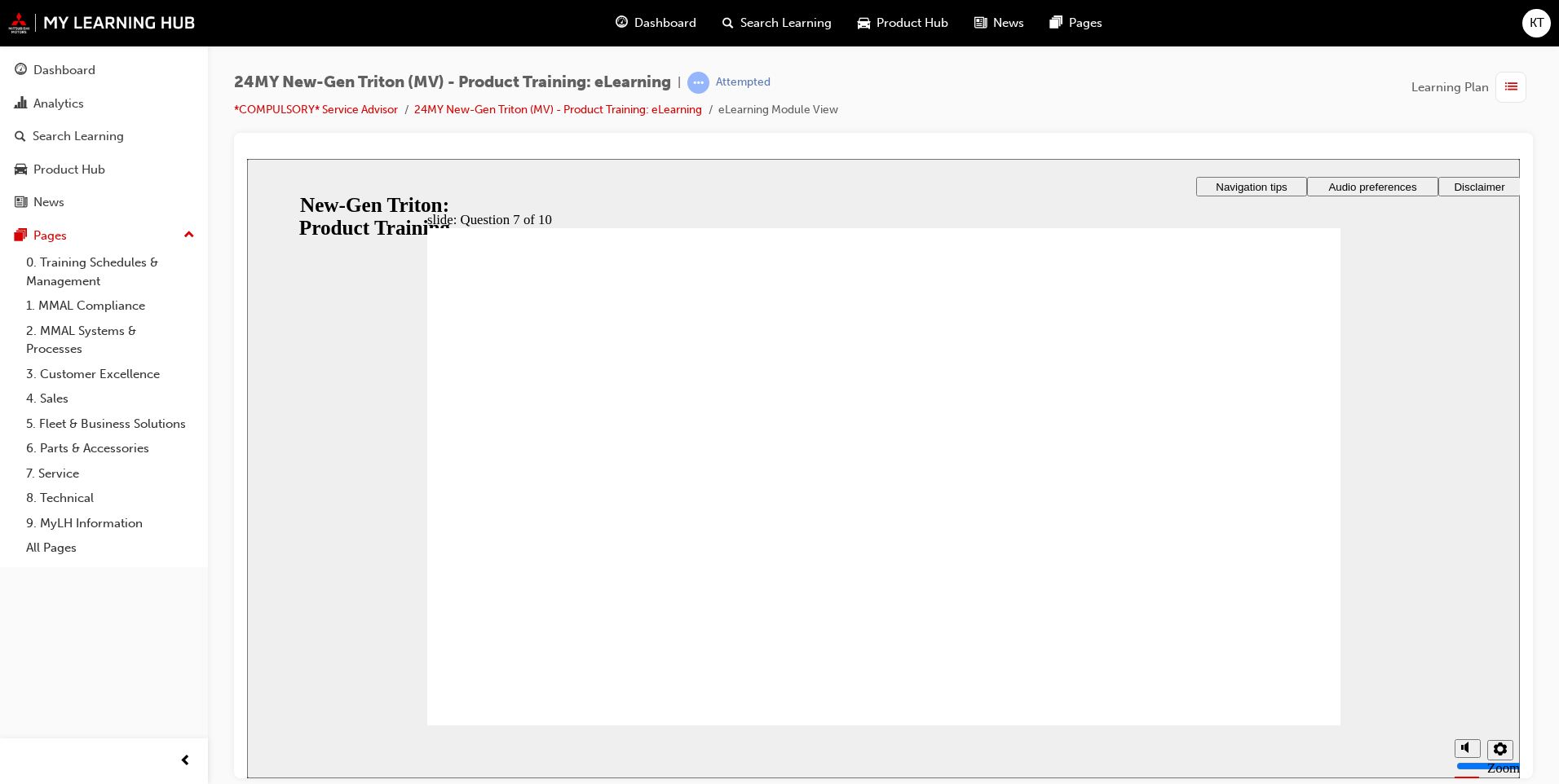
radio input "false"
radio input "true"
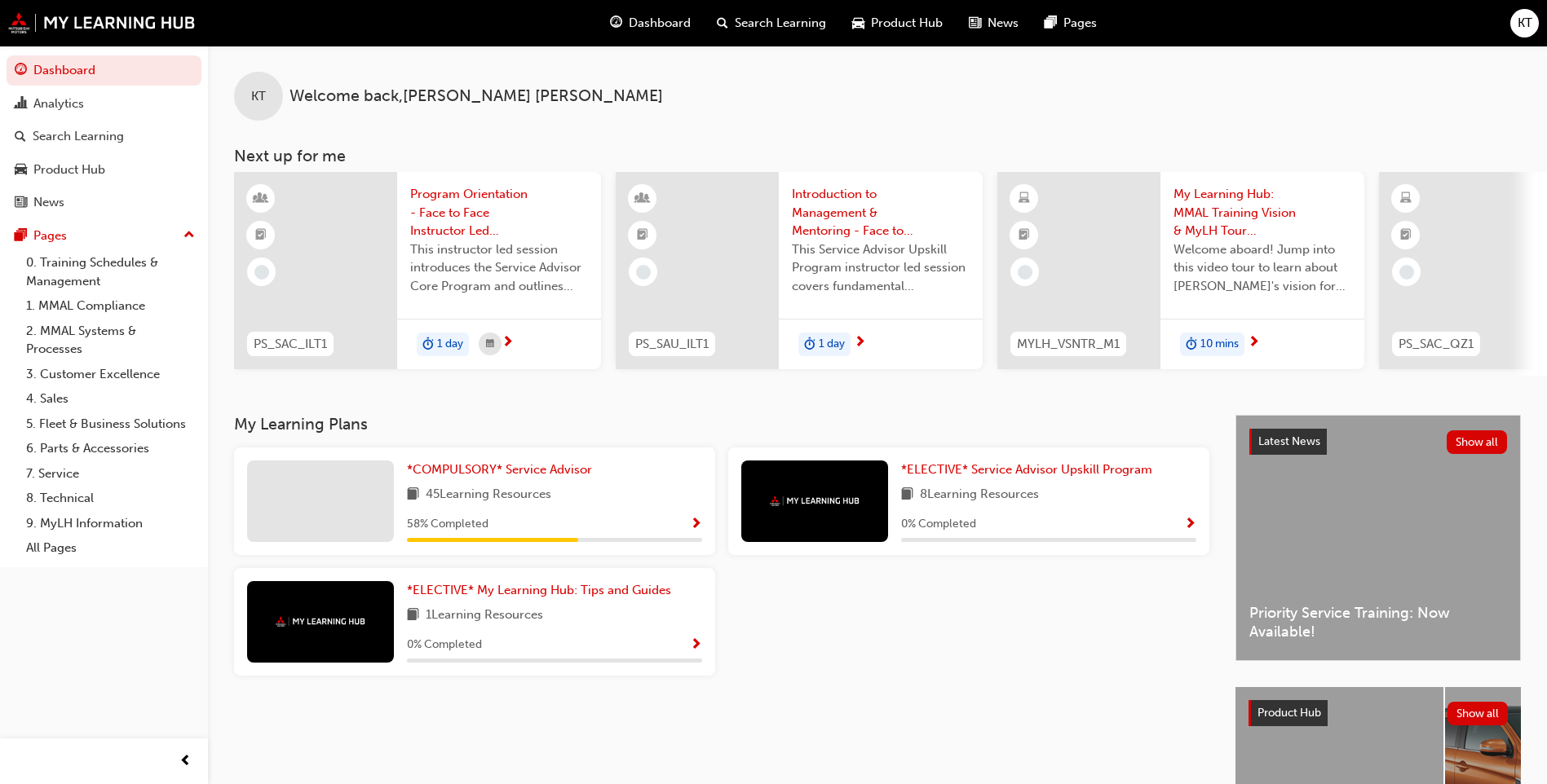
click at [519, 408] on div "KT Welcome back , [PERSON_NAME] Next up for me PS_SAC_ILT1 Program Orientation …" at bounding box center [877, 231] width 1339 height 370
click at [571, 469] on span "*COMPULSORY* Service Advisor" at bounding box center [499, 469] width 185 height 15
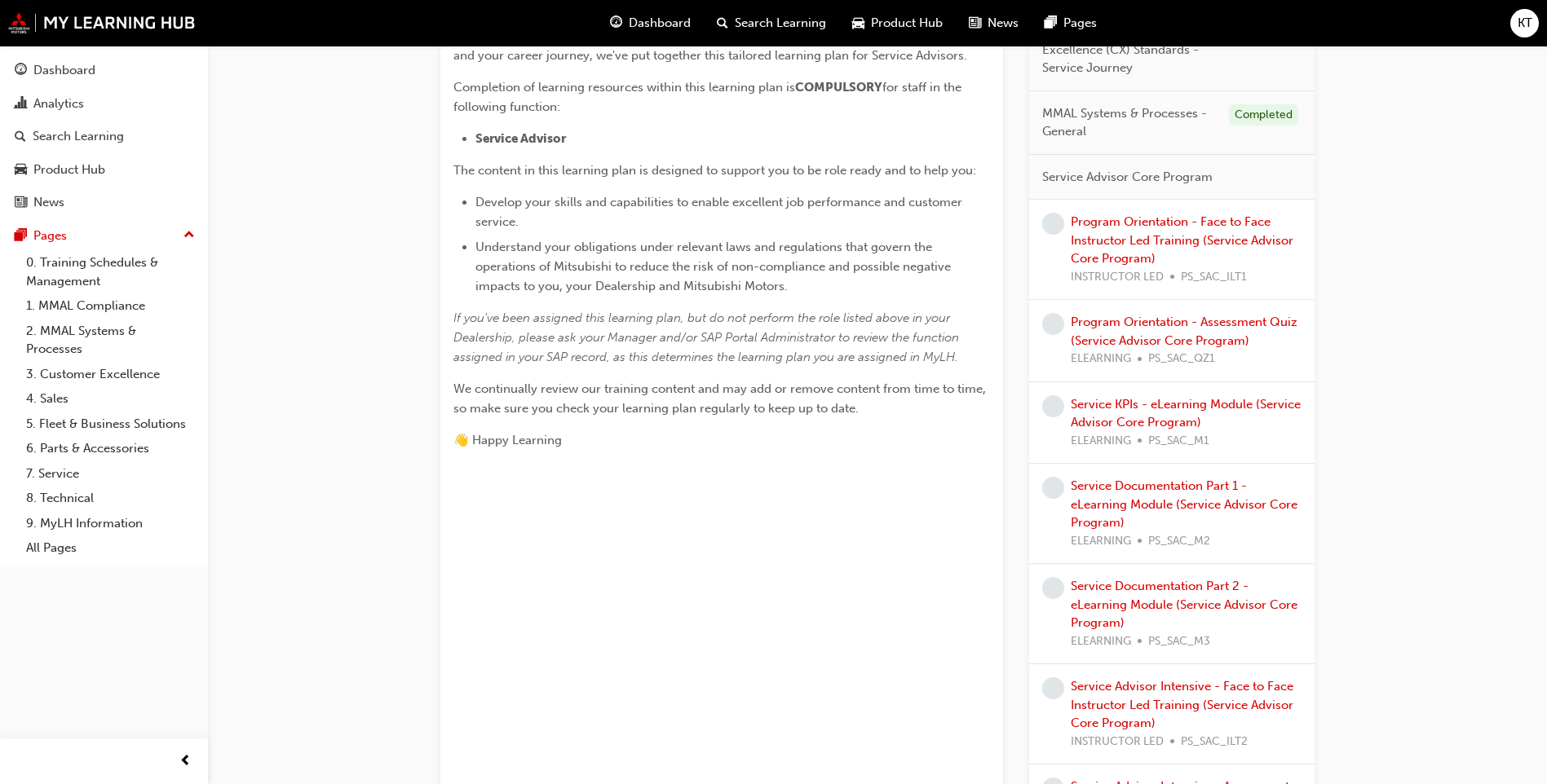
scroll to position [407, 0]
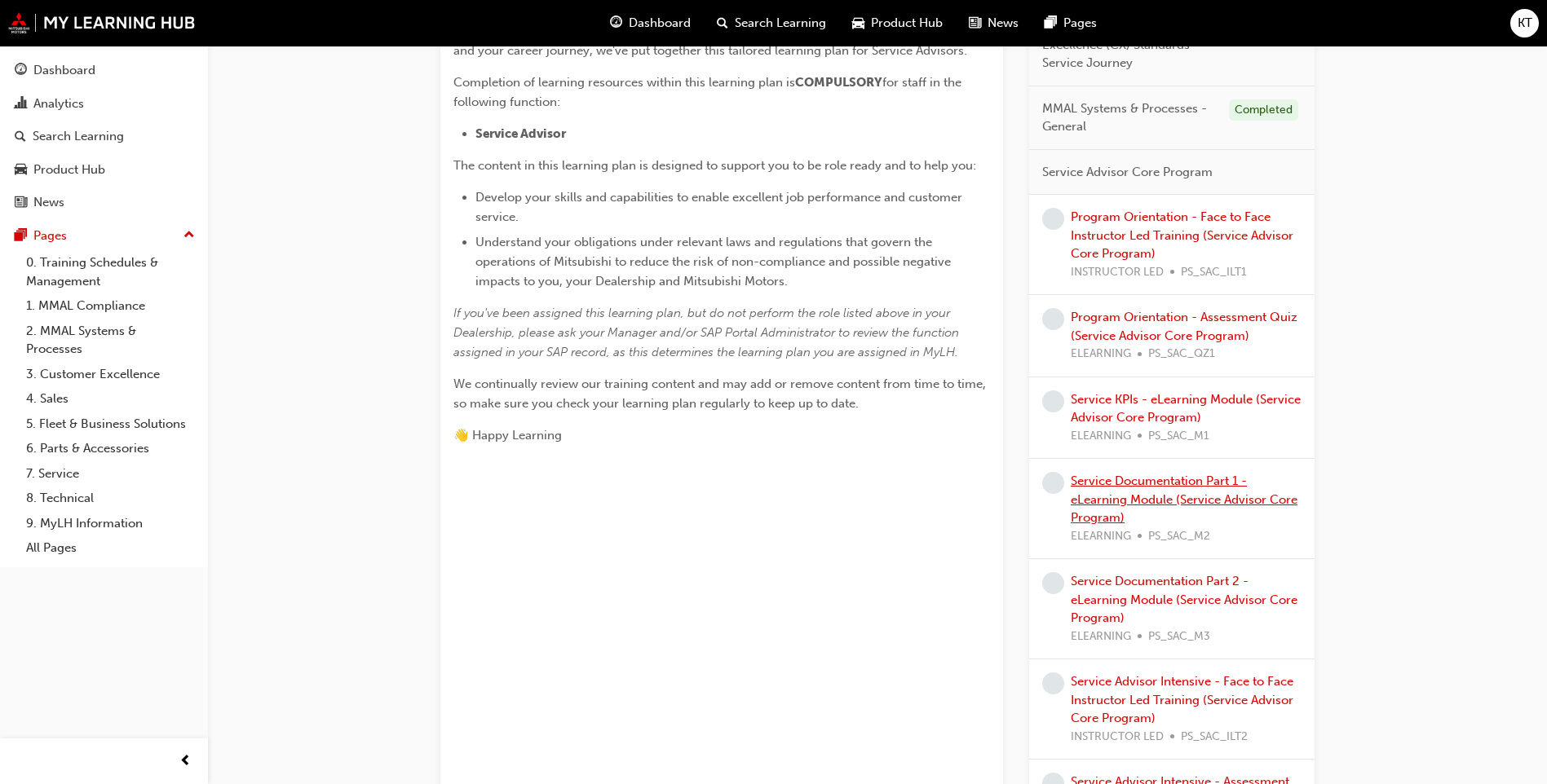
click at [1230, 496] on link "Service Documentation Part 1 - eLearning Module (Service Advisor Core Program)" at bounding box center [1184, 499] width 227 height 52
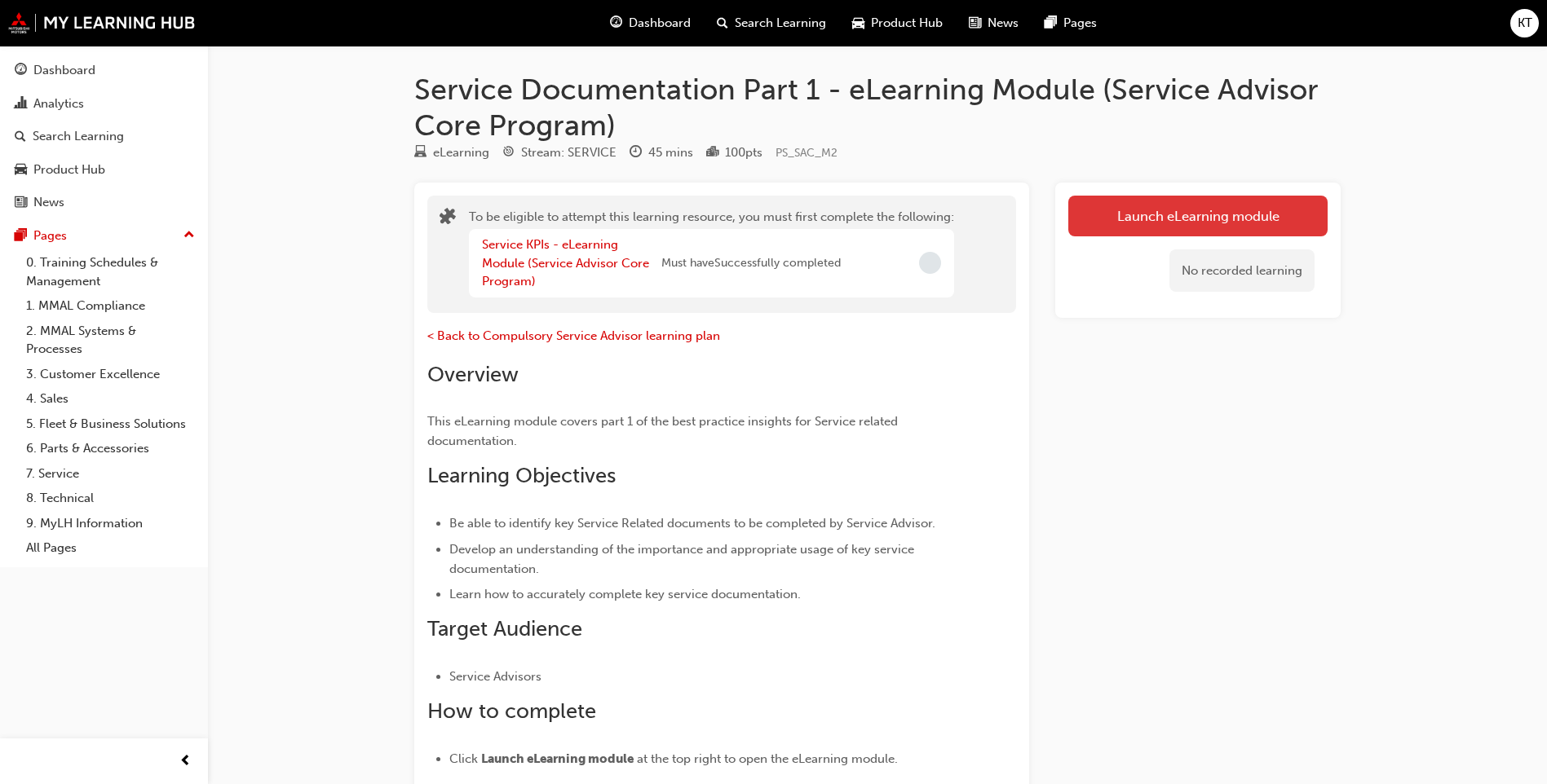
click at [1258, 209] on button "Launch eLearning module" at bounding box center [1197, 216] width 259 height 41
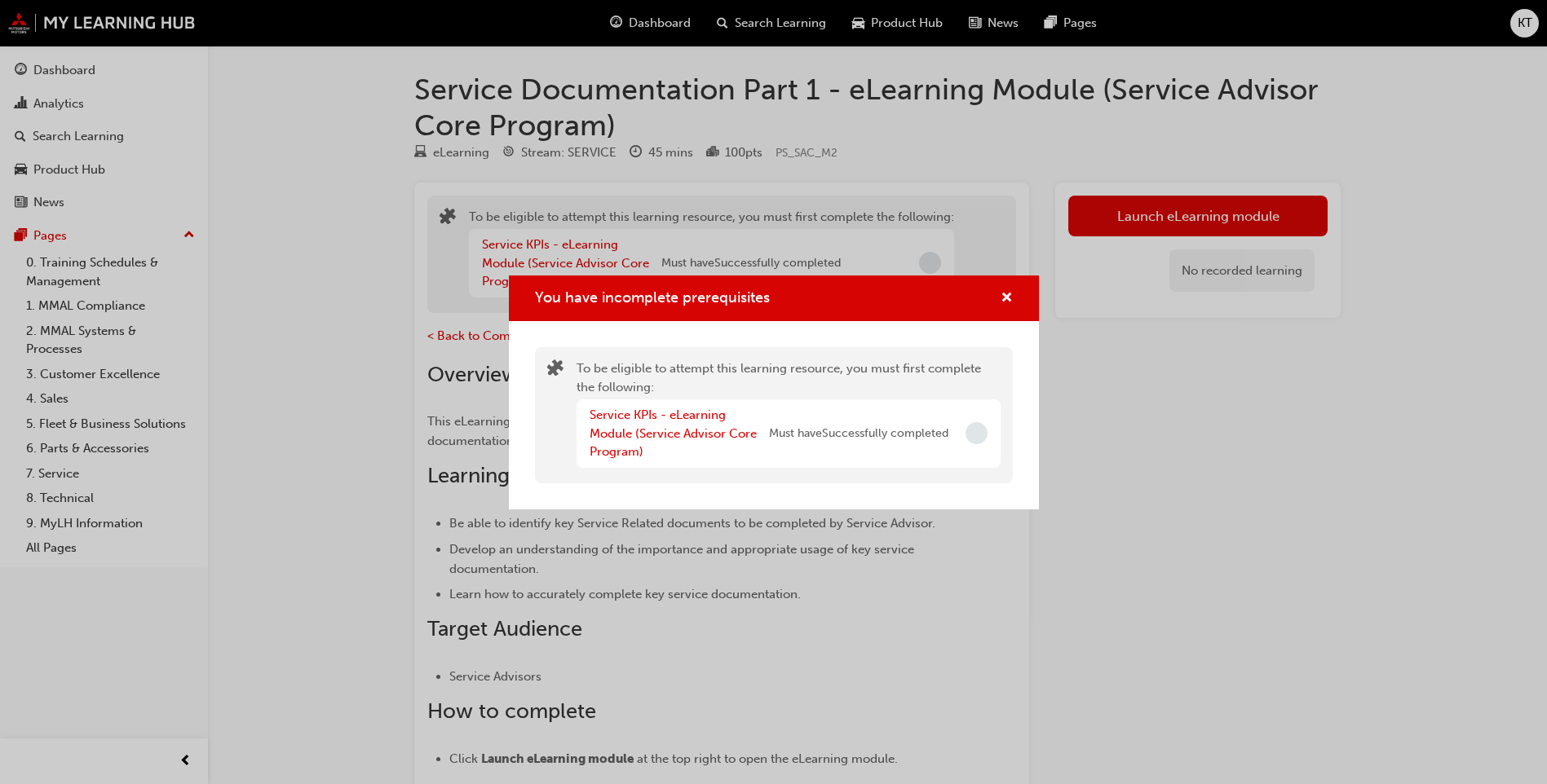
click at [1013, 302] on div "You have incomplete prerequisites" at bounding box center [774, 298] width 530 height 47
click at [1005, 297] on span "cross-icon" at bounding box center [1006, 299] width 12 height 15
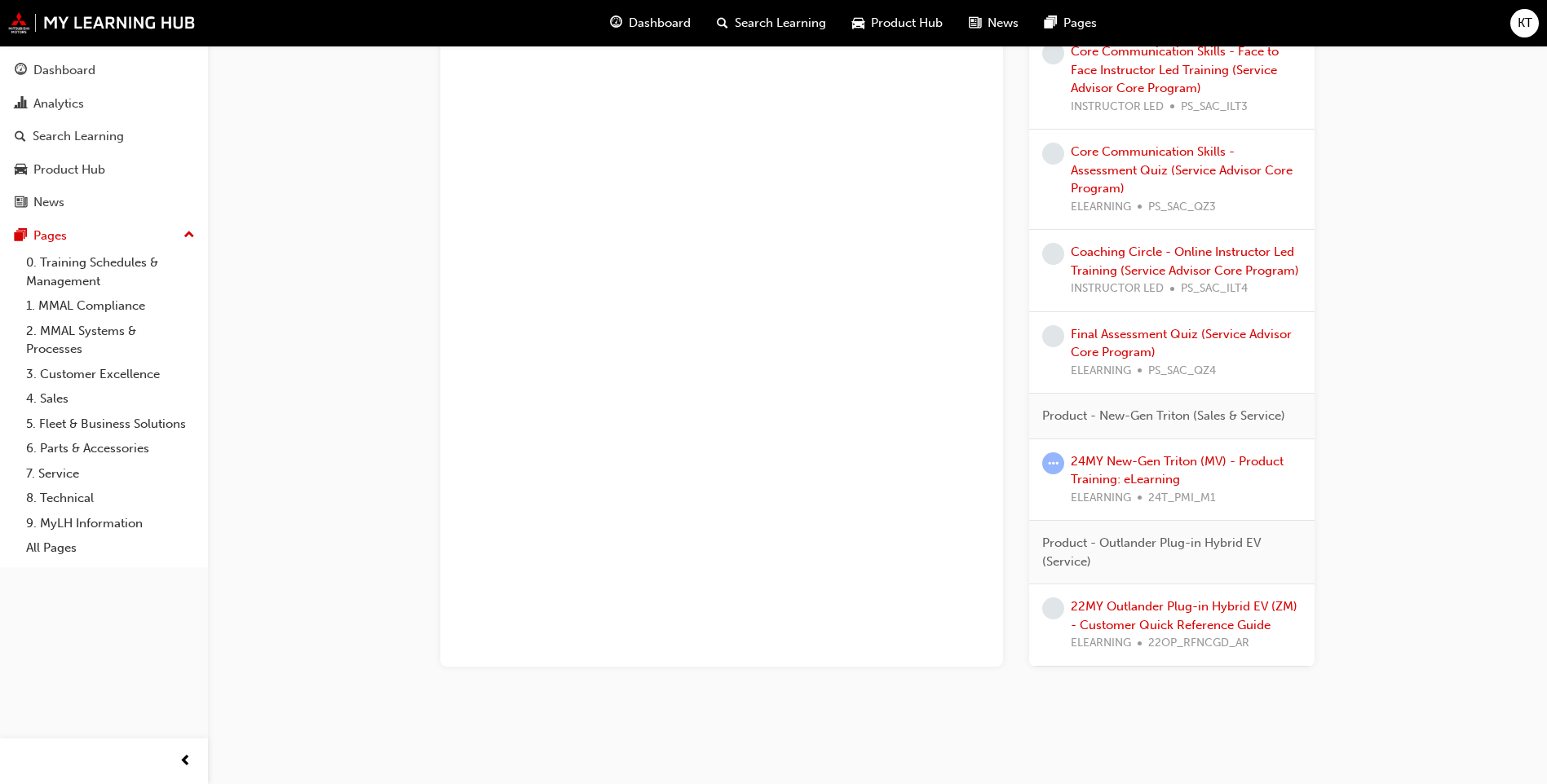
scroll to position [1804, 0]
click at [1156, 465] on link "24MY New-Gen Triton (MV) - Product Training: eLearning" at bounding box center [1177, 469] width 213 height 34
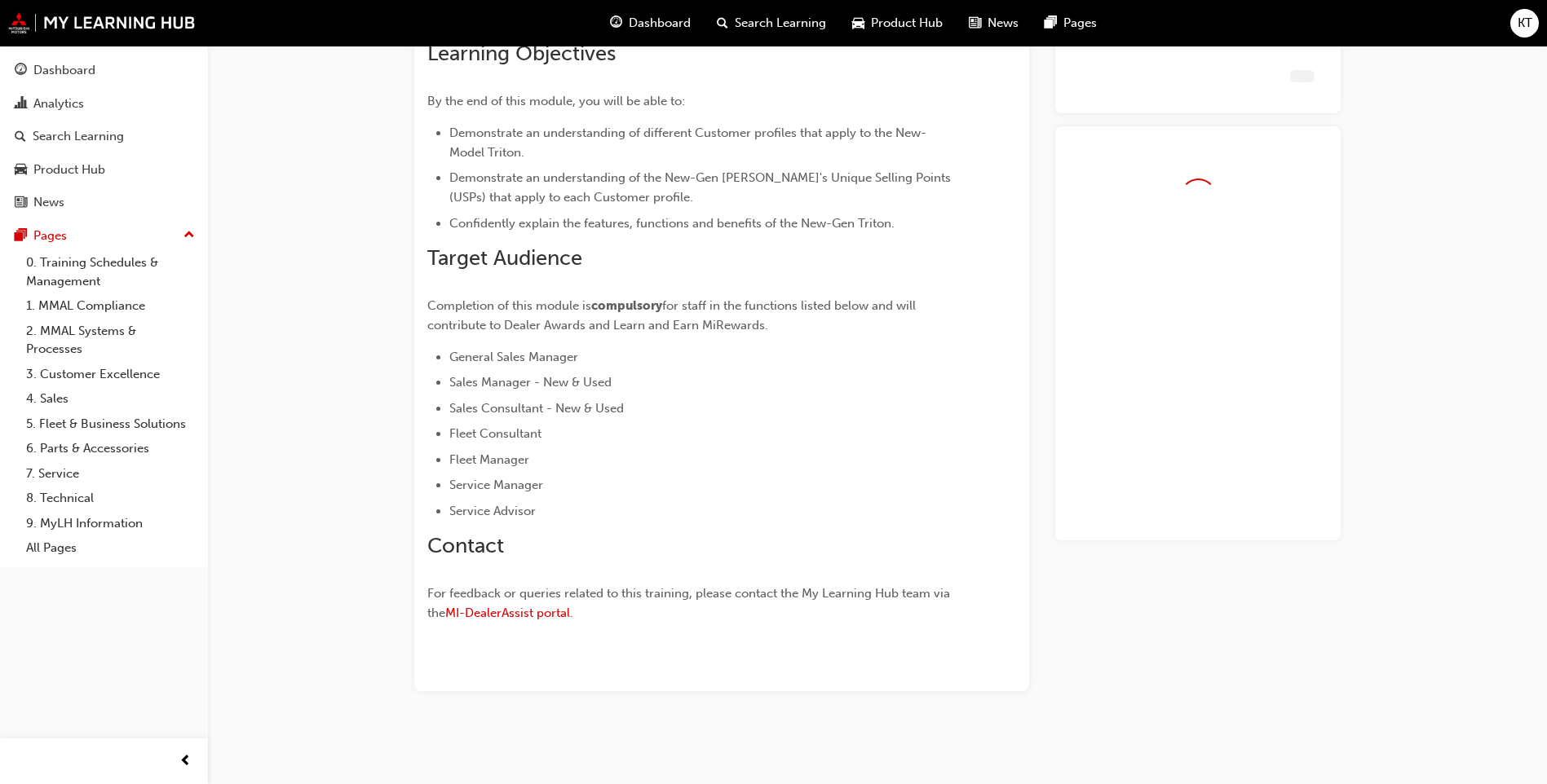
scroll to position [253, 0]
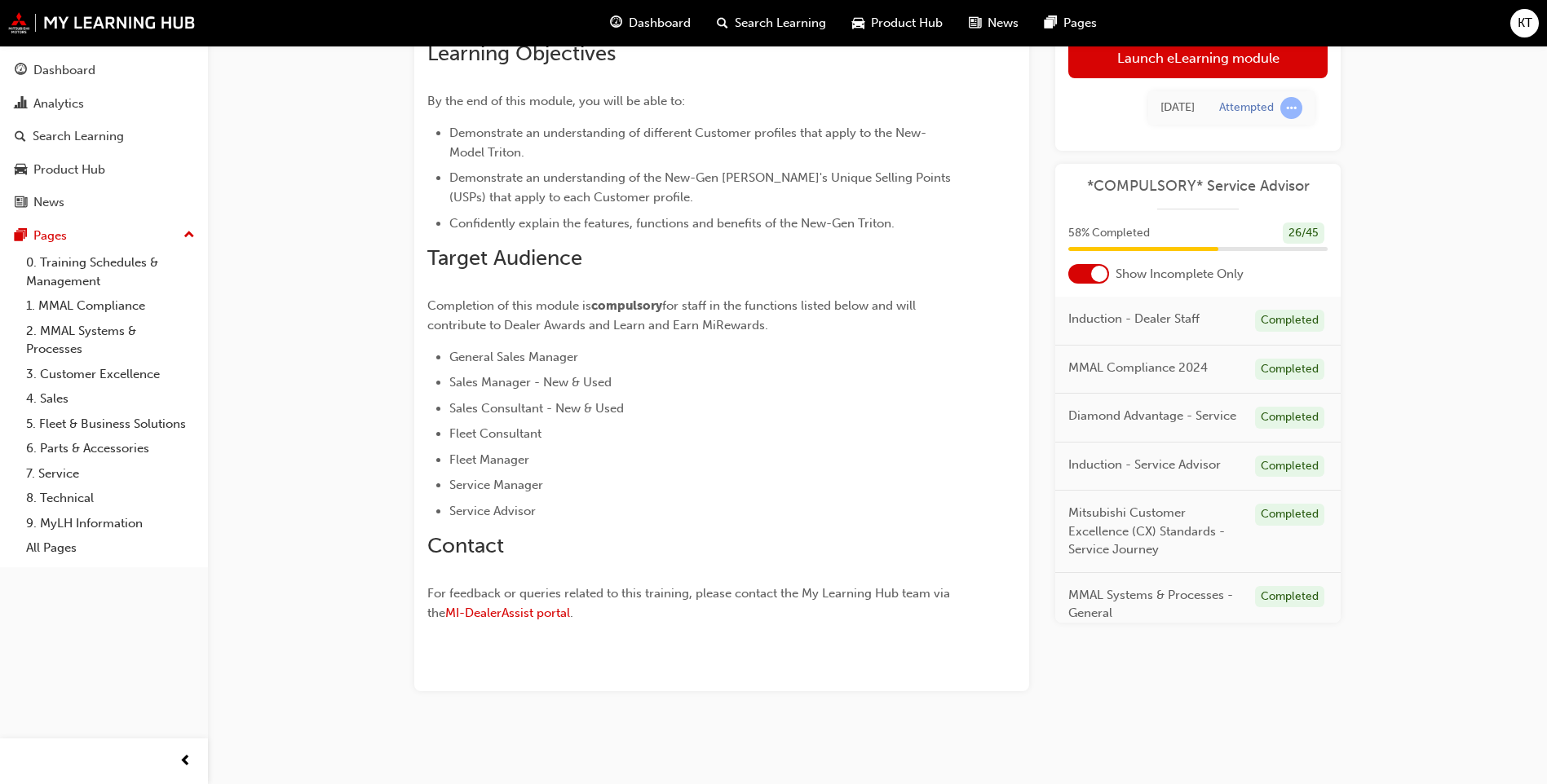
click at [1114, 79] on div "[DATE] Attempted" at bounding box center [1197, 108] width 259 height 60
click at [1155, 49] on link "Launch eLearning module" at bounding box center [1197, 58] width 259 height 41
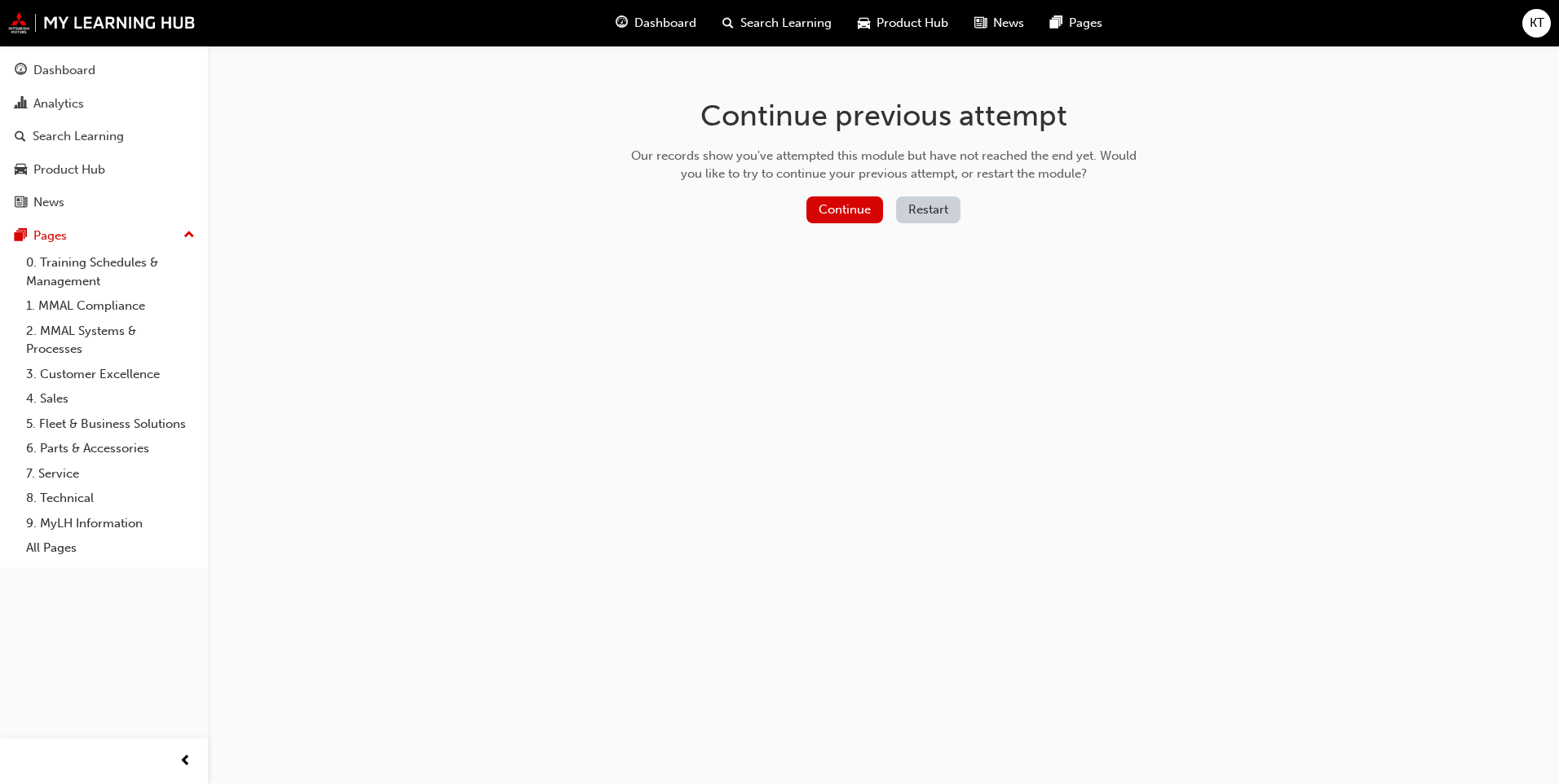
click at [924, 215] on button "Restart" at bounding box center [928, 210] width 65 height 27
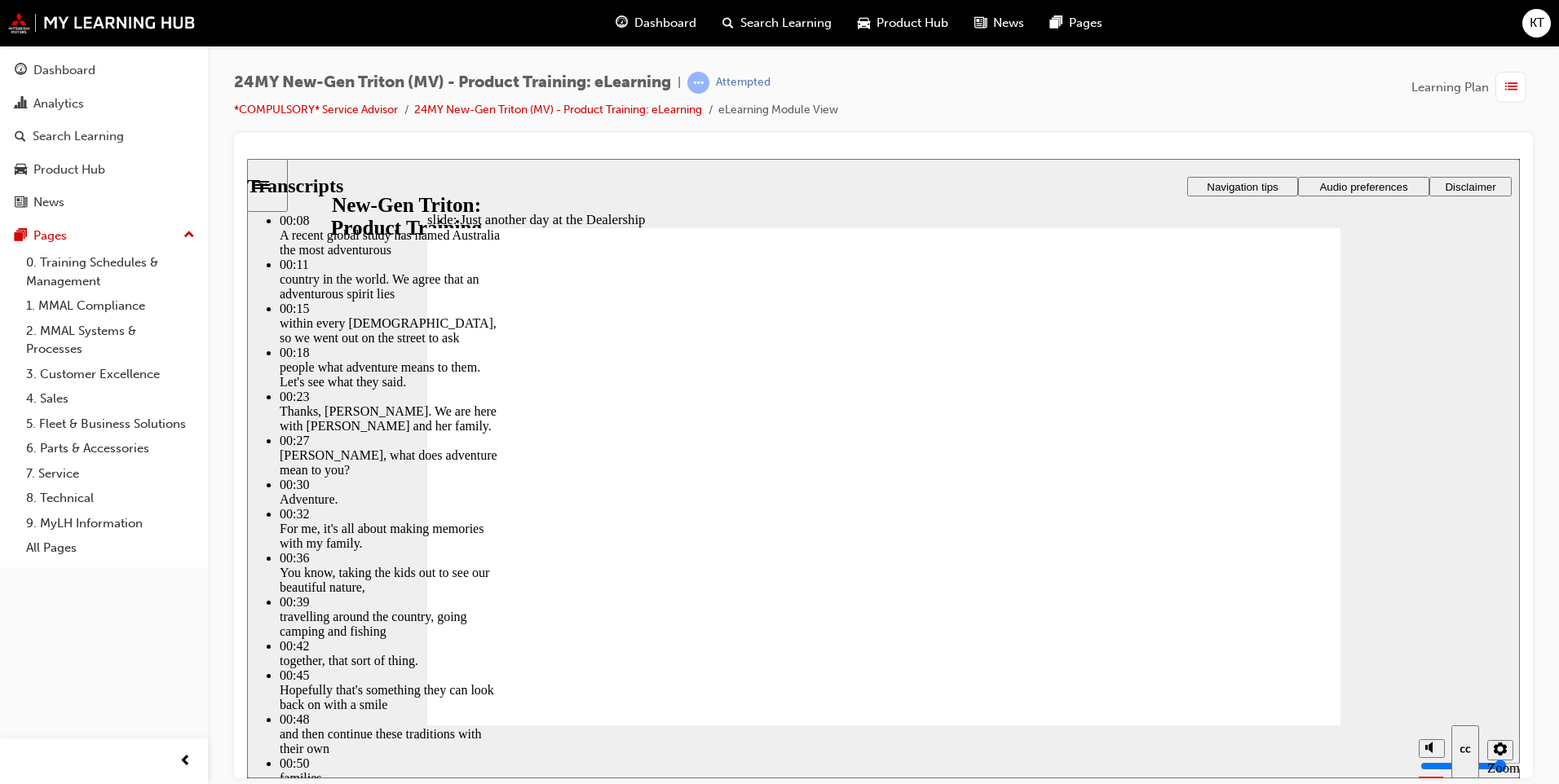
type input "260"
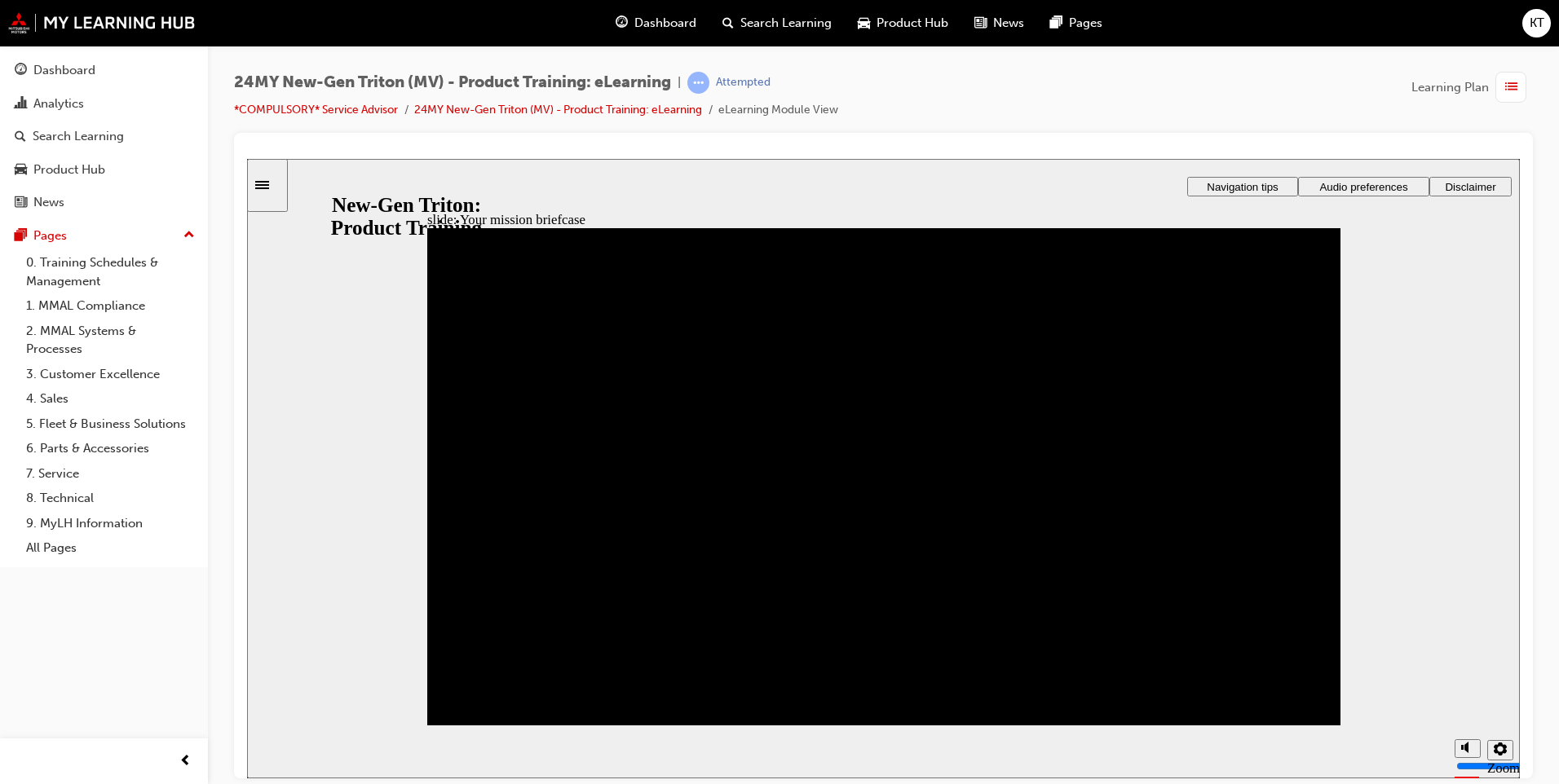
drag, startPoint x: 714, startPoint y: 604, endPoint x: 740, endPoint y: 568, distance: 44.4
drag, startPoint x: 473, startPoint y: 589, endPoint x: 482, endPoint y: 563, distance: 27.5
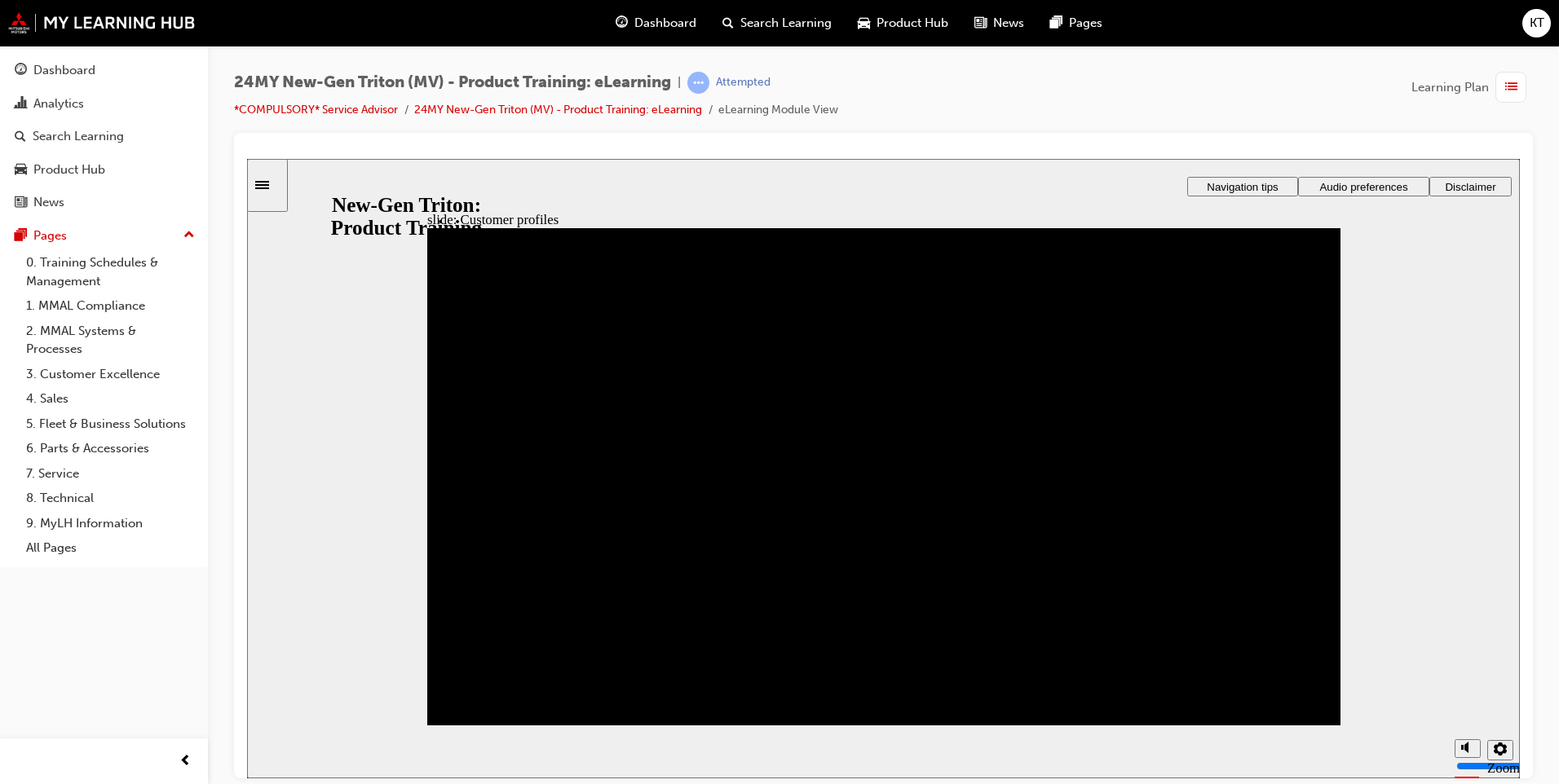
drag, startPoint x: 496, startPoint y: 673, endPoint x: 938, endPoint y: 512, distance: 470.4
drag, startPoint x: 838, startPoint y: 661, endPoint x: 950, endPoint y: 413, distance: 272.1
drag, startPoint x: 809, startPoint y: 613, endPoint x: 485, endPoint y: 414, distance: 380.2
drag, startPoint x: 471, startPoint y: 583, endPoint x: 485, endPoint y: 485, distance: 99.0
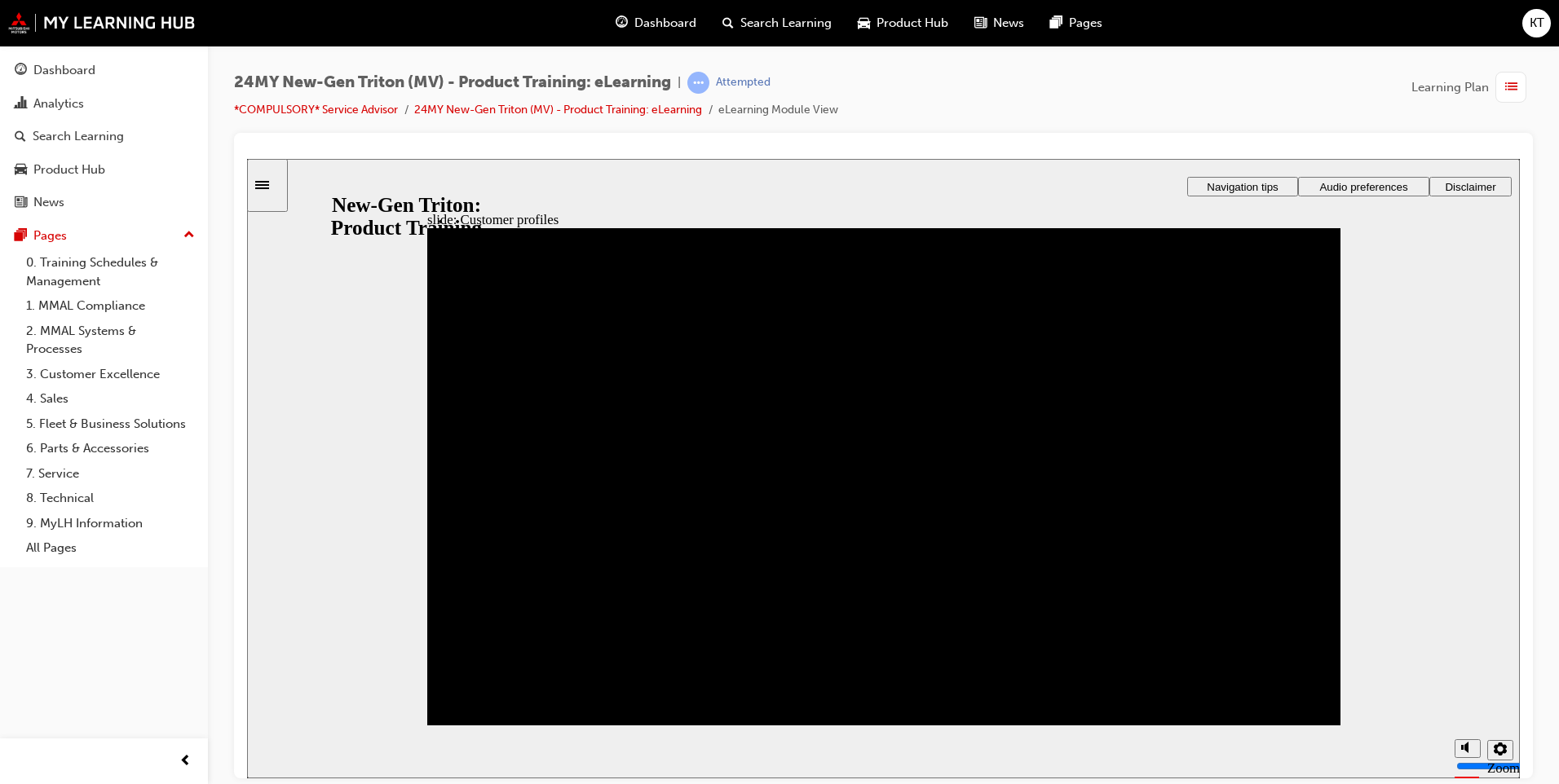
click at [1272, 709] on div "Rectangle 1 Rectangle 5 Rectangle 3 Rectangle 1 Customer profiles Rectangle 3 B…" at bounding box center [884, 484] width 914 height 514
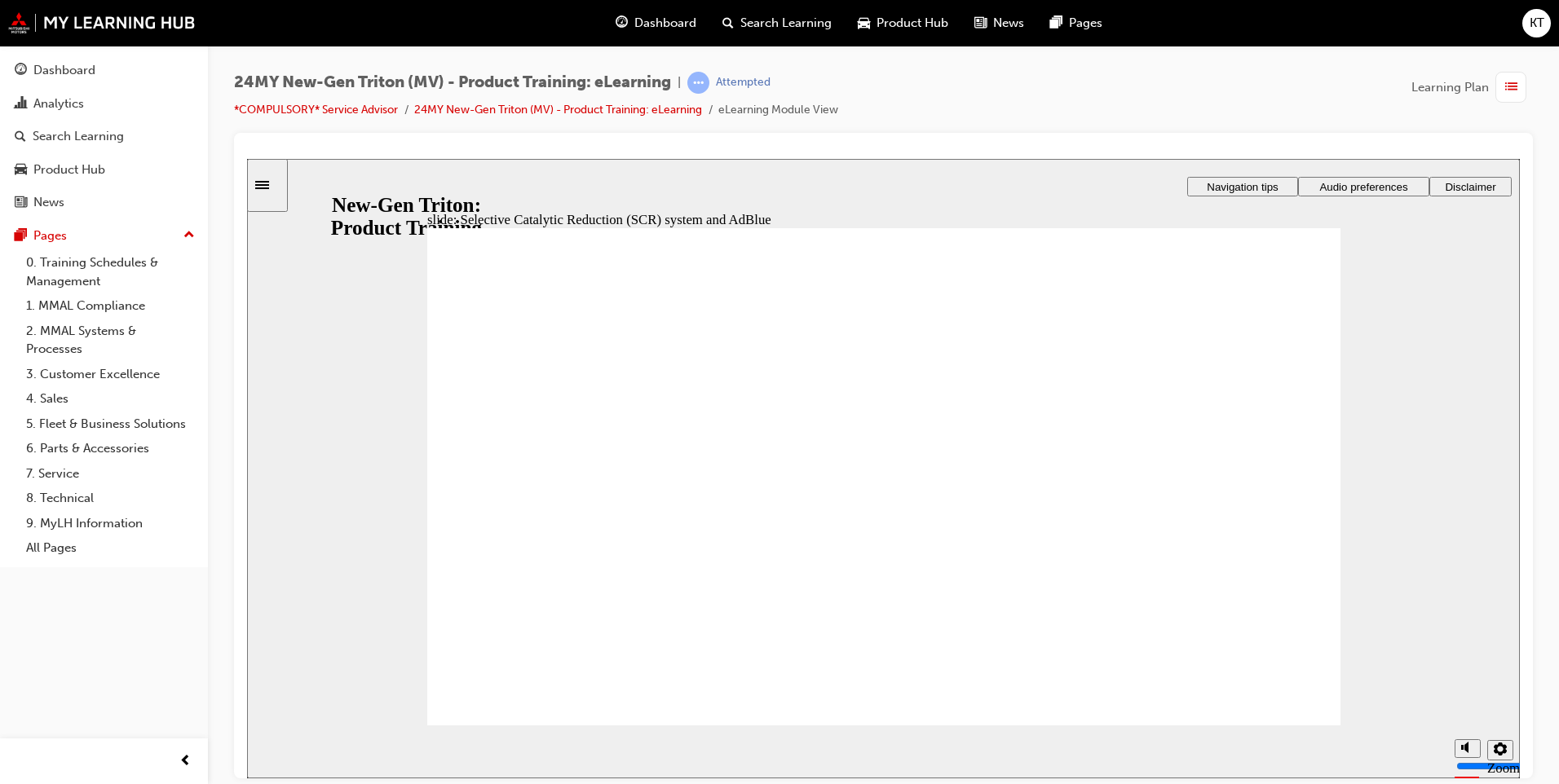
drag, startPoint x: 1056, startPoint y: 419, endPoint x: 1076, endPoint y: 466, distance: 51.1
